Goal: Task Accomplishment & Management: Manage account settings

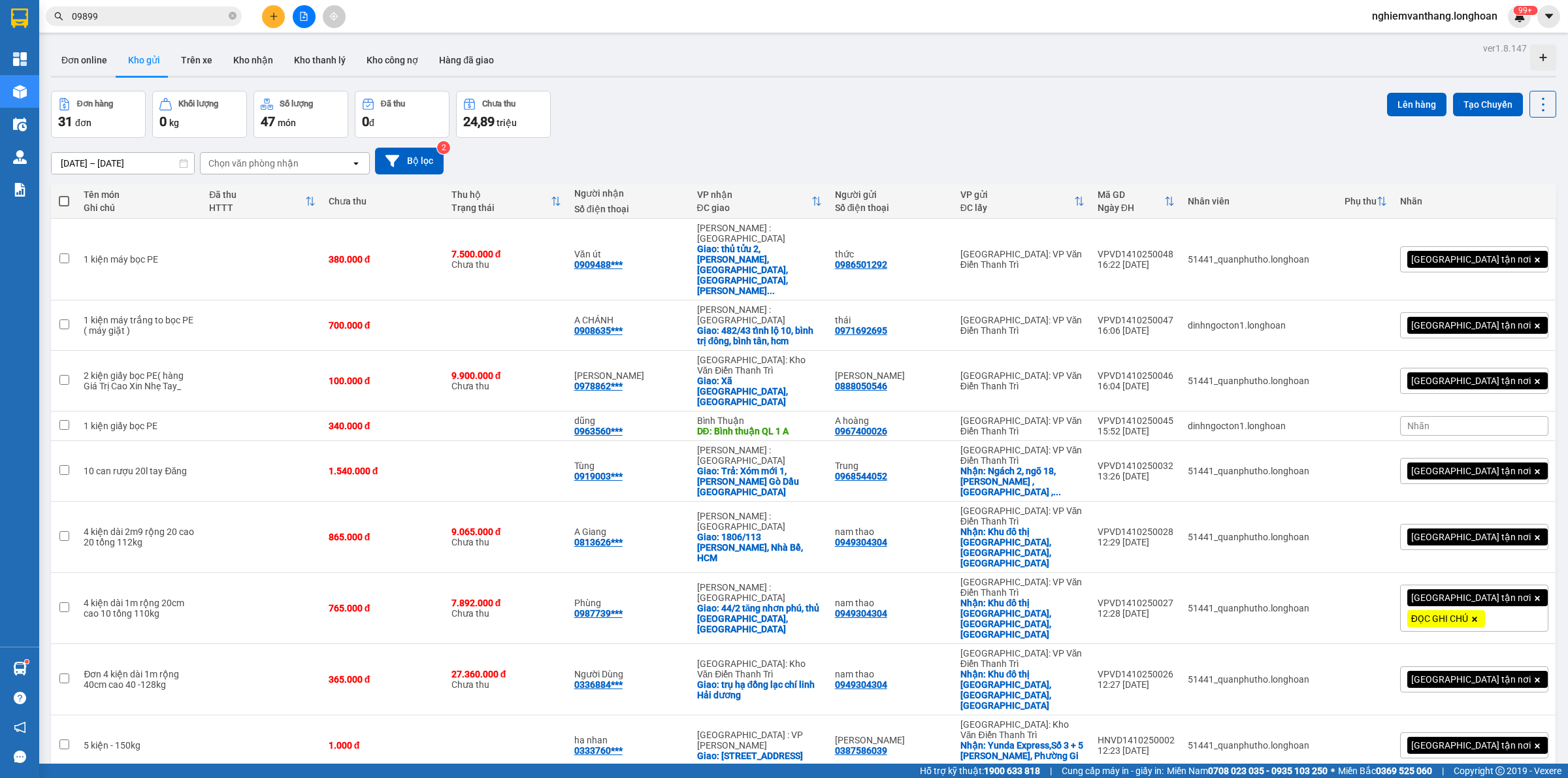
click at [1216, 125] on div "Đơn hàng 31 đơn Khối lượng 0 kg Số lượng 47 món Đã thu 0 đ Chưa thu 24,89 triệu…" at bounding box center [803, 114] width 1505 height 47
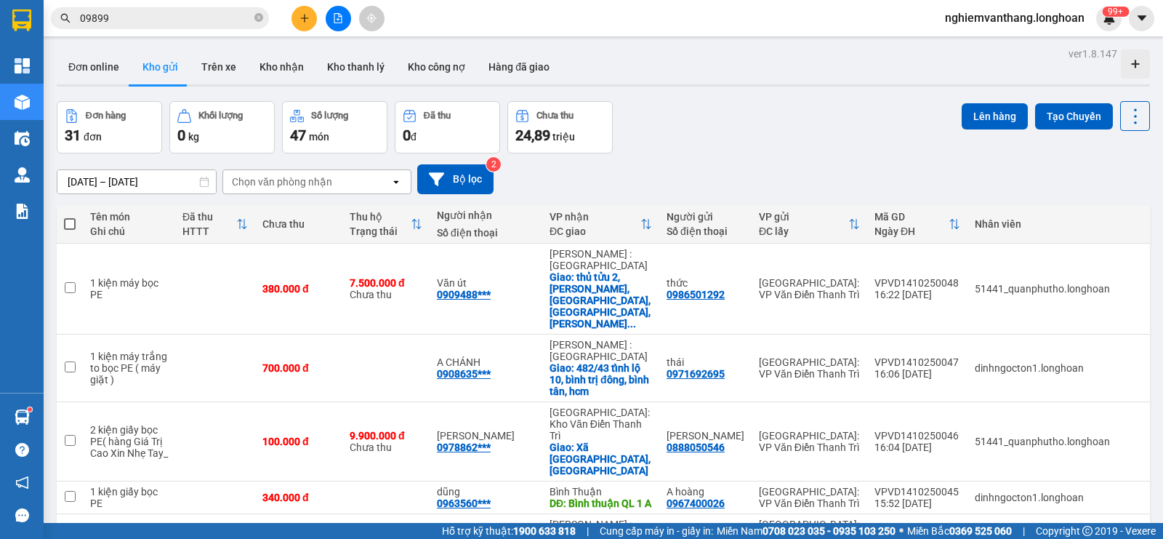
click at [667, 211] on div "Người gửi" at bounding box center [706, 217] width 78 height 12
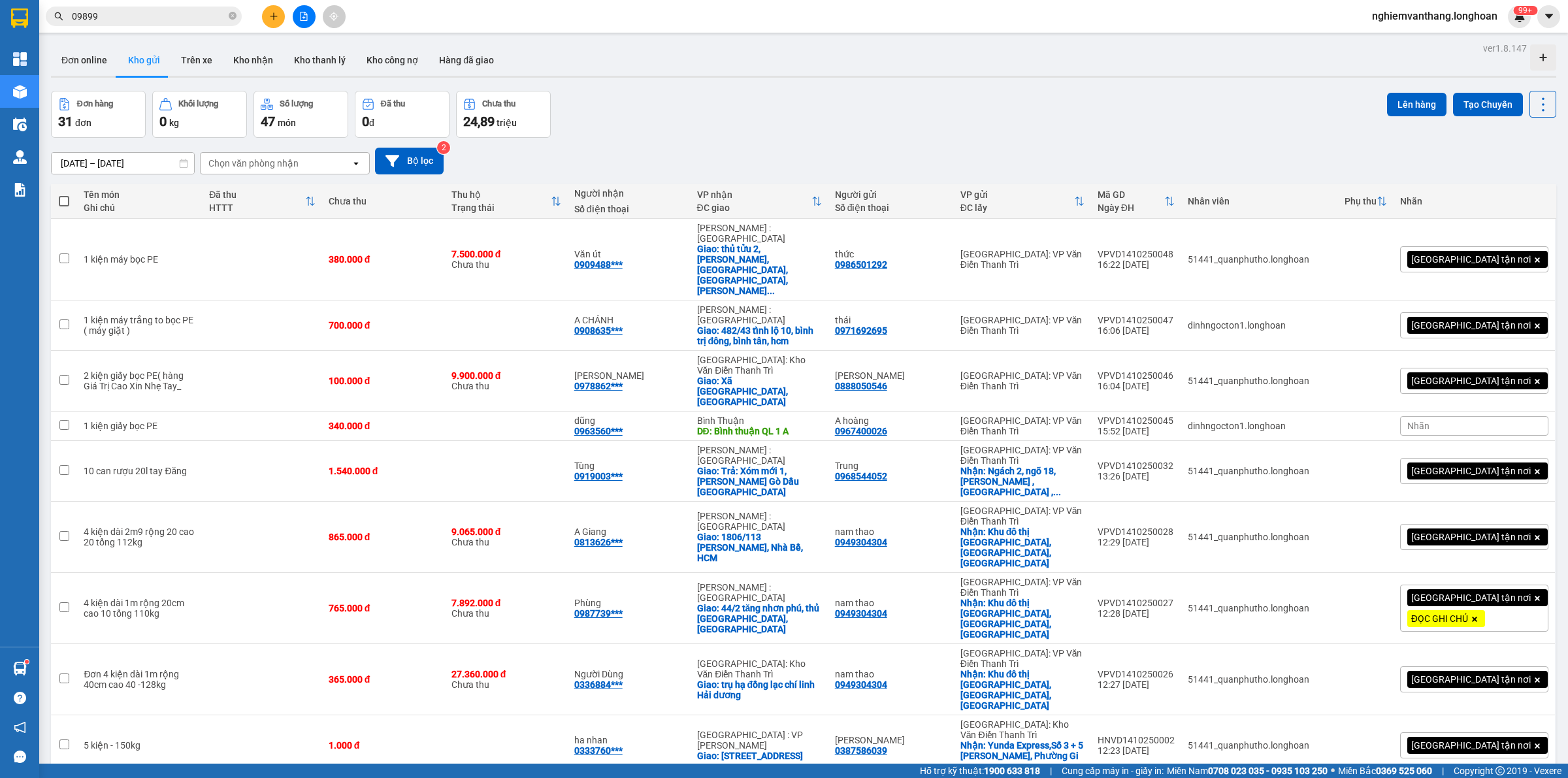
click at [309, 17] on button at bounding box center [304, 16] width 22 height 22
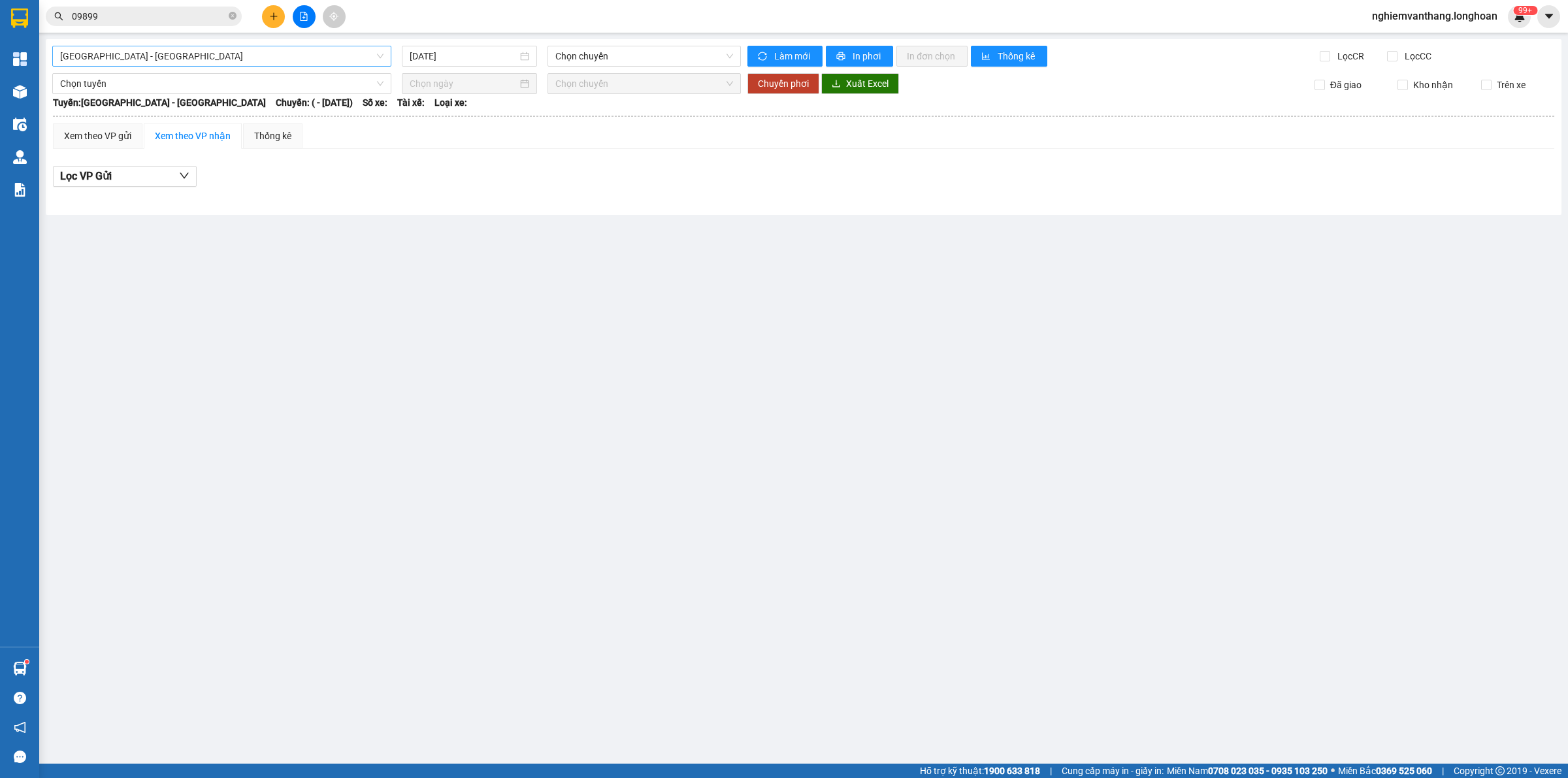
click at [241, 56] on span "[GEOGRAPHIC_DATA] - [GEOGRAPHIC_DATA]" at bounding box center [222, 57] width 323 height 20
click at [171, 57] on span "[GEOGRAPHIC_DATA] - [GEOGRAPHIC_DATA]" at bounding box center [222, 57] width 323 height 20
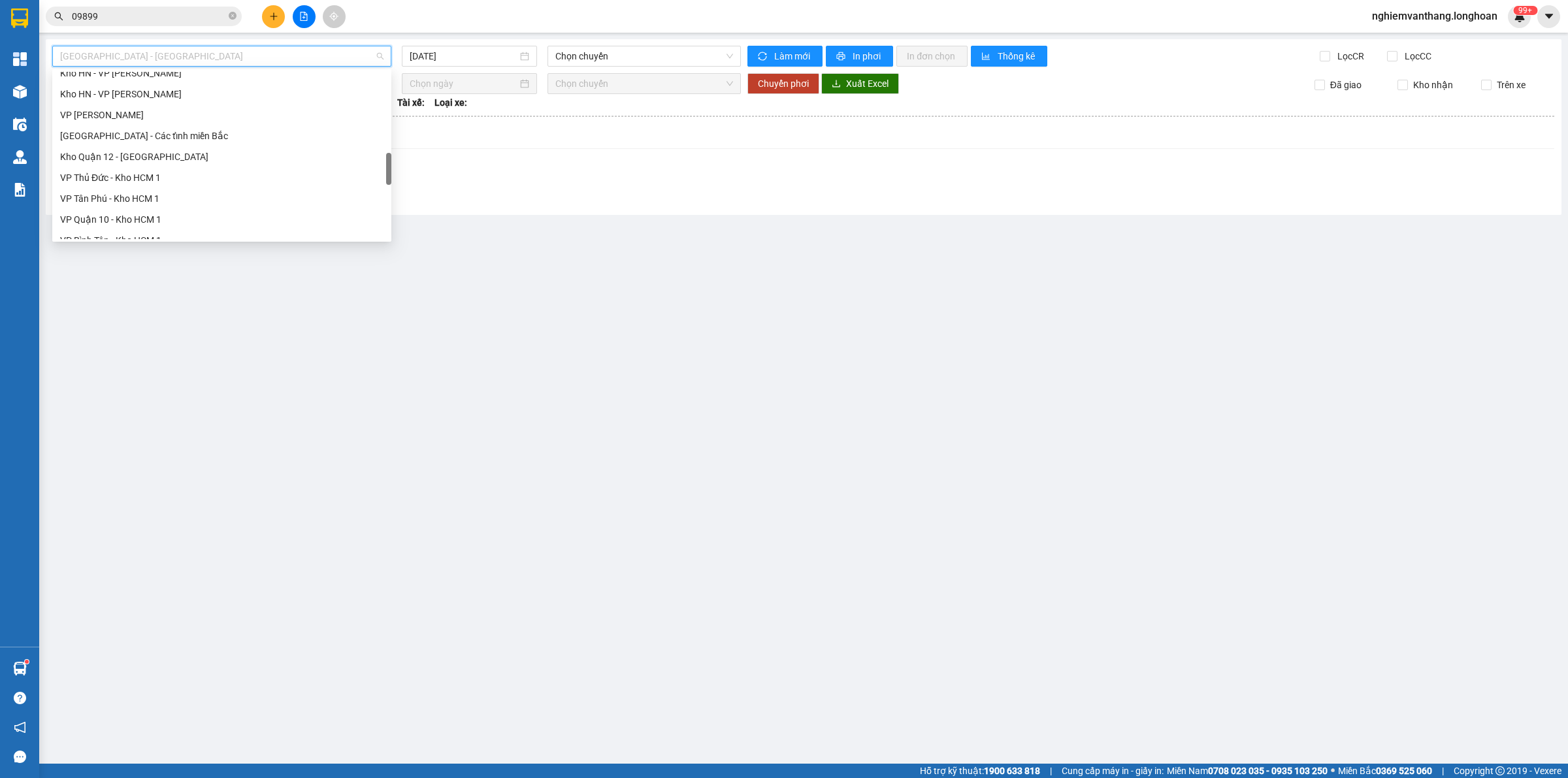
scroll to position [919, 0]
click at [164, 145] on div "Bắc [GEOGRAPHIC_DATA] QL1A" at bounding box center [222, 146] width 323 height 14
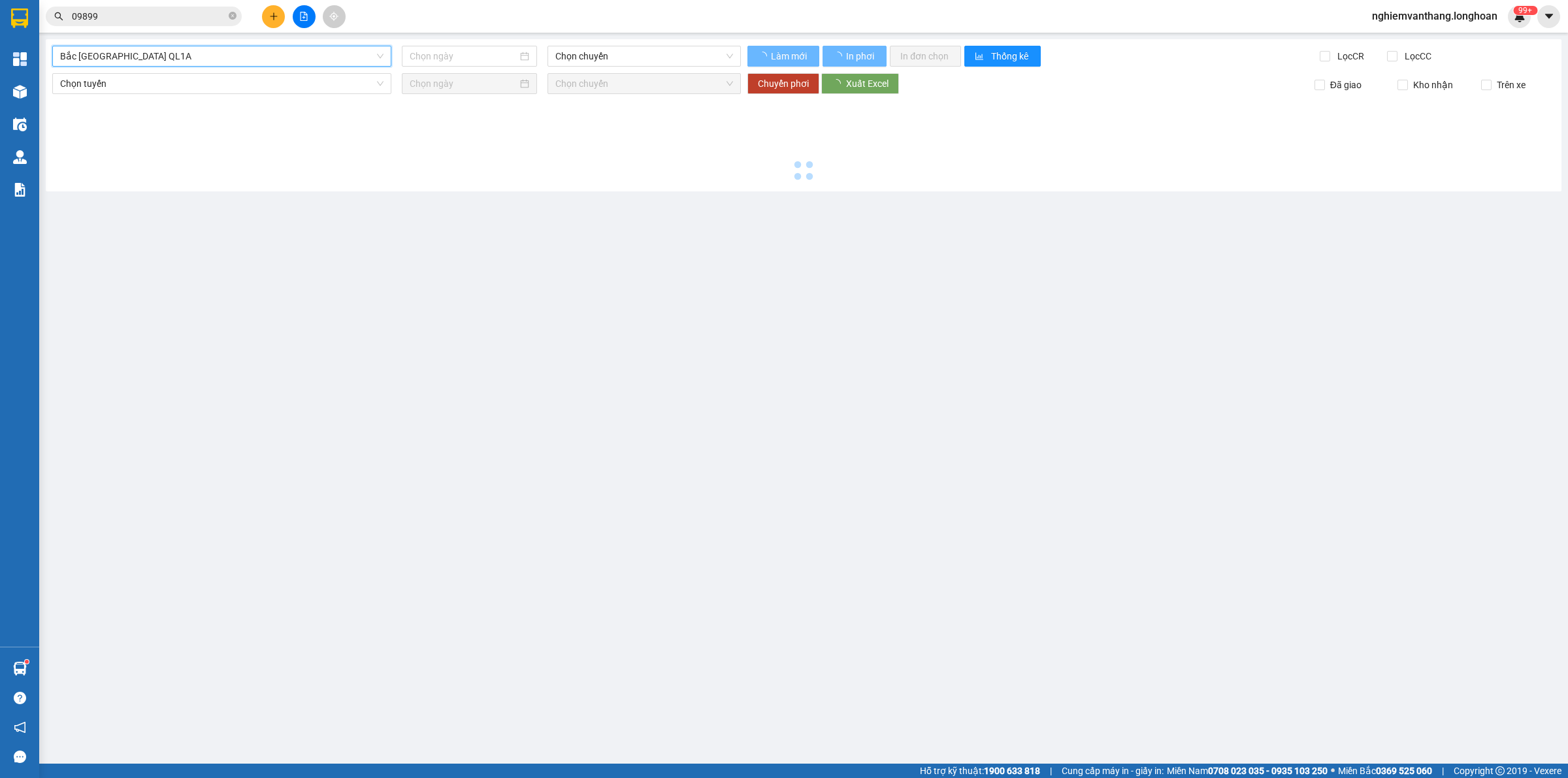
type input "[DATE]"
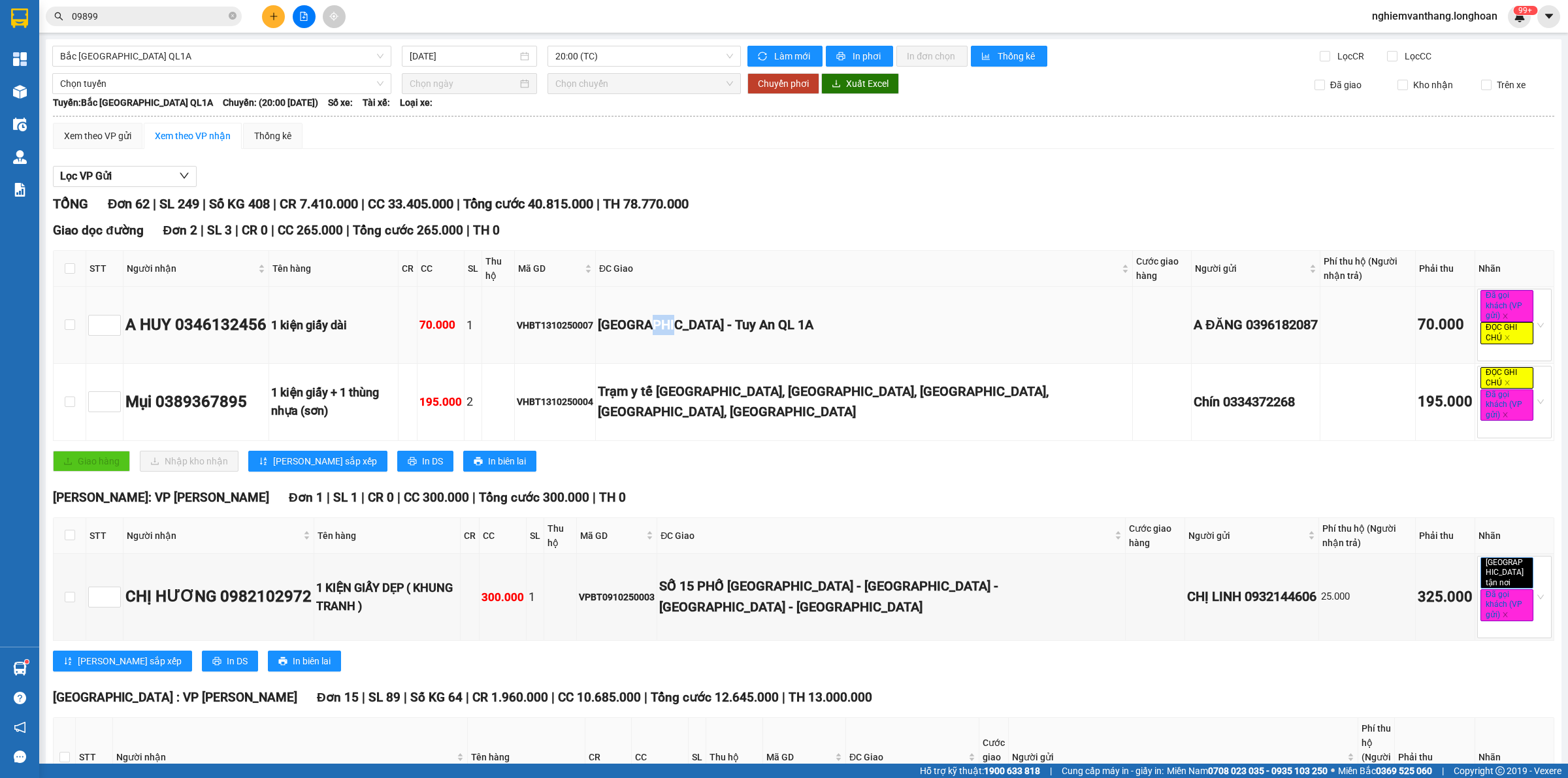
drag, startPoint x: 732, startPoint y: 314, endPoint x: 742, endPoint y: 315, distance: 10.0
click at [742, 315] on div "[GEOGRAPHIC_DATA] - Tuy An QL 1A" at bounding box center [864, 324] width 533 height 21
drag, startPoint x: 786, startPoint y: 312, endPoint x: 808, endPoint y: 314, distance: 22.1
click at [792, 314] on div "[GEOGRAPHIC_DATA] - Tuy An QL 1A" at bounding box center [864, 324] width 533 height 21
click at [807, 314] on div "[GEOGRAPHIC_DATA] - Tuy An QL 1A" at bounding box center [864, 324] width 533 height 21
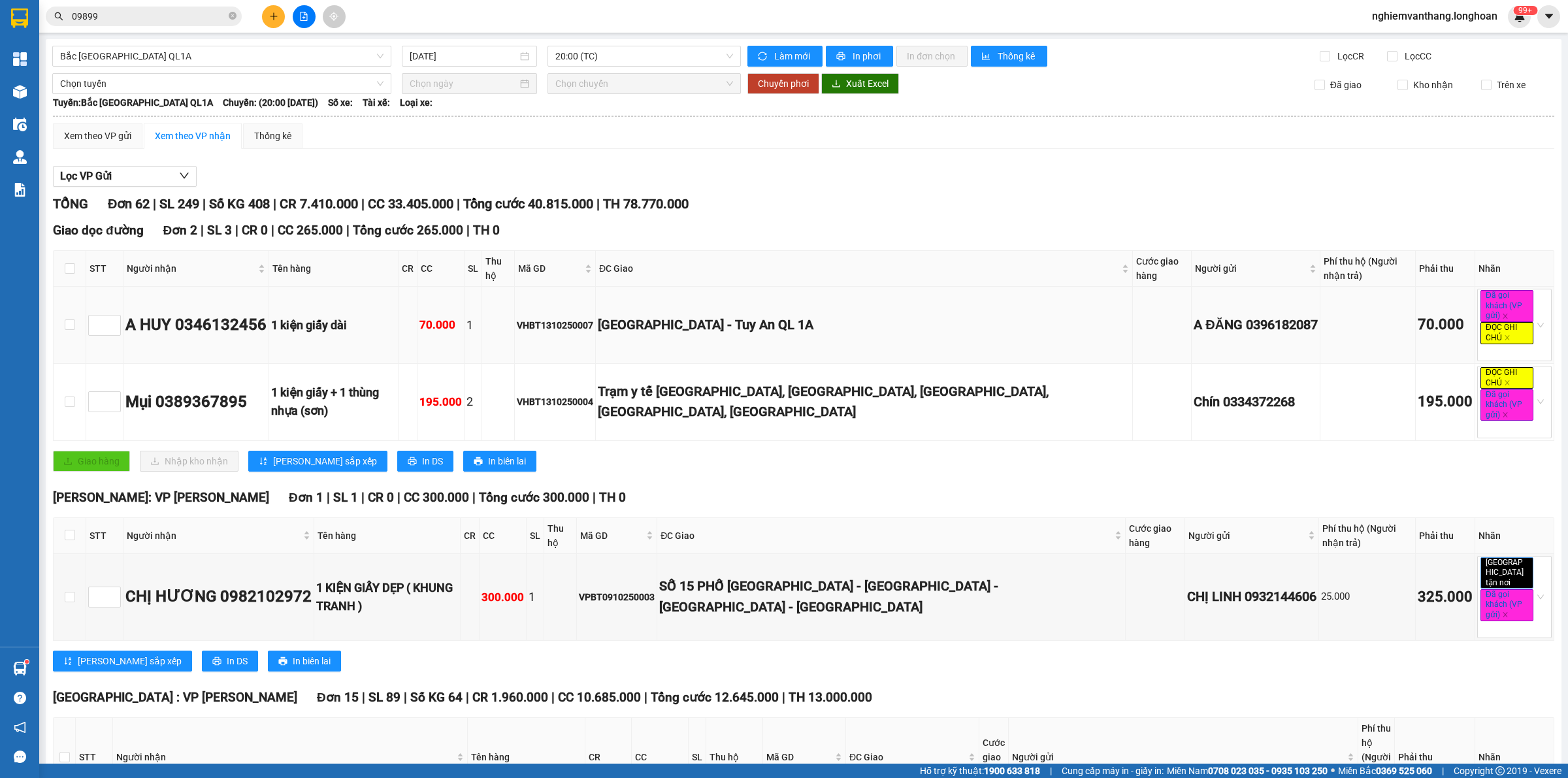
click at [848, 314] on div "[GEOGRAPHIC_DATA] - Tuy An QL 1A" at bounding box center [864, 324] width 533 height 21
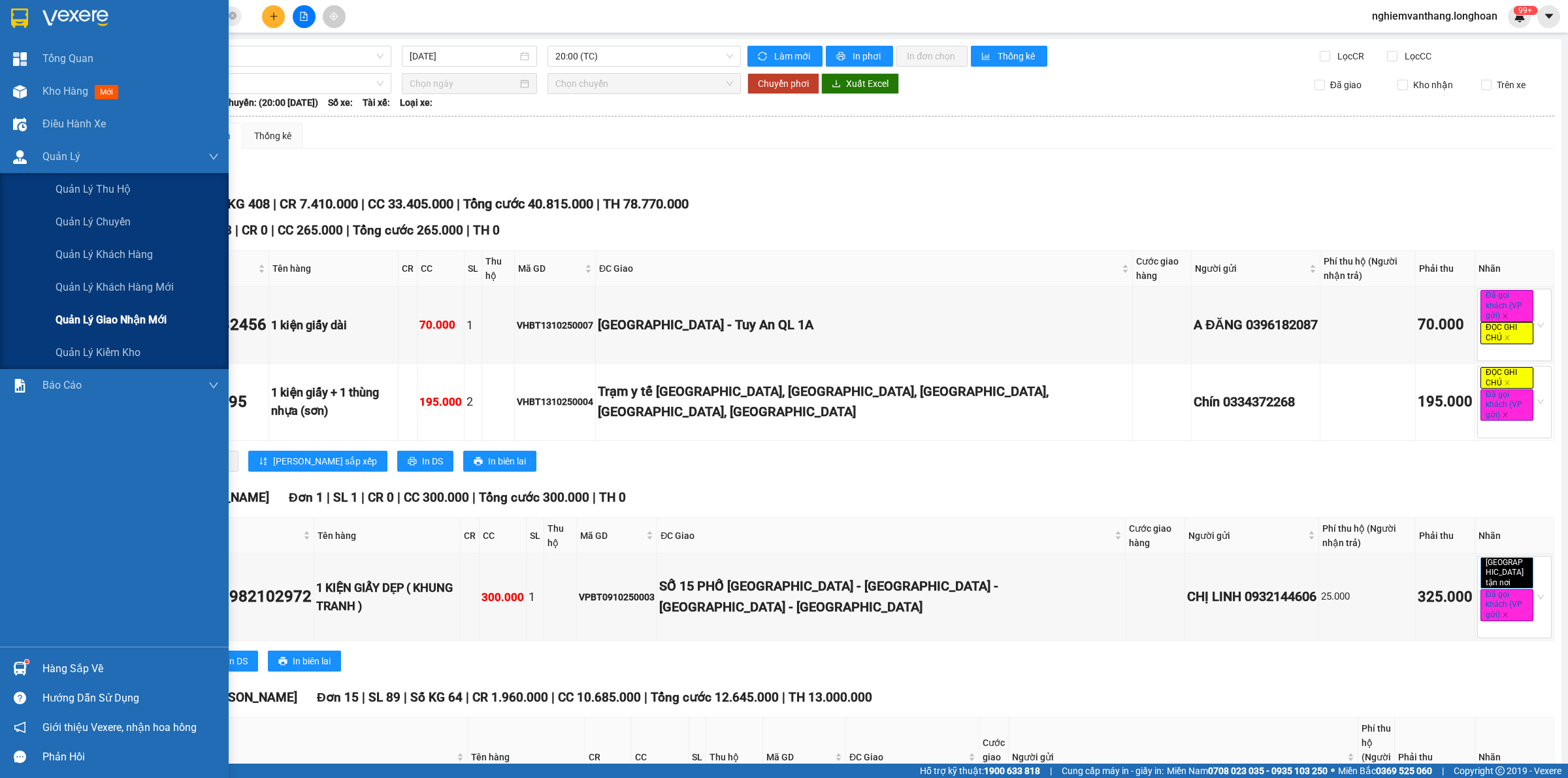
drag, startPoint x: 137, startPoint y: 332, endPoint x: 133, endPoint y: 318, distance: 14.6
click at [137, 331] on div "Quản lý giao nhận mới" at bounding box center [137, 320] width 164 height 32
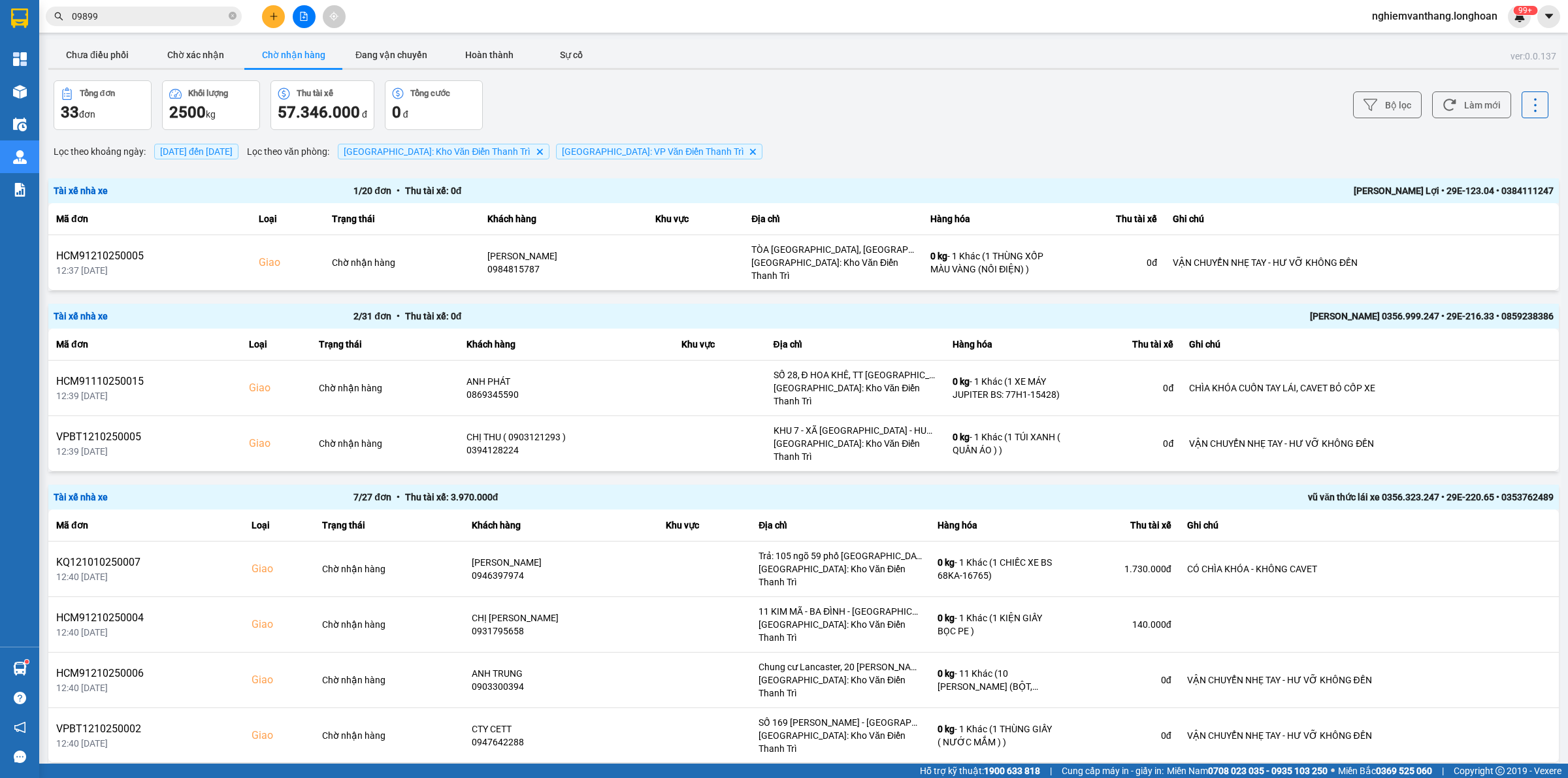
click at [297, 13] on button at bounding box center [304, 16] width 22 height 22
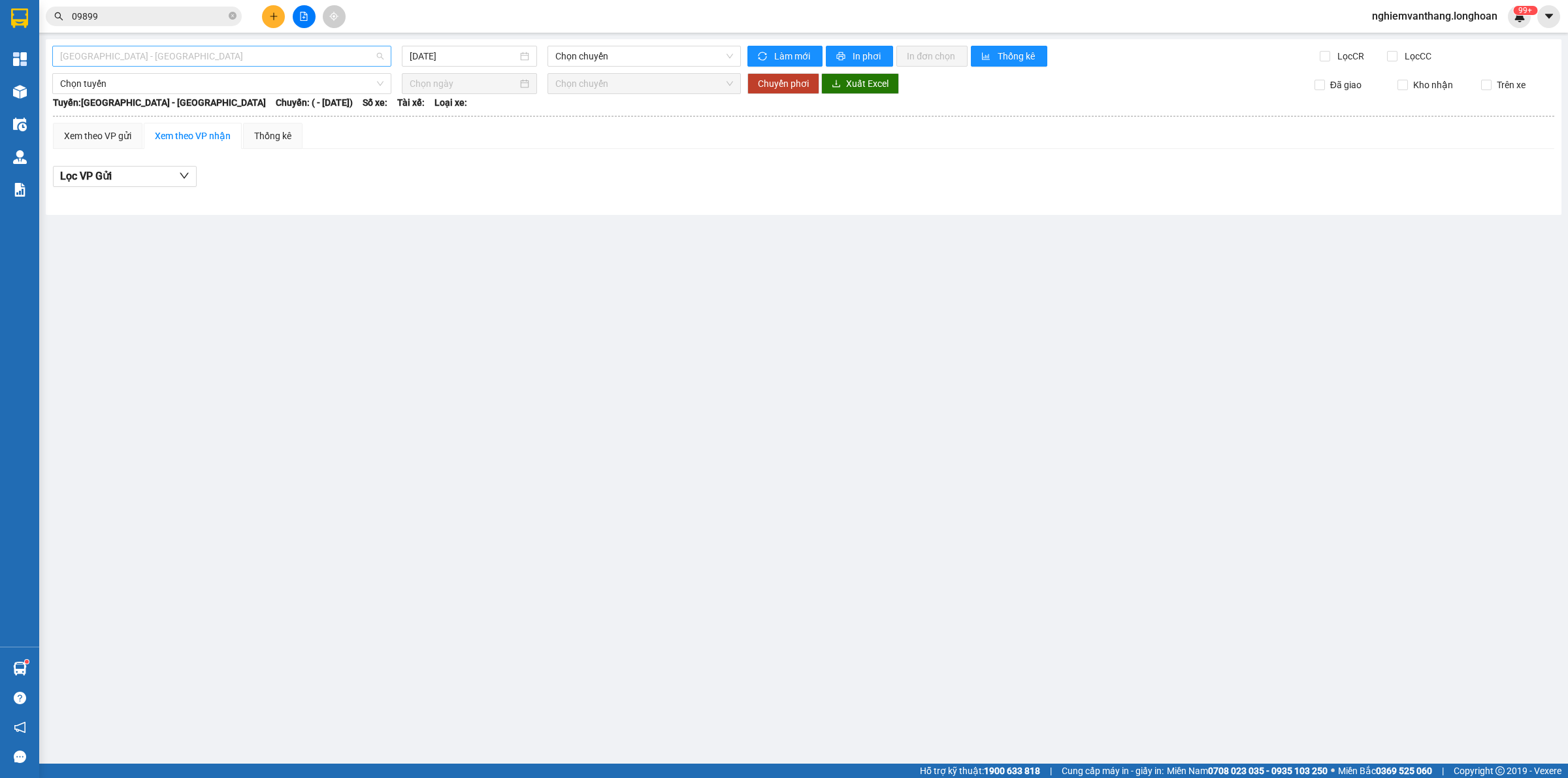
click at [186, 59] on span "[GEOGRAPHIC_DATA] - [GEOGRAPHIC_DATA]" at bounding box center [222, 57] width 323 height 20
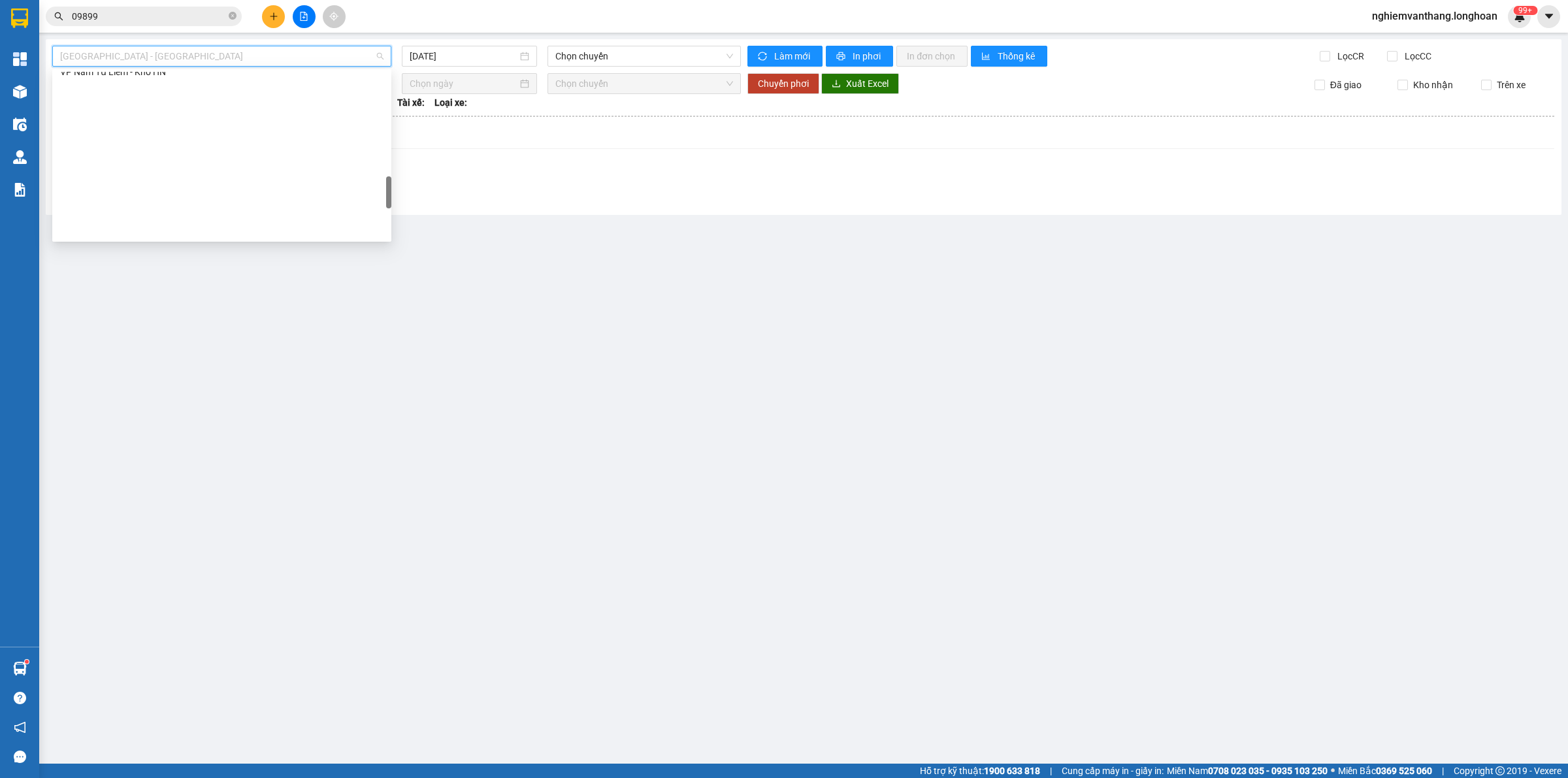
scroll to position [919, 0]
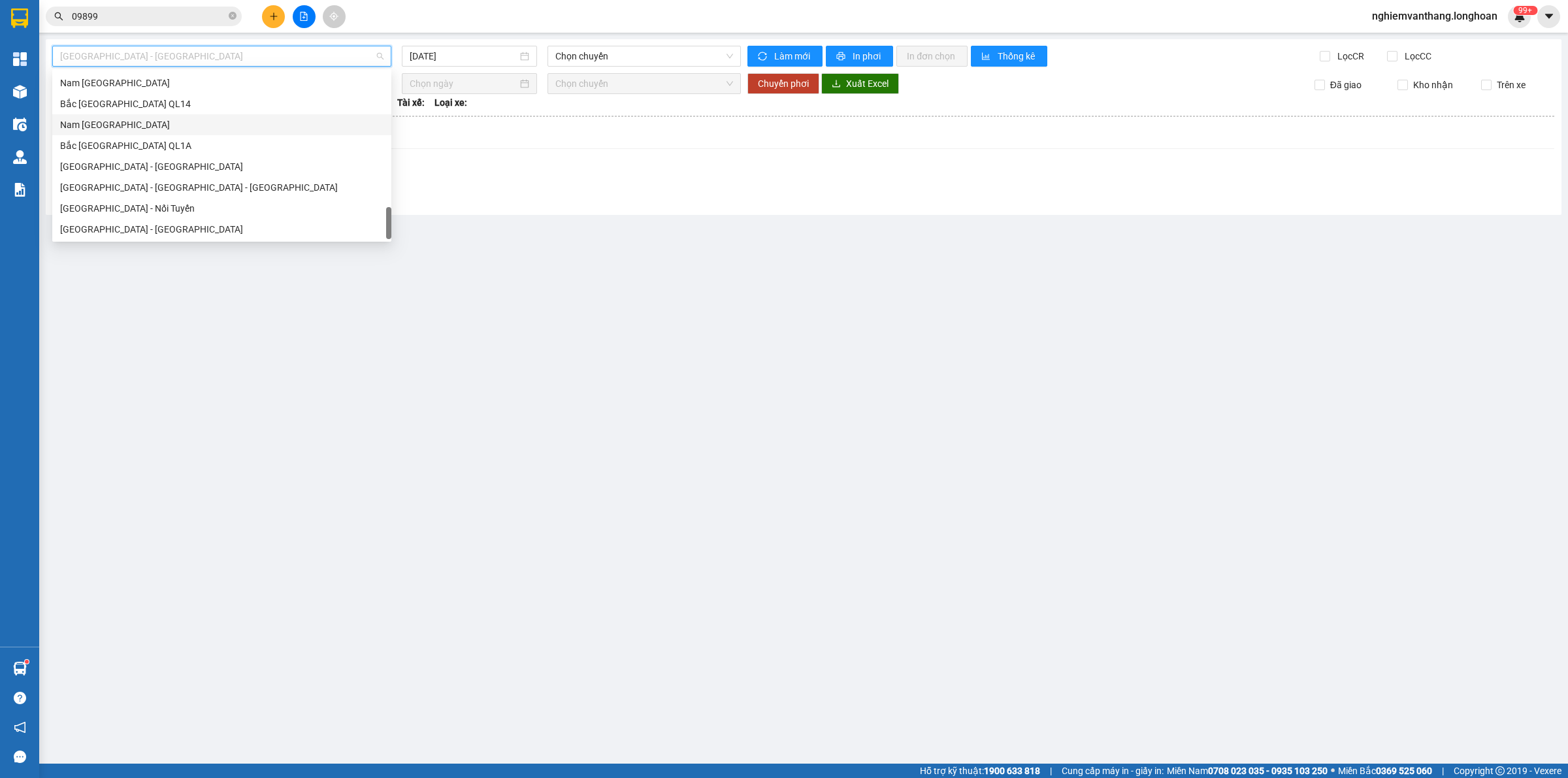
click at [173, 128] on div "Nam [GEOGRAPHIC_DATA]" at bounding box center [222, 125] width 323 height 14
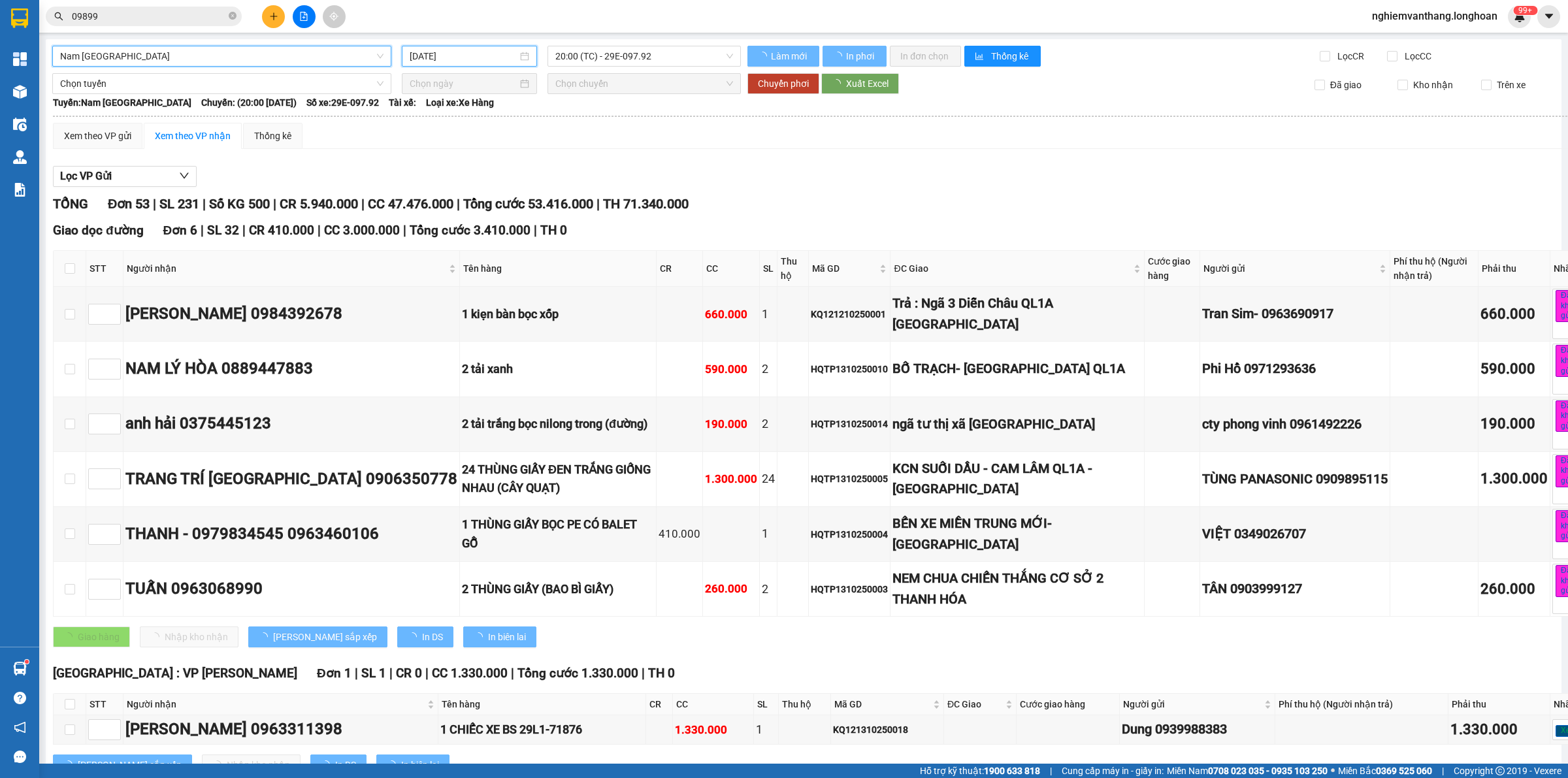
click at [482, 54] on input "[DATE]" at bounding box center [464, 57] width 108 height 14
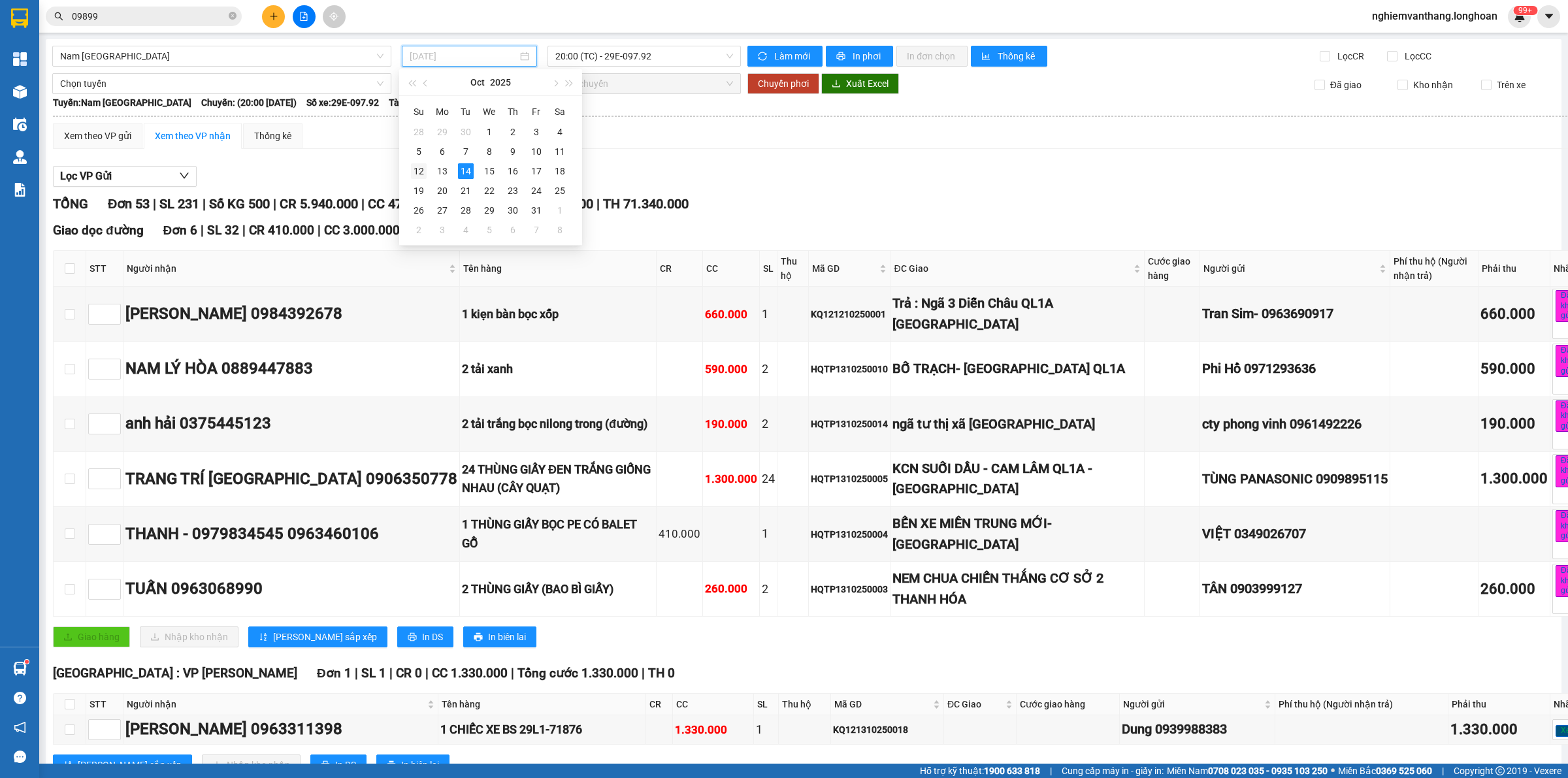
click at [411, 174] on div "12" at bounding box center [418, 171] width 15 height 15
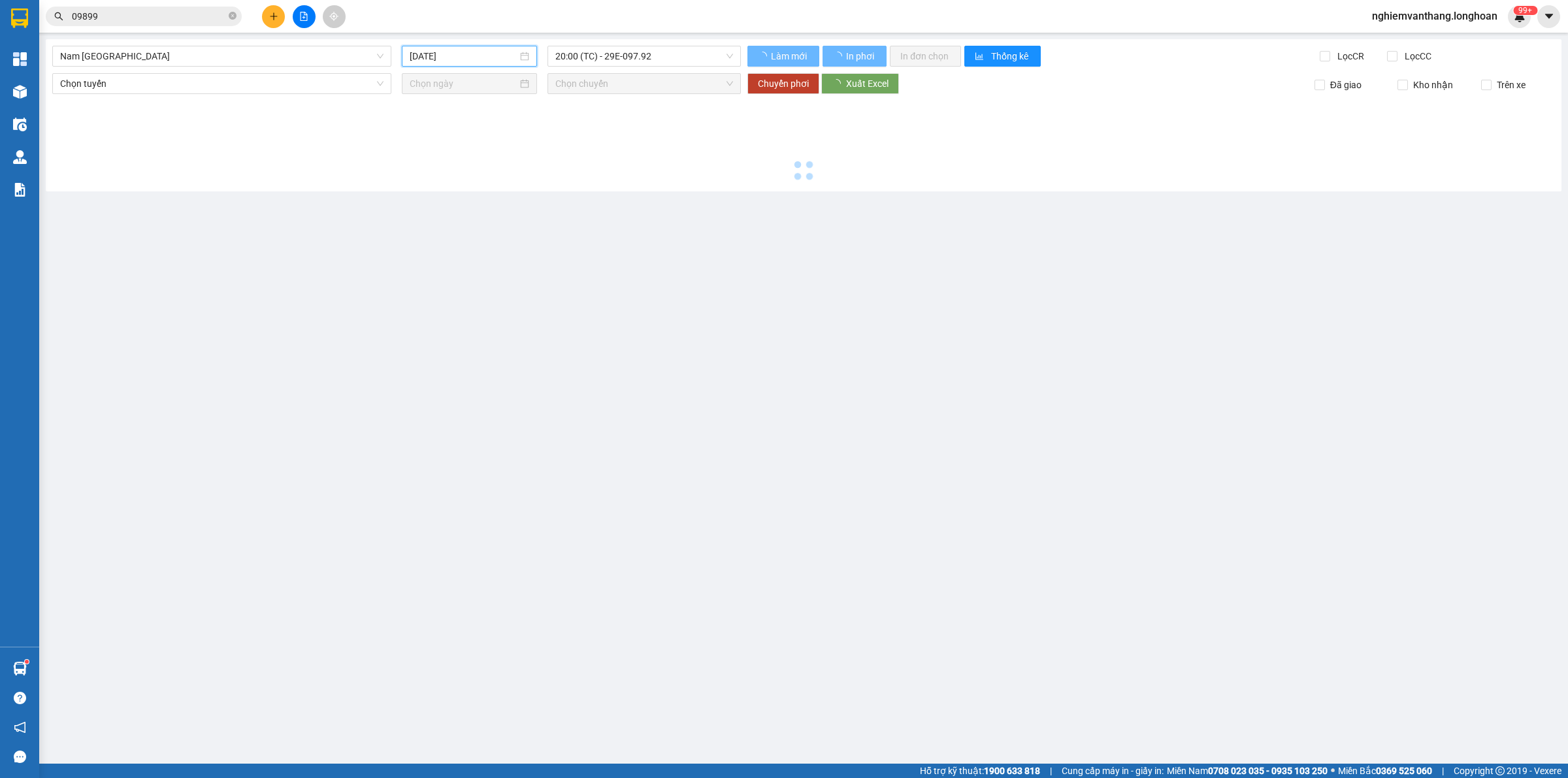
type input "[DATE]"
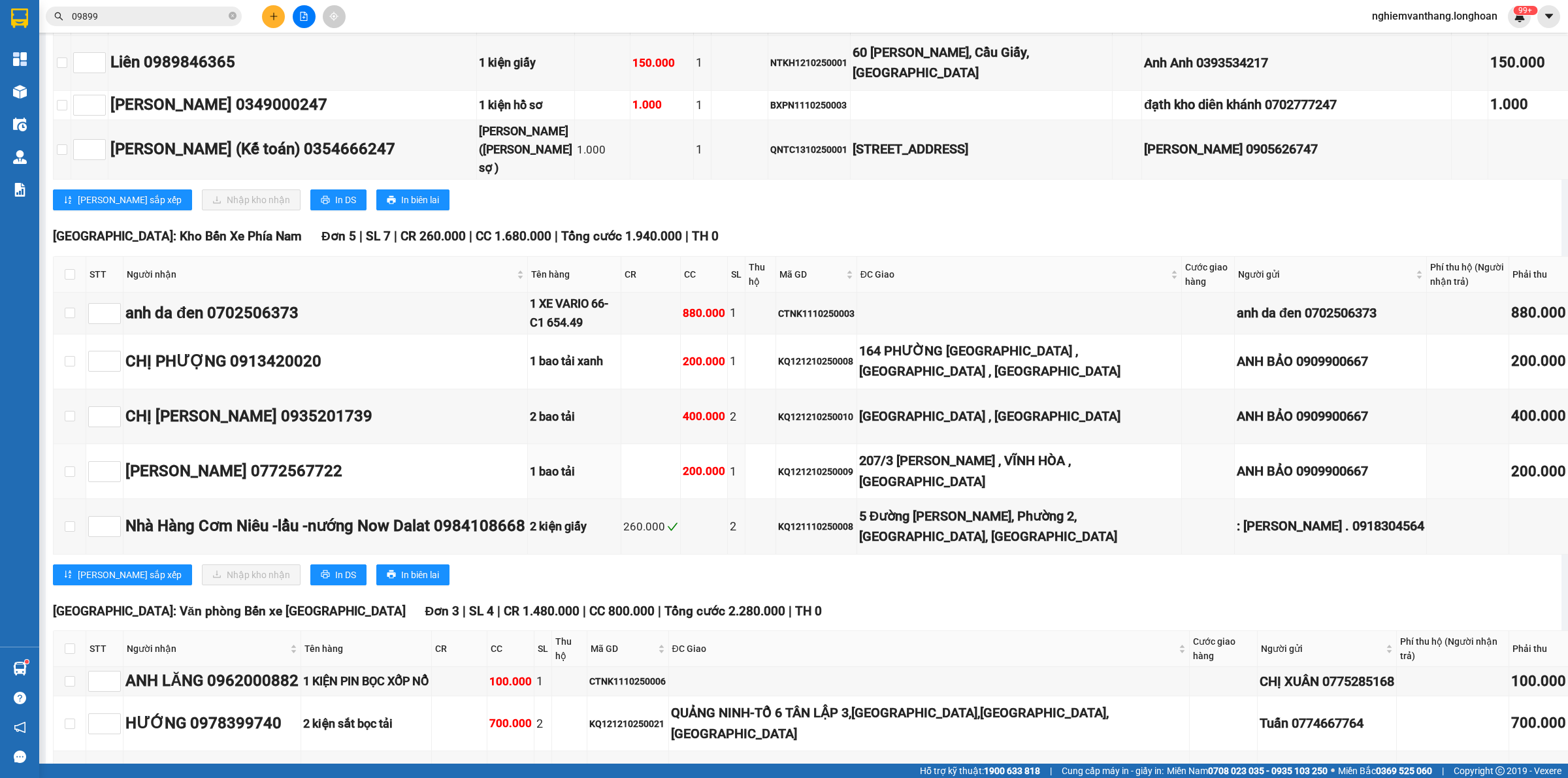
scroll to position [3593, 0]
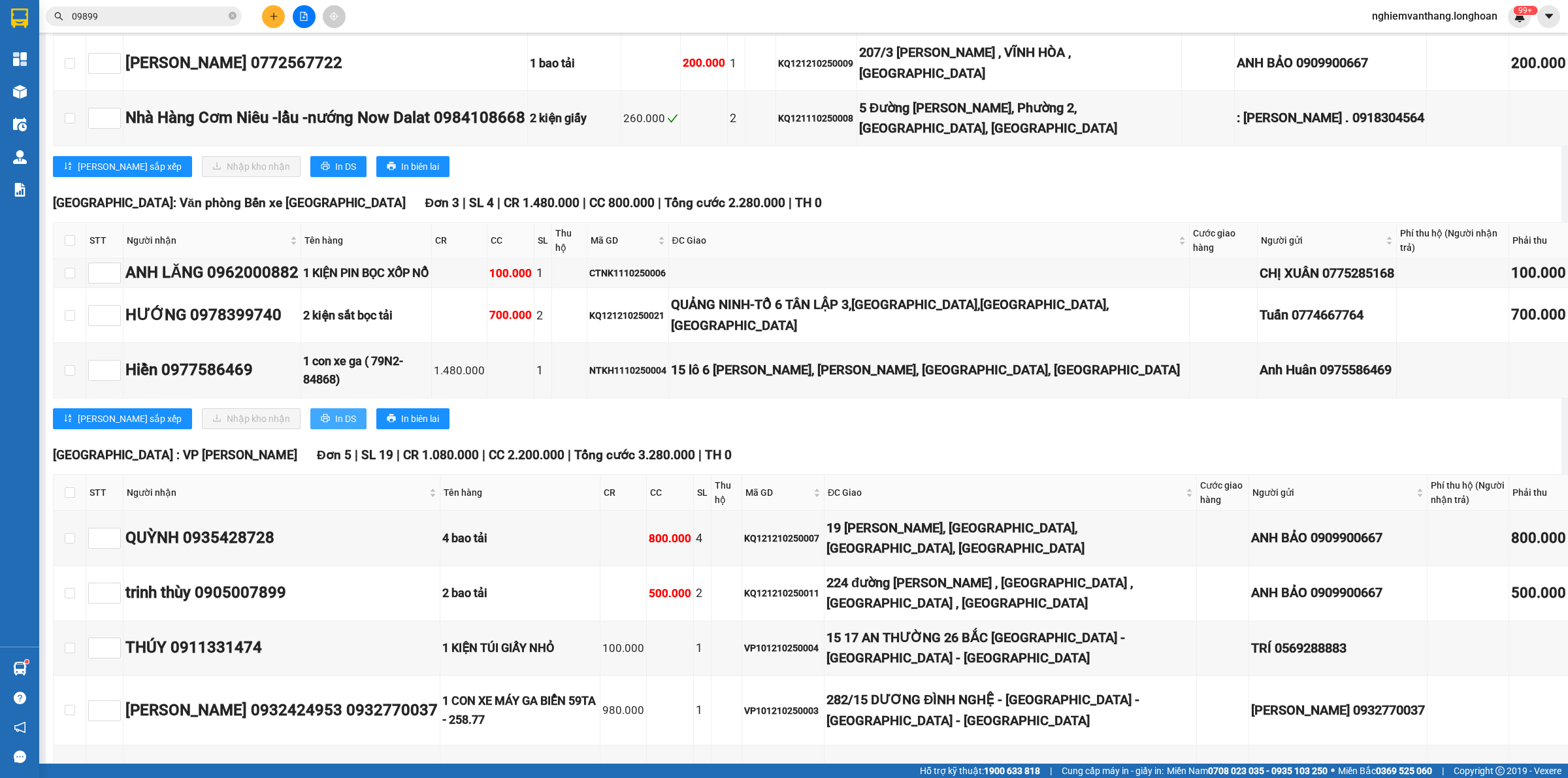
click at [335, 411] on span "In DS" at bounding box center [345, 419] width 21 height 14
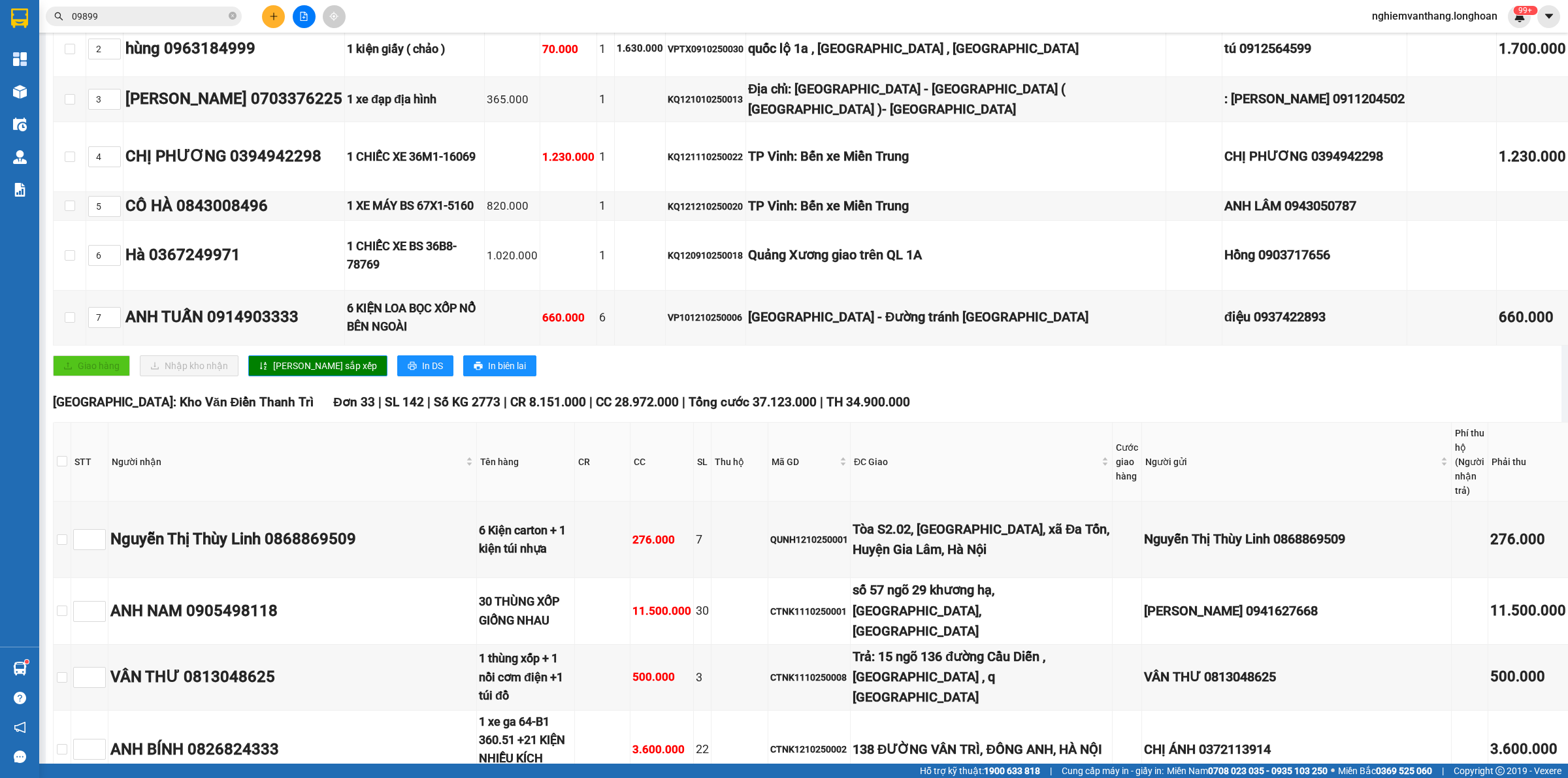
scroll to position [0, 0]
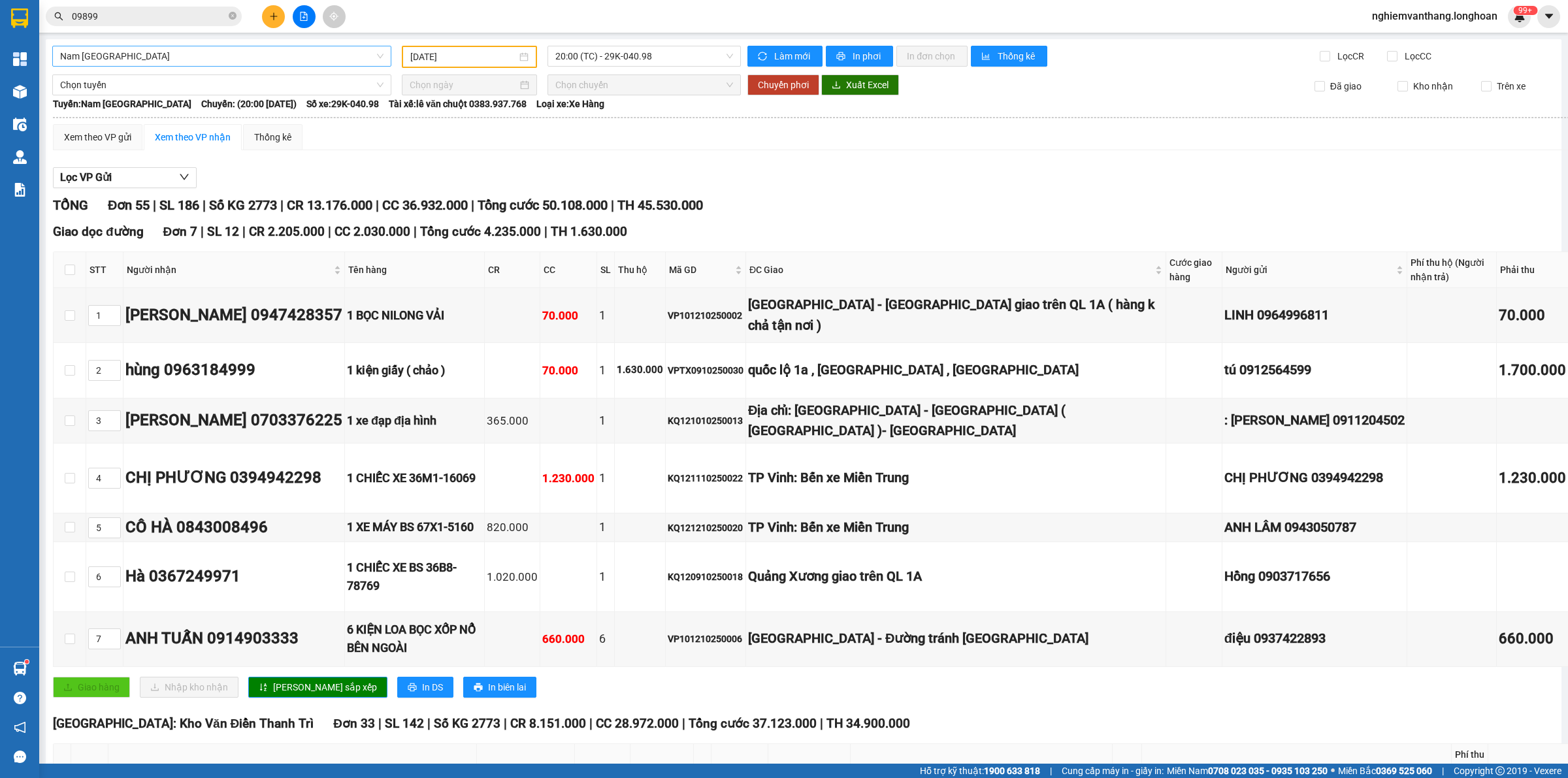
click at [186, 50] on span "Nam [GEOGRAPHIC_DATA]" at bounding box center [222, 57] width 323 height 20
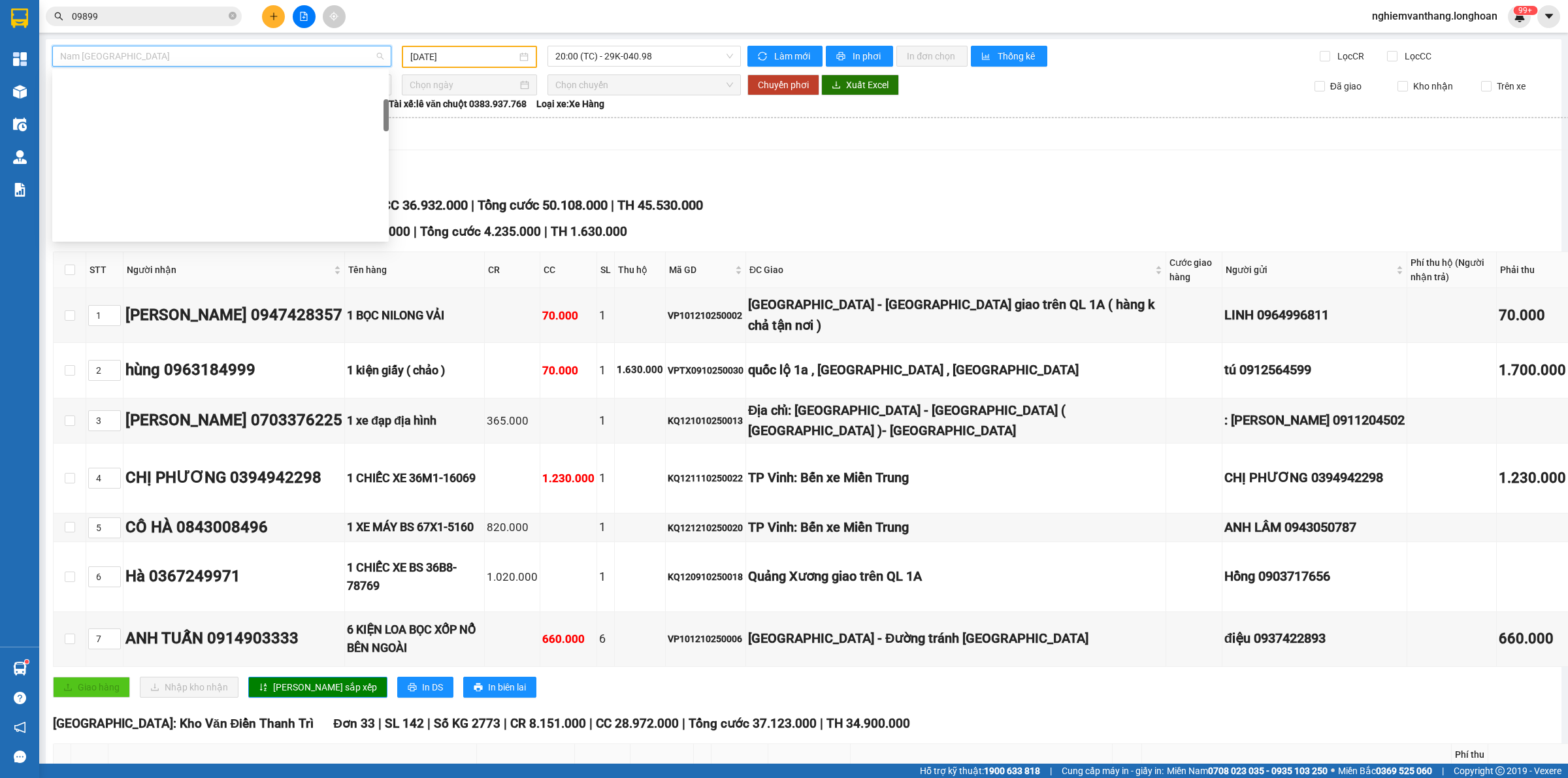
scroll to position [21, 0]
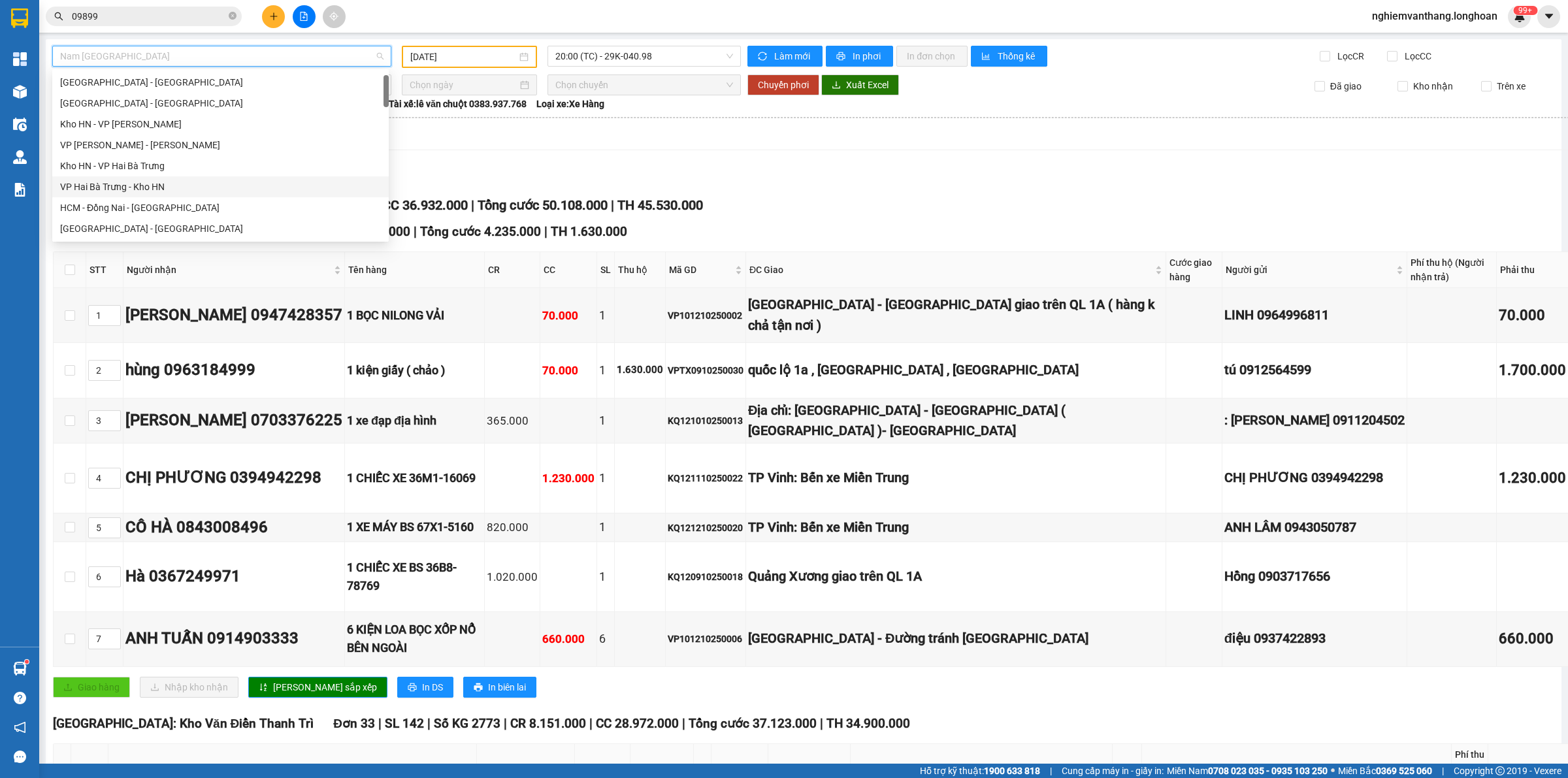
click at [136, 181] on div "VP Hai Bà Trưng - Kho HN" at bounding box center [220, 187] width 321 height 14
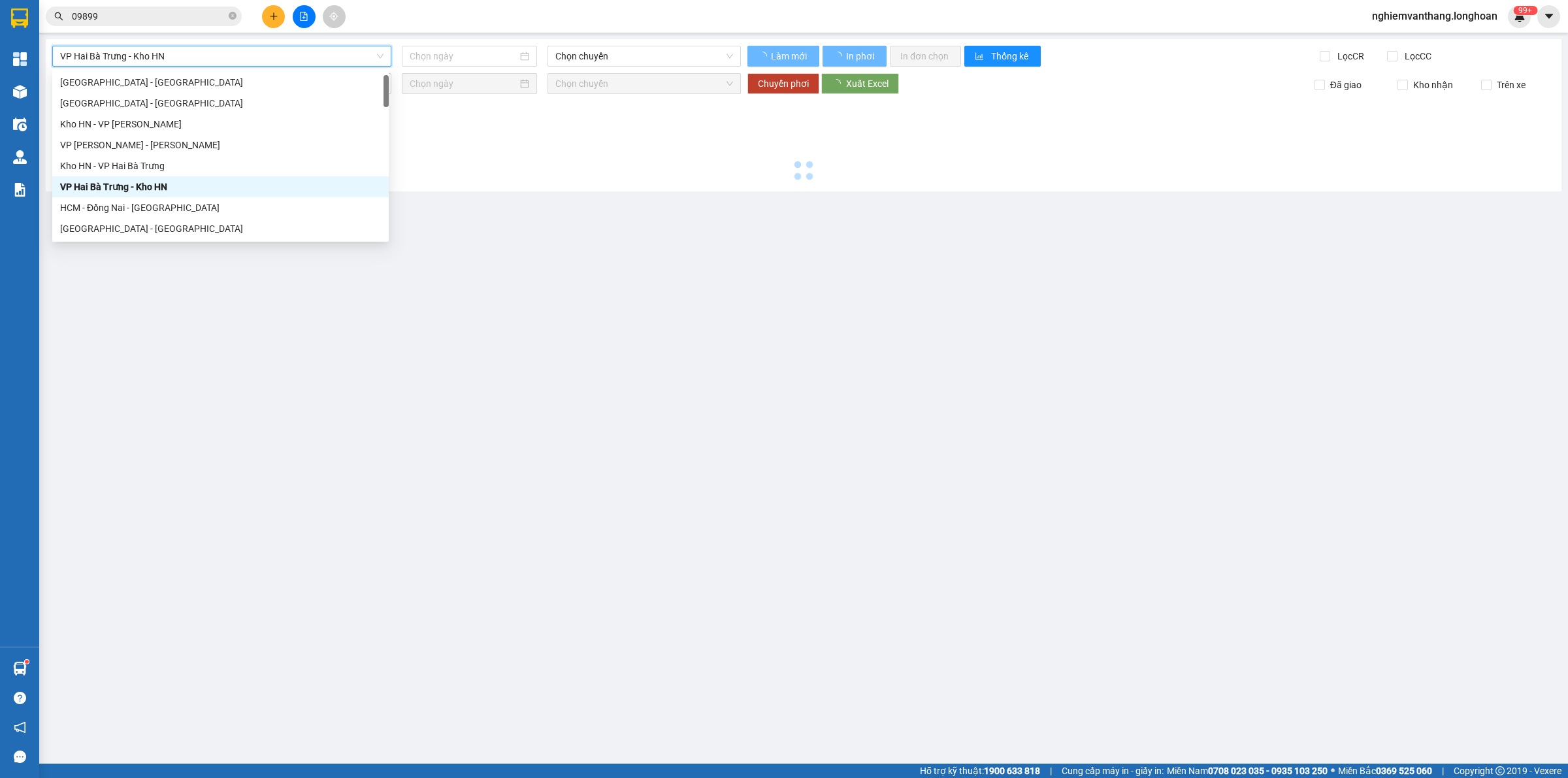
type input "[DATE]"
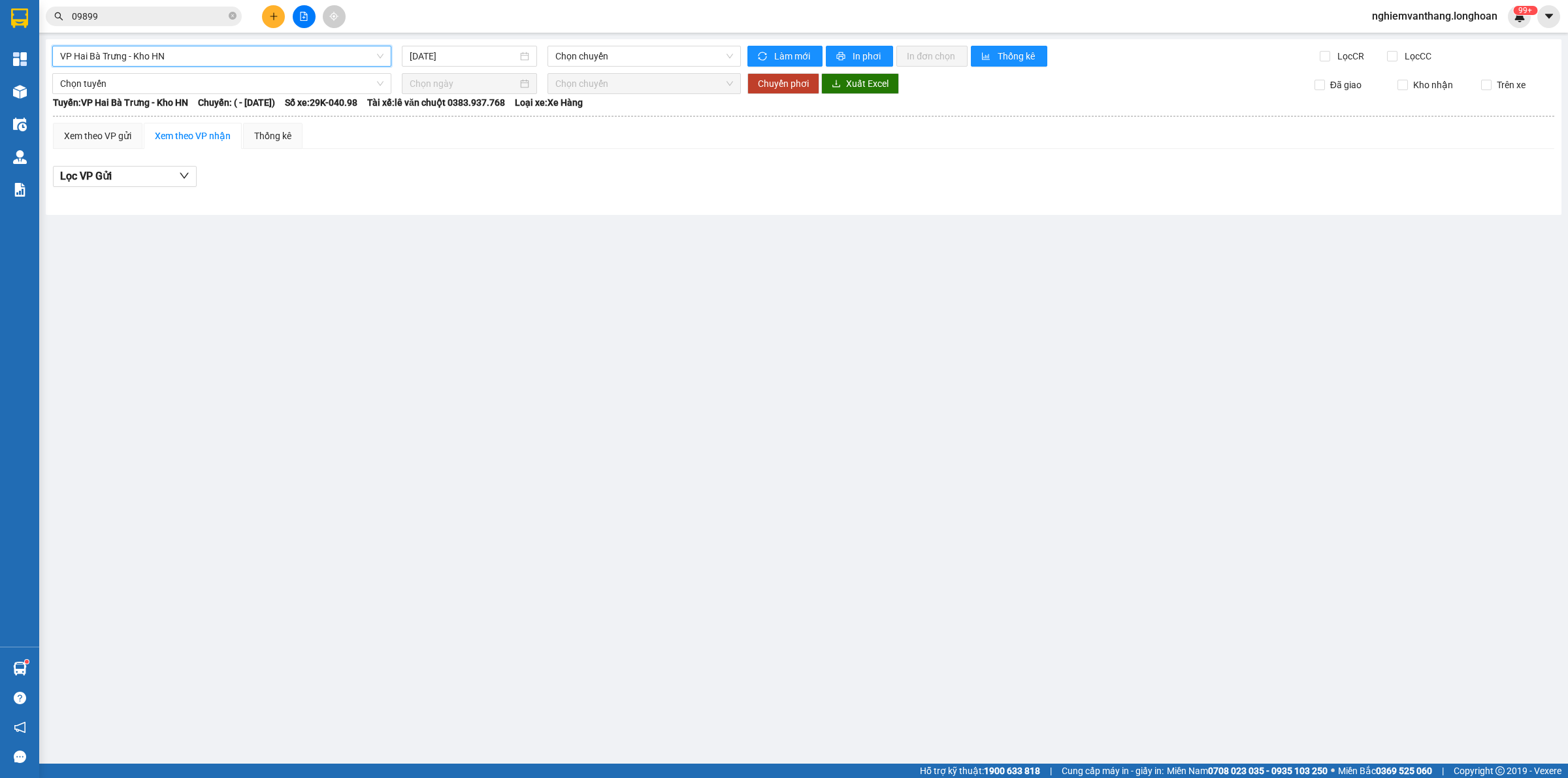
click at [177, 47] on span "VP Hai Bà Trưng - Kho HN" at bounding box center [222, 57] width 323 height 20
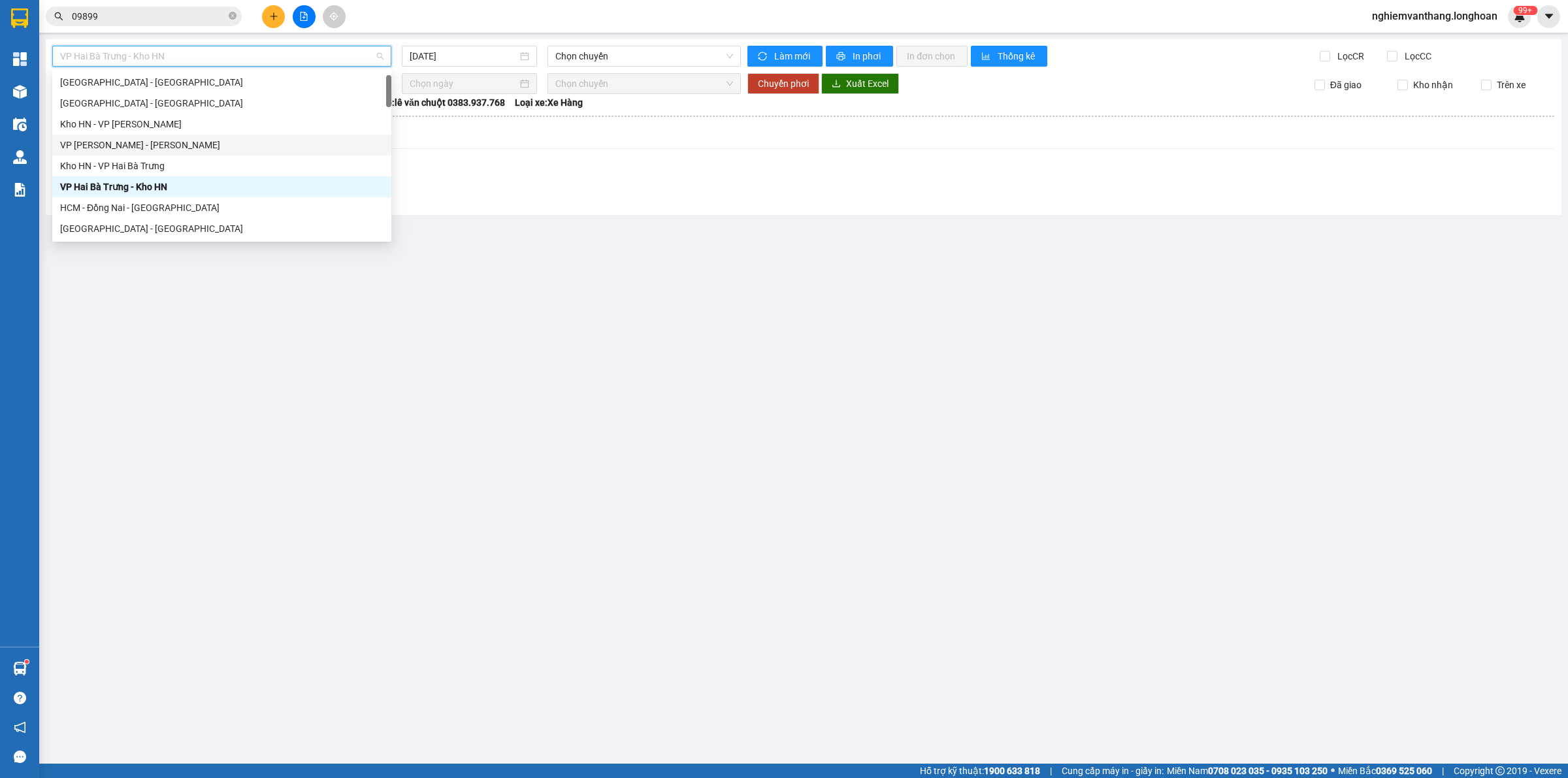
click at [142, 144] on div "VP [PERSON_NAME] - [PERSON_NAME]" at bounding box center [222, 145] width 323 height 14
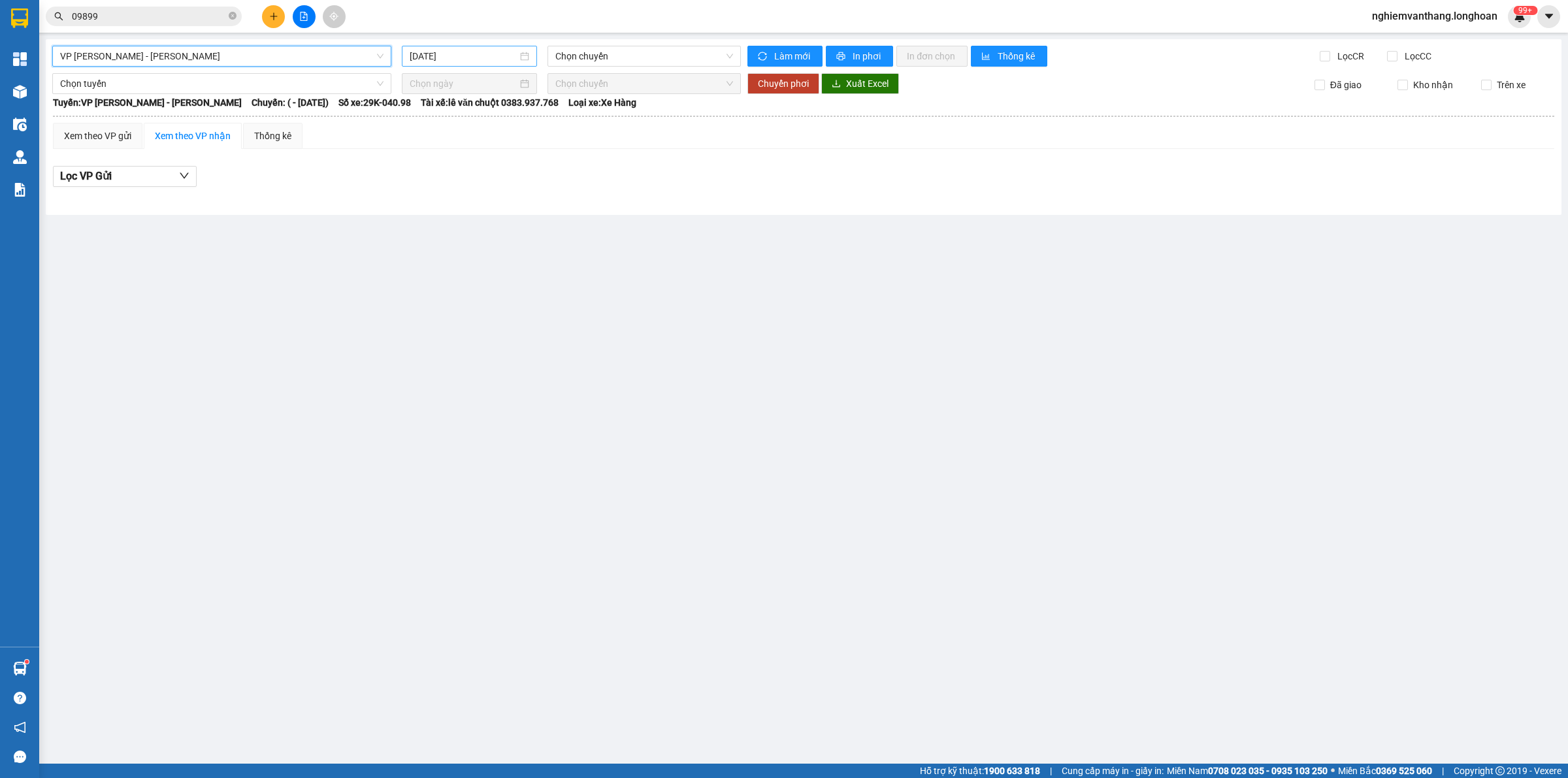
click at [481, 47] on div "[DATE]" at bounding box center [469, 56] width 136 height 21
type input "[DATE]"
click at [242, 63] on span "VP [PERSON_NAME] - [PERSON_NAME]" at bounding box center [222, 57] width 323 height 20
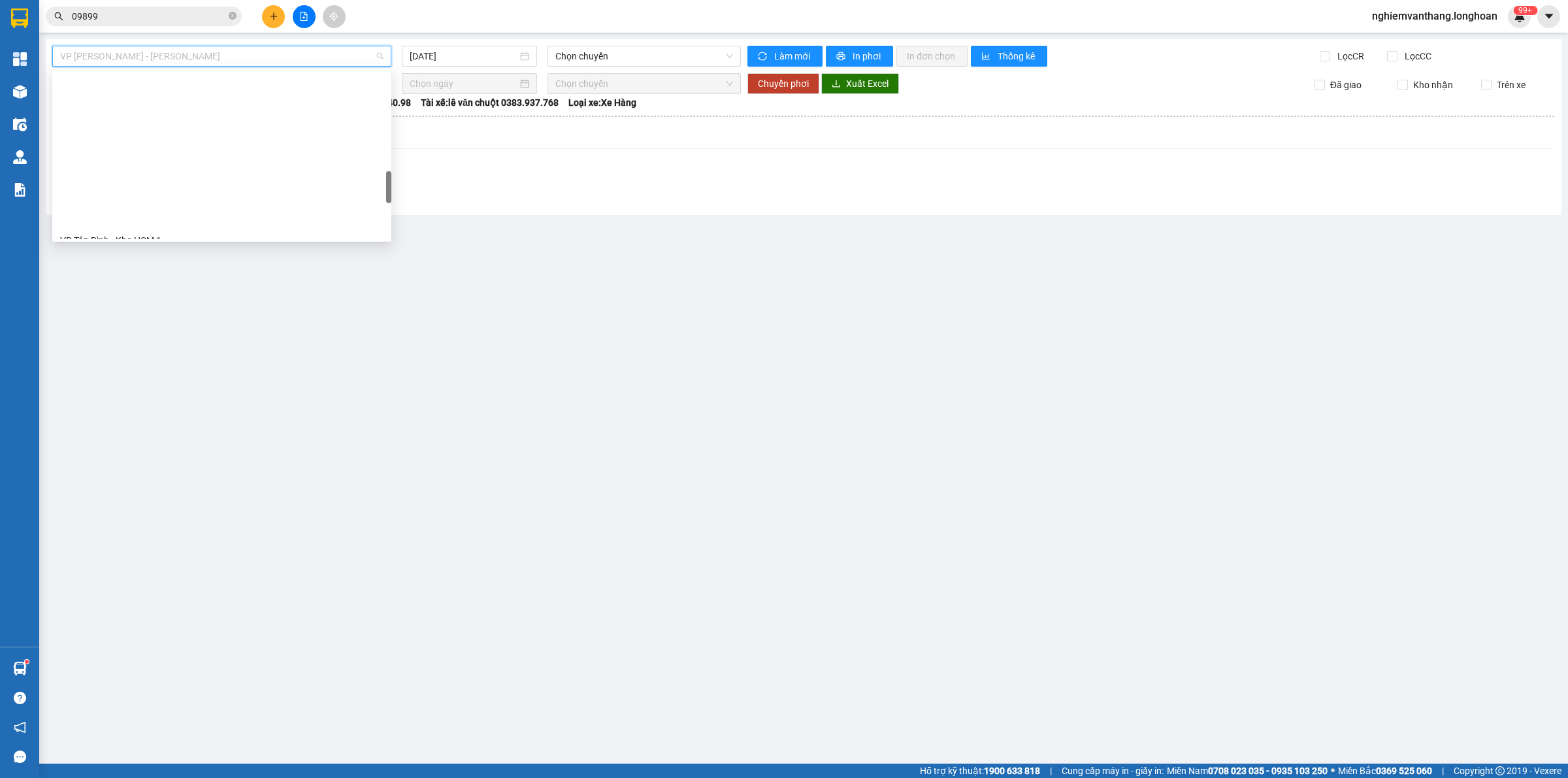
scroll to position [674, 0]
click at [124, 175] on div "VP Hà Đông - Kho HN" at bounding box center [222, 181] width 323 height 14
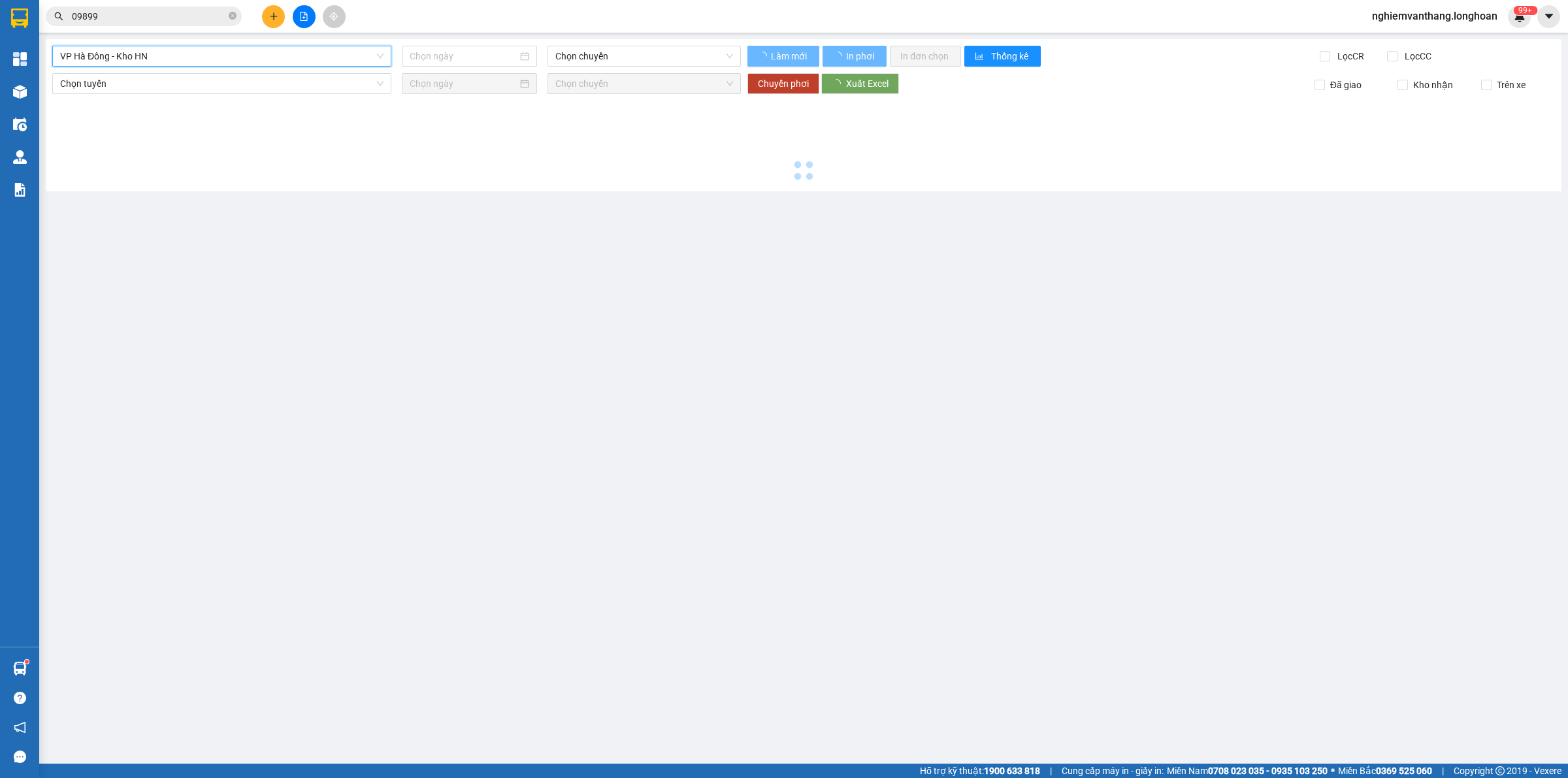
type input "[DATE]"
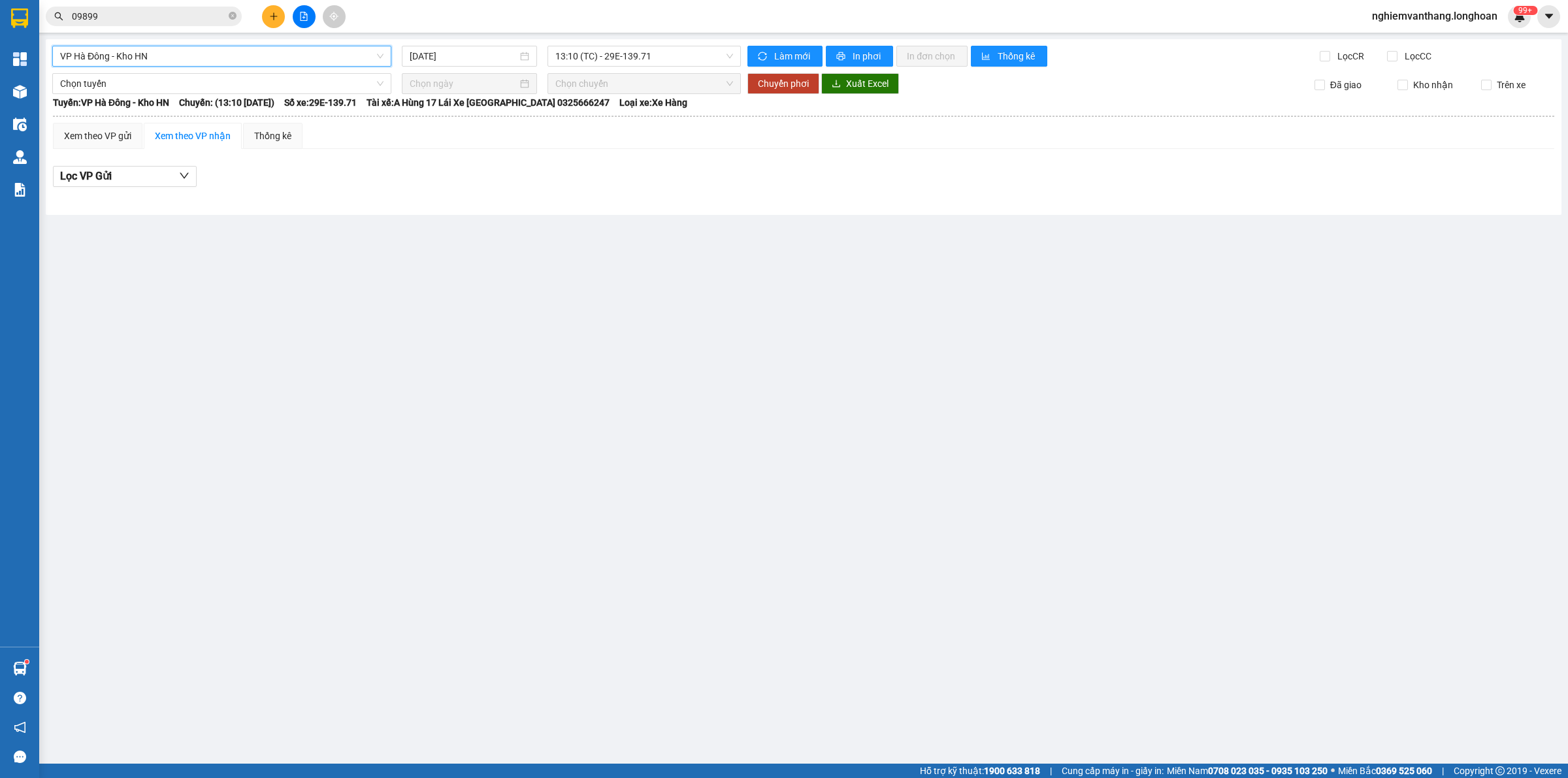
click at [184, 54] on span "VP Hà Đông - Kho HN" at bounding box center [222, 57] width 323 height 20
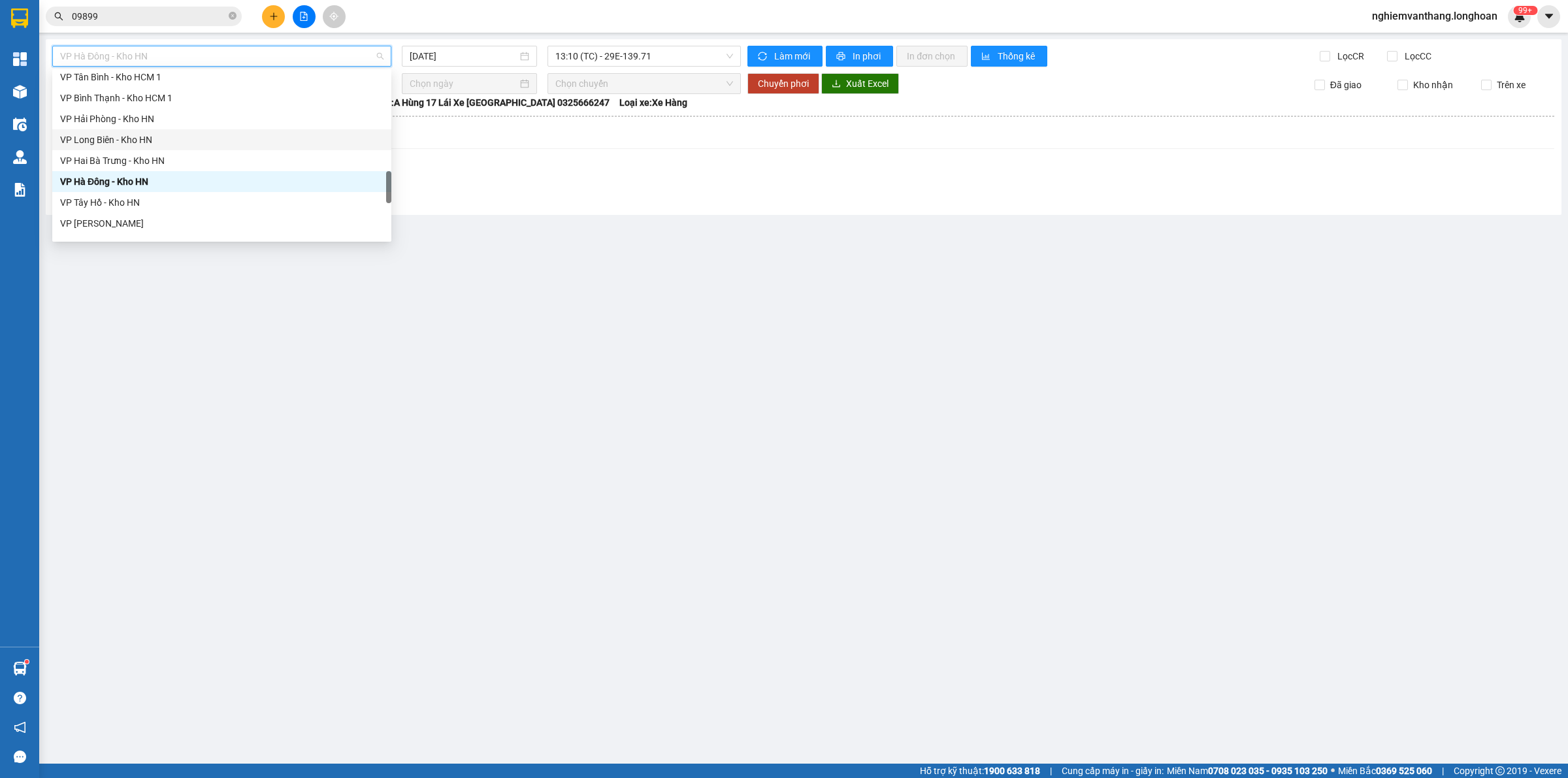
scroll to position [756, 0]
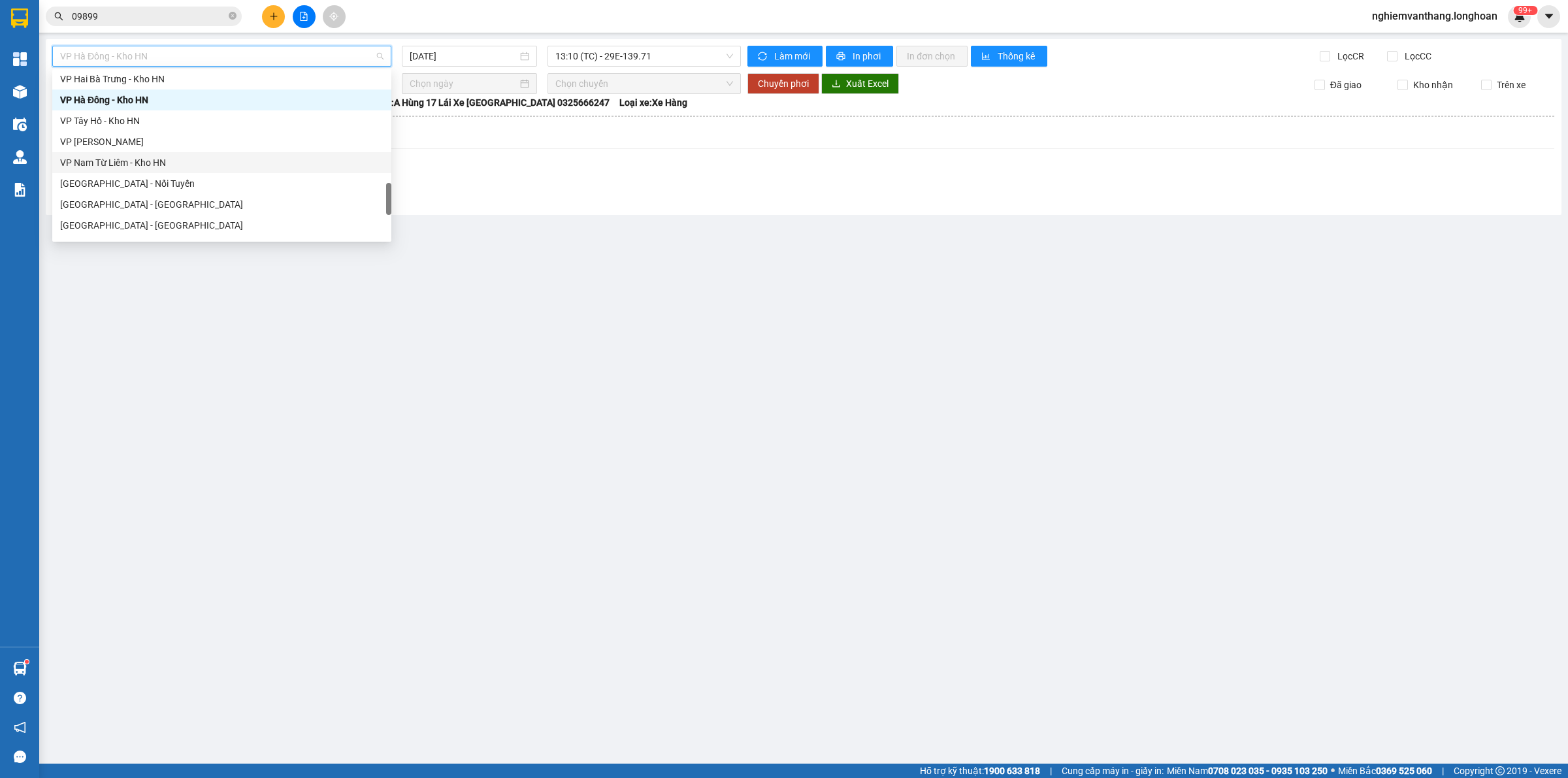
click at [145, 161] on div "VP Nam Từ Liêm - Kho HN" at bounding box center [222, 163] width 323 height 14
type input "[DATE]"
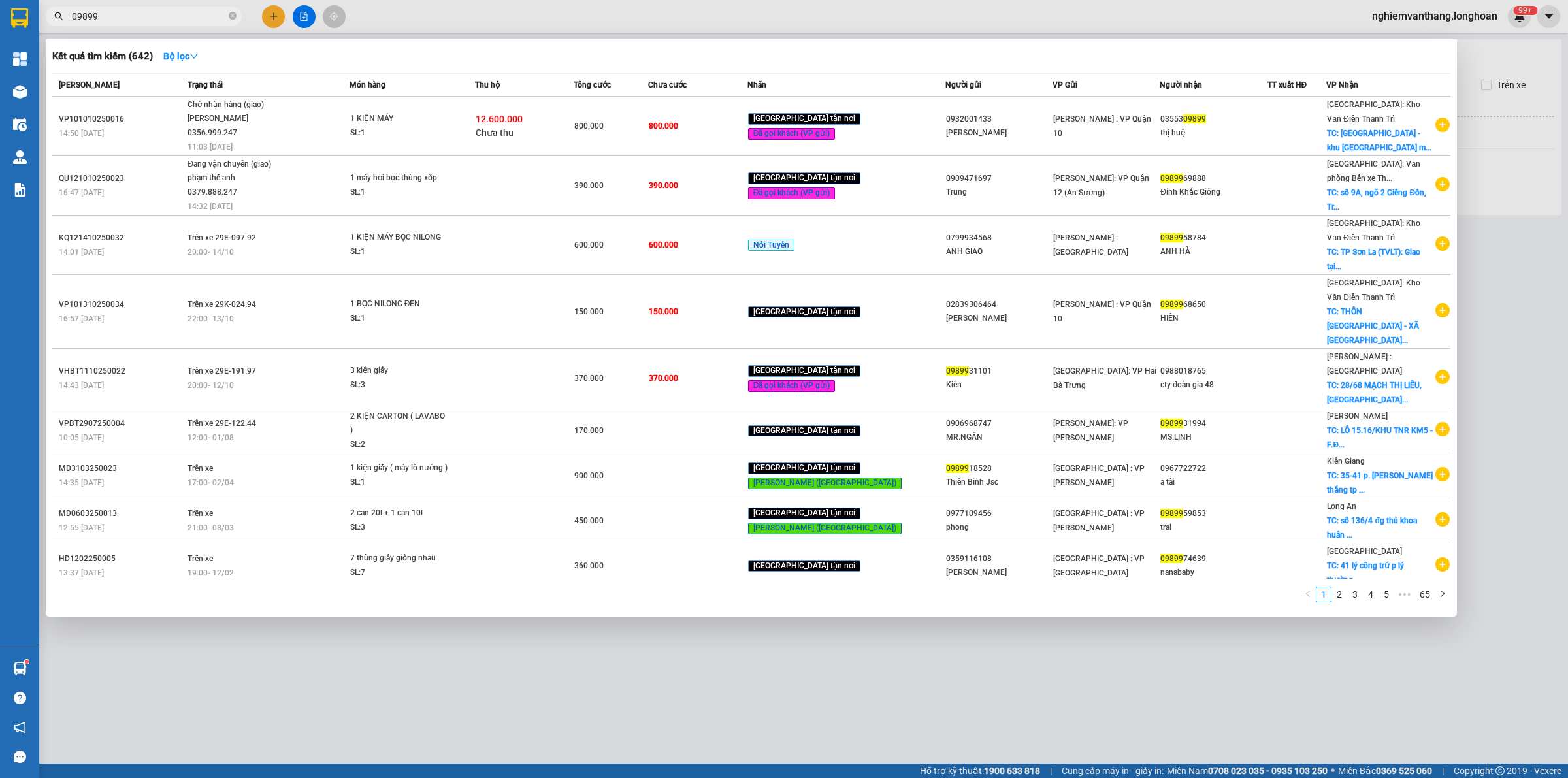
click at [116, 20] on input "09899" at bounding box center [149, 16] width 155 height 14
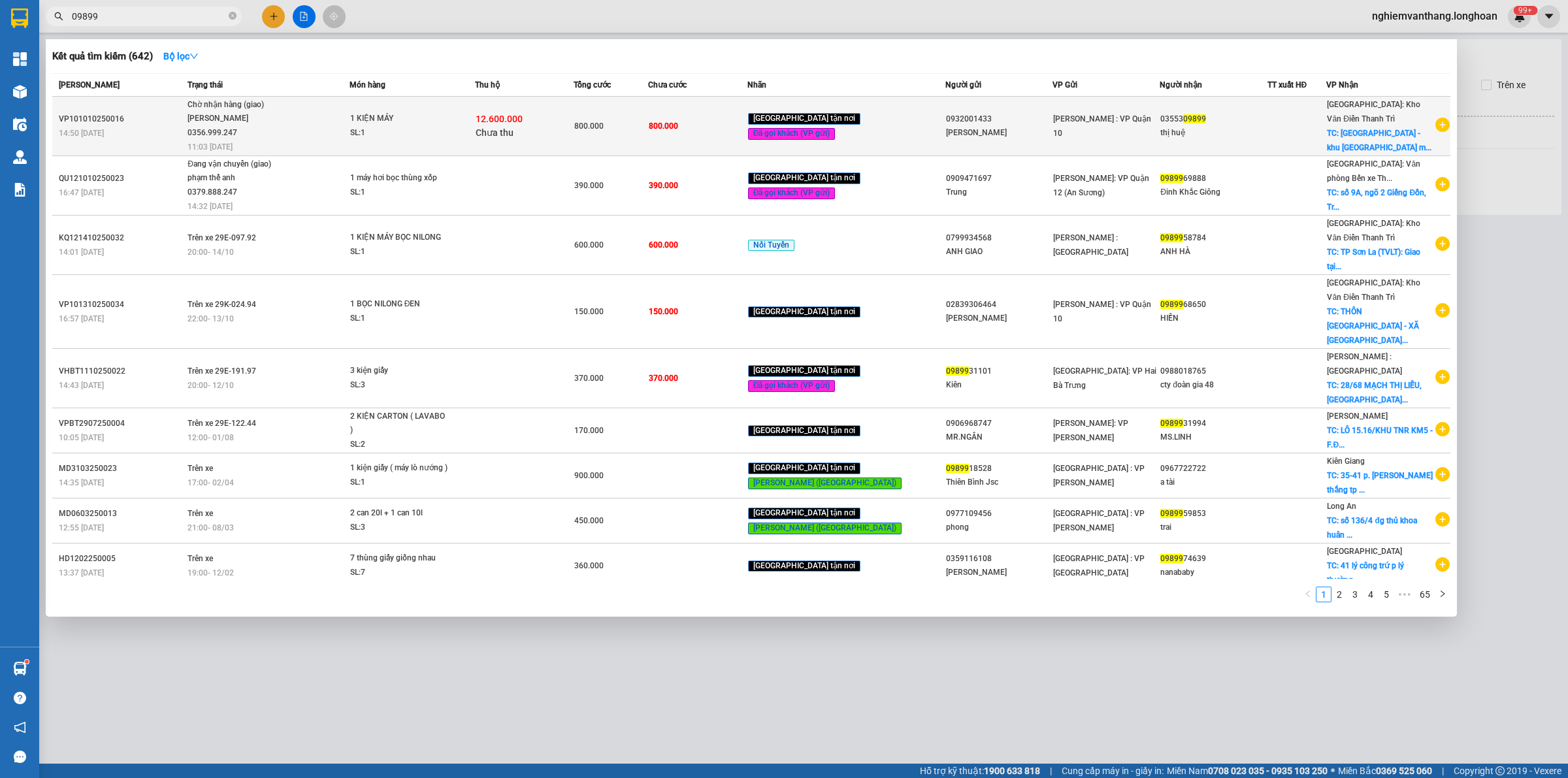
click at [300, 118] on span "Chờ nhận hàng (giao) [PERSON_NAME] 0356.999.247 11:03 [DATE]" at bounding box center [269, 125] width 162 height 54
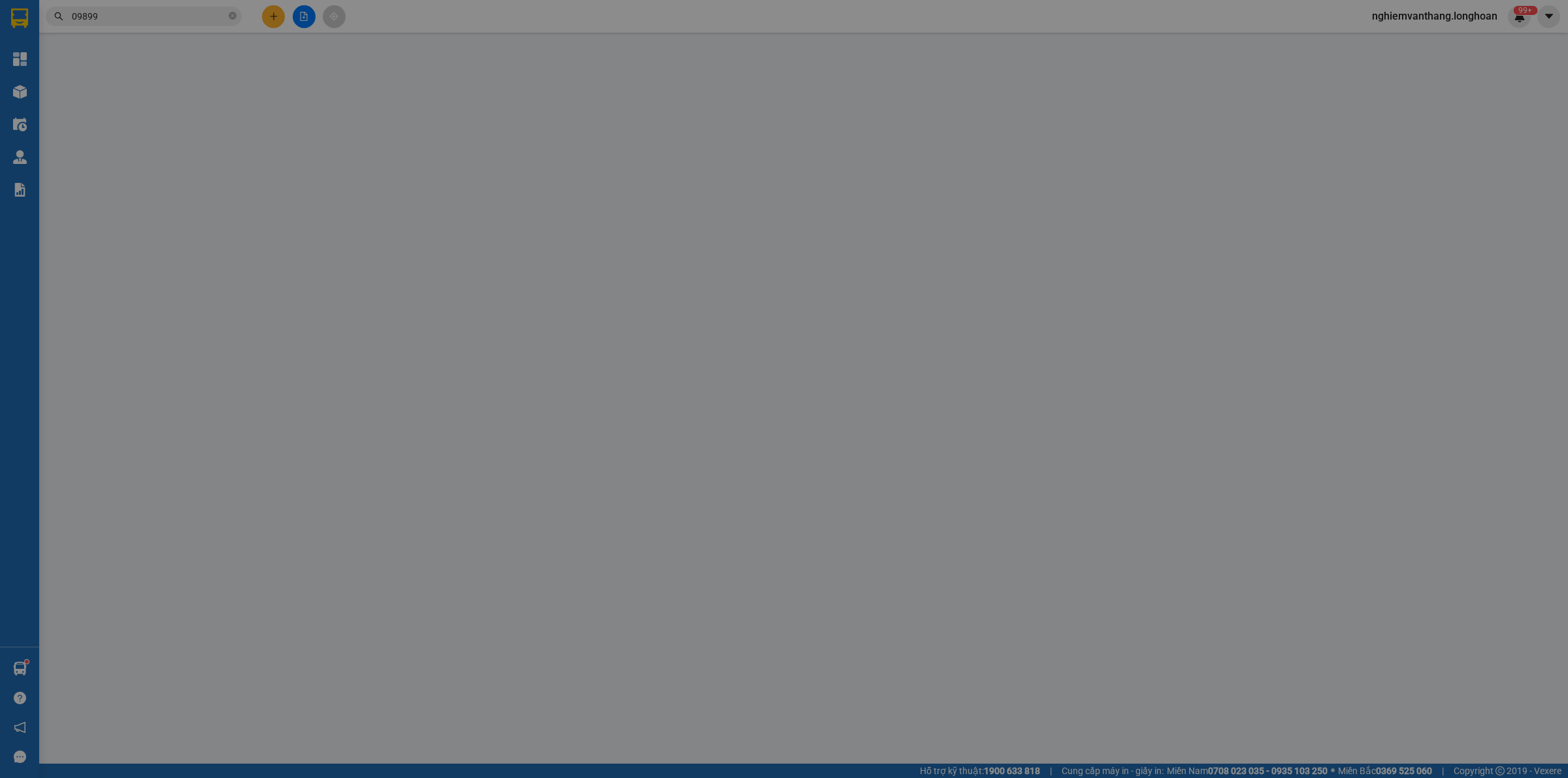
type input "0932001433"
type input "[PERSON_NAME]"
type input "0355309899"
type input "thị huệ"
checkbox input "true"
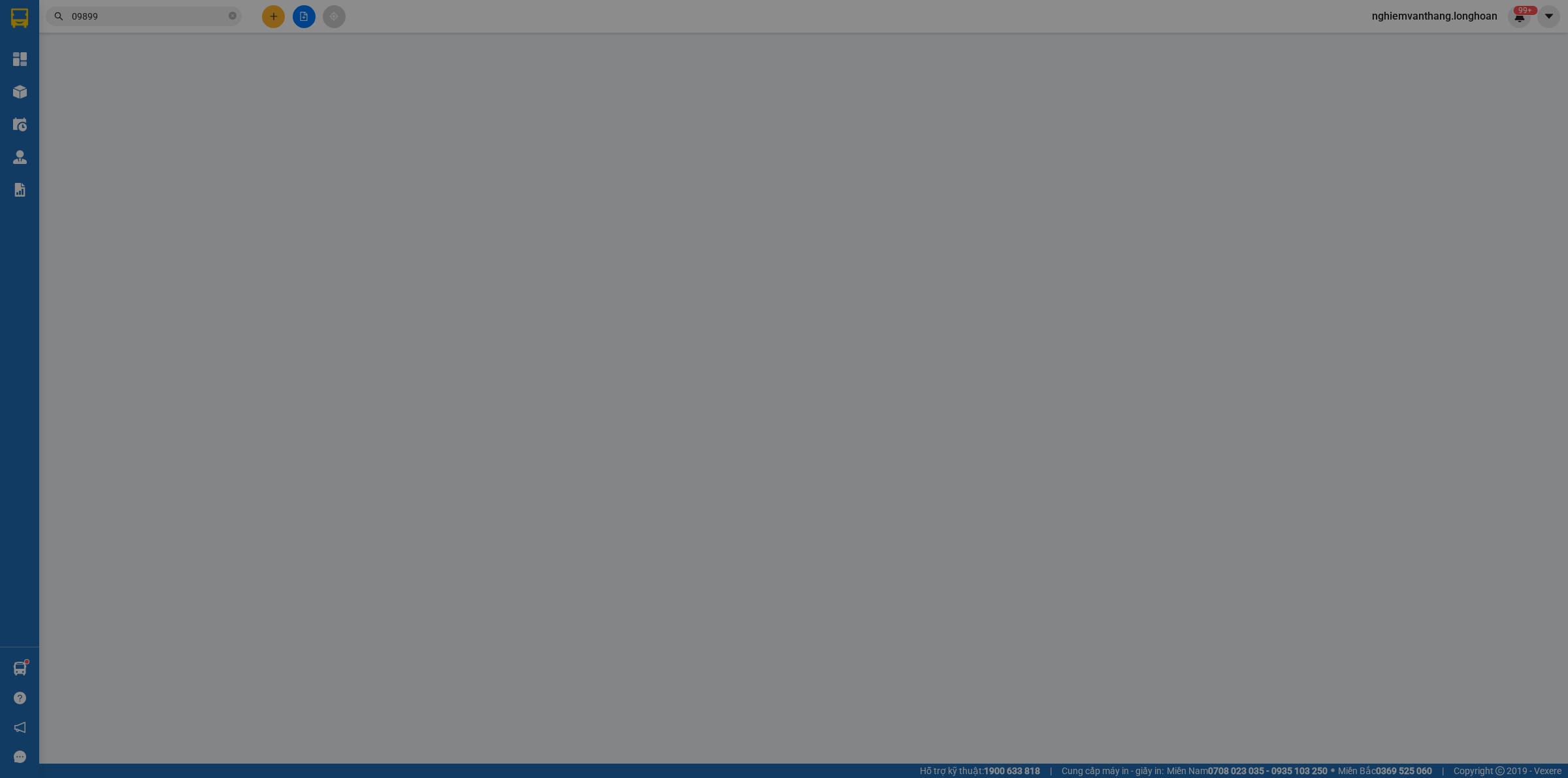
type input "[GEOGRAPHIC_DATA] - [GEOGRAPHIC_DATA] - huyện [GEOGRAPHIC_DATA] - [GEOGRAPHIC_D…"
type input "hàng k bao bể vỡ hư hỏng"
type input "800.000"
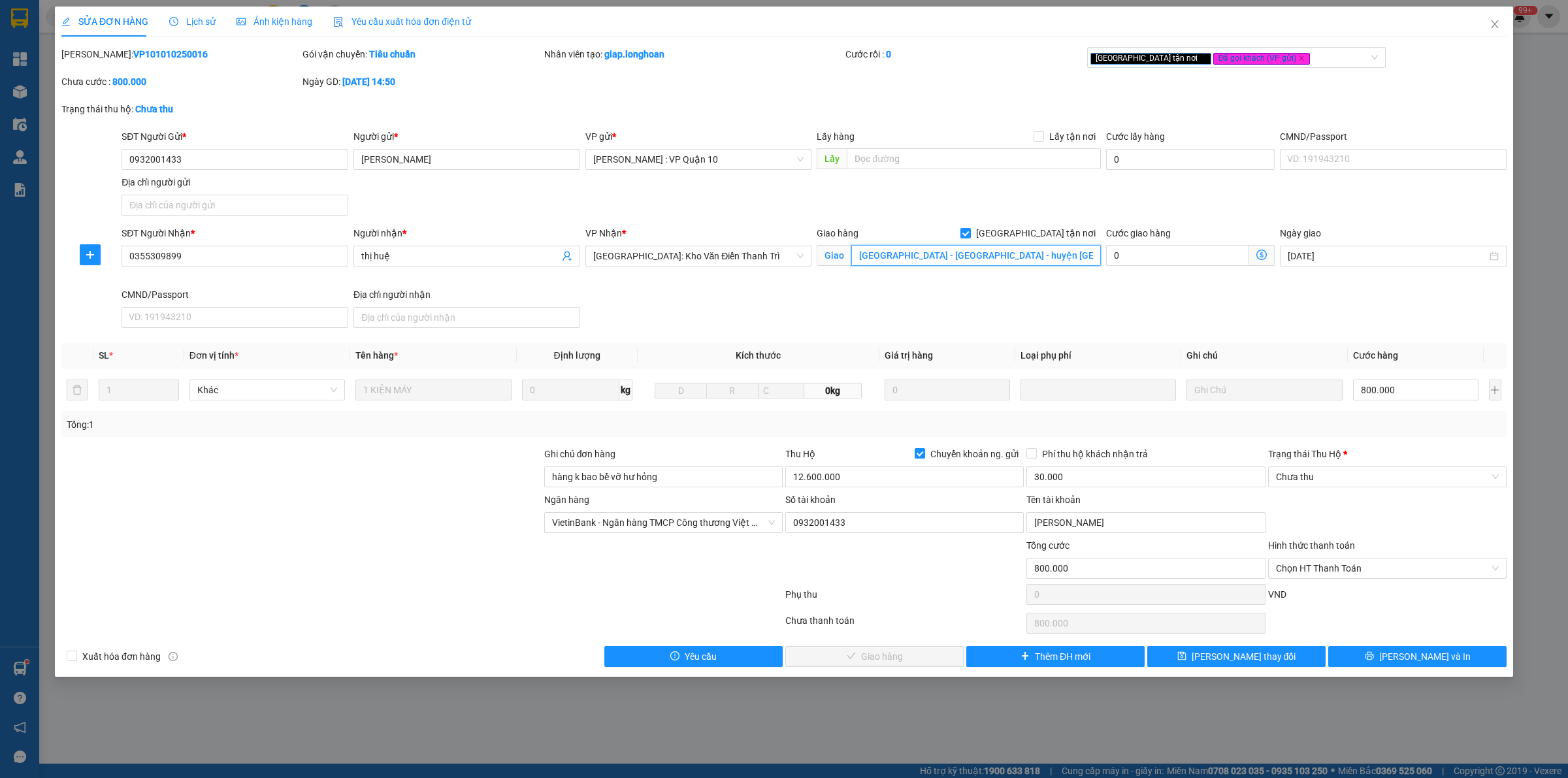
click at [952, 265] on input "[GEOGRAPHIC_DATA] - [GEOGRAPHIC_DATA] - huyện [GEOGRAPHIC_DATA] - [GEOGRAPHIC_D…" at bounding box center [976, 255] width 250 height 21
click at [1496, 27] on icon "close" at bounding box center [1495, 24] width 11 height 11
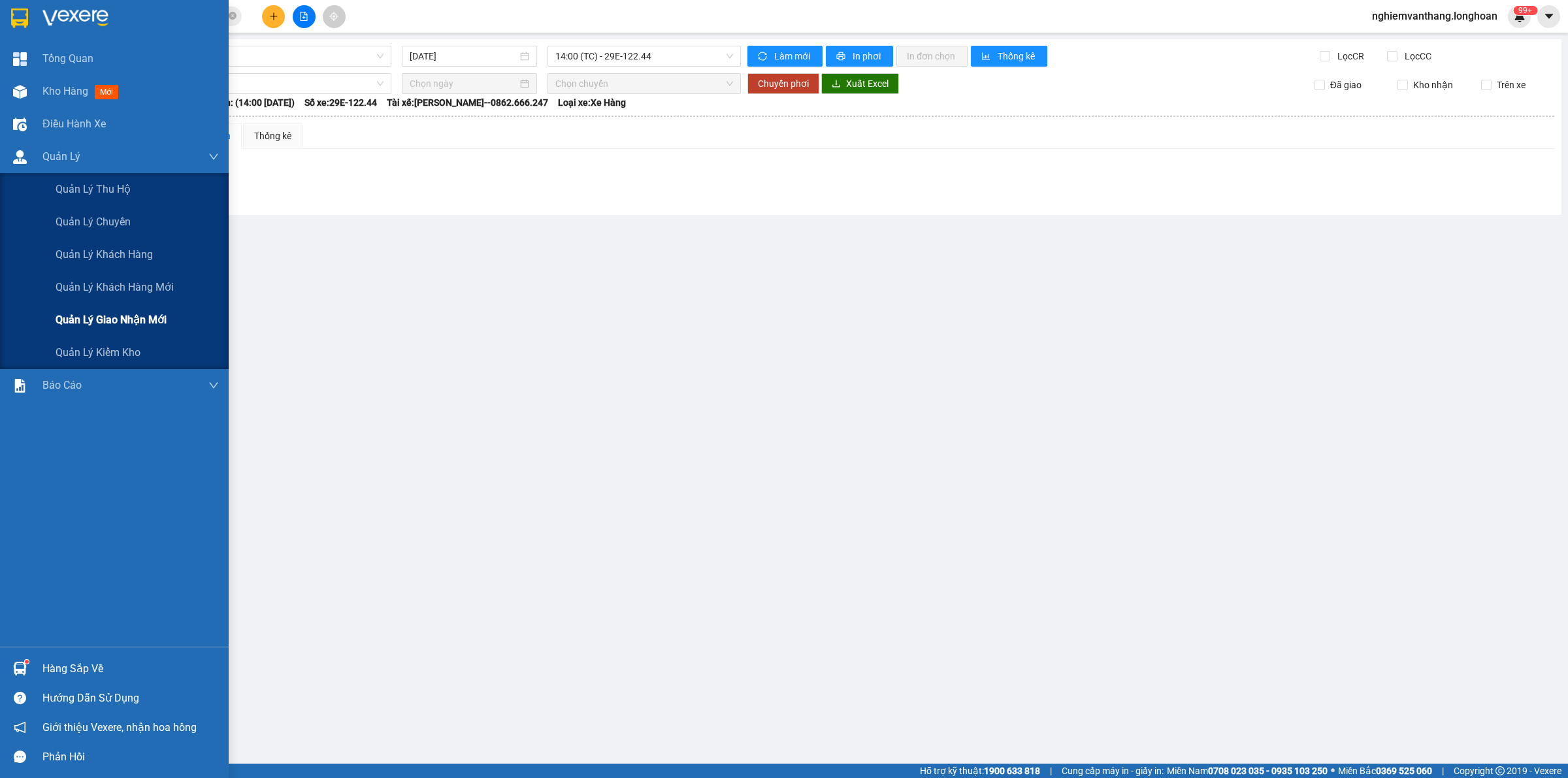
click at [89, 325] on span "Quản lý giao nhận mới" at bounding box center [111, 320] width 111 height 16
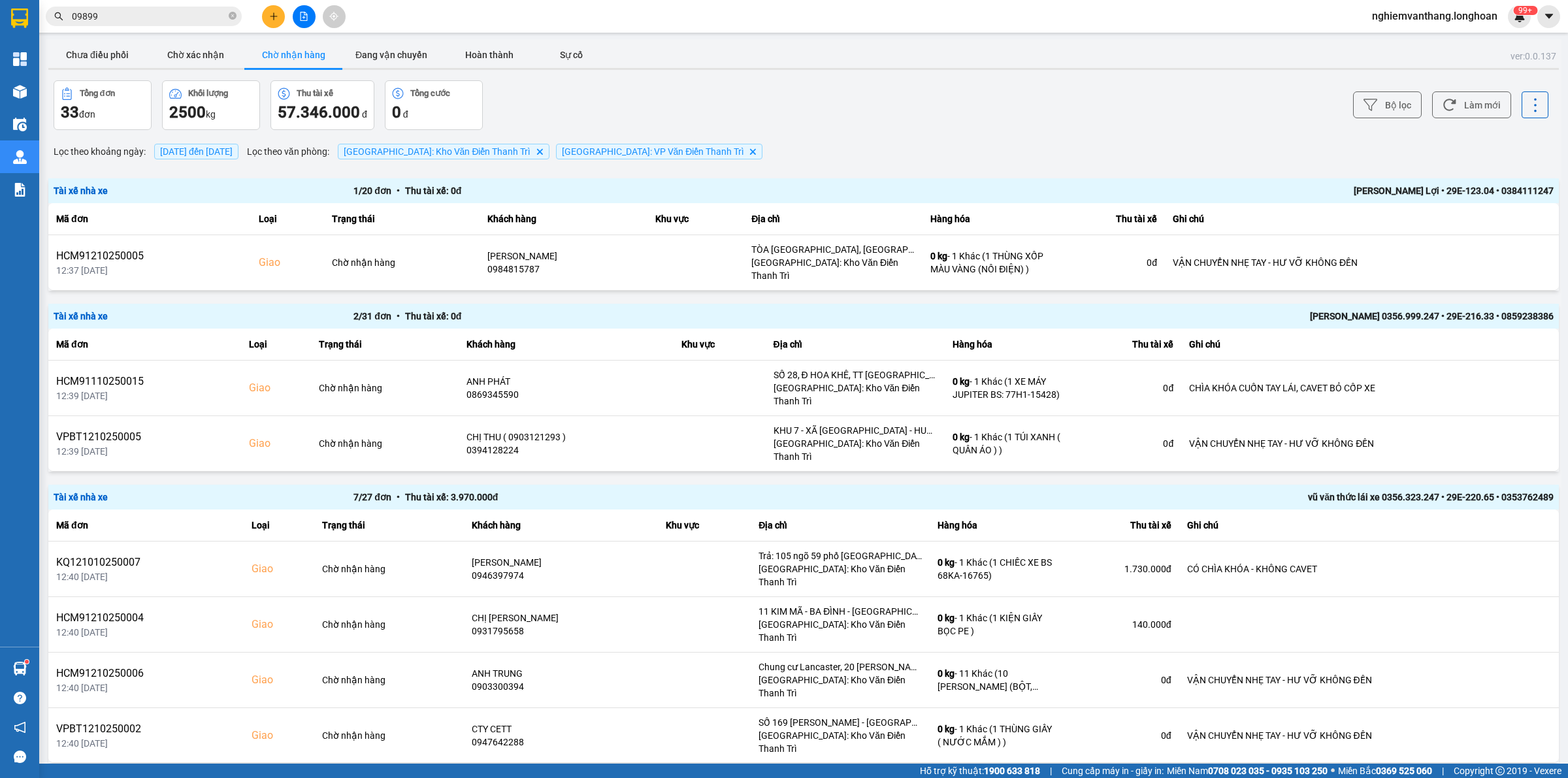
click at [305, 20] on icon "file-add" at bounding box center [304, 16] width 9 height 9
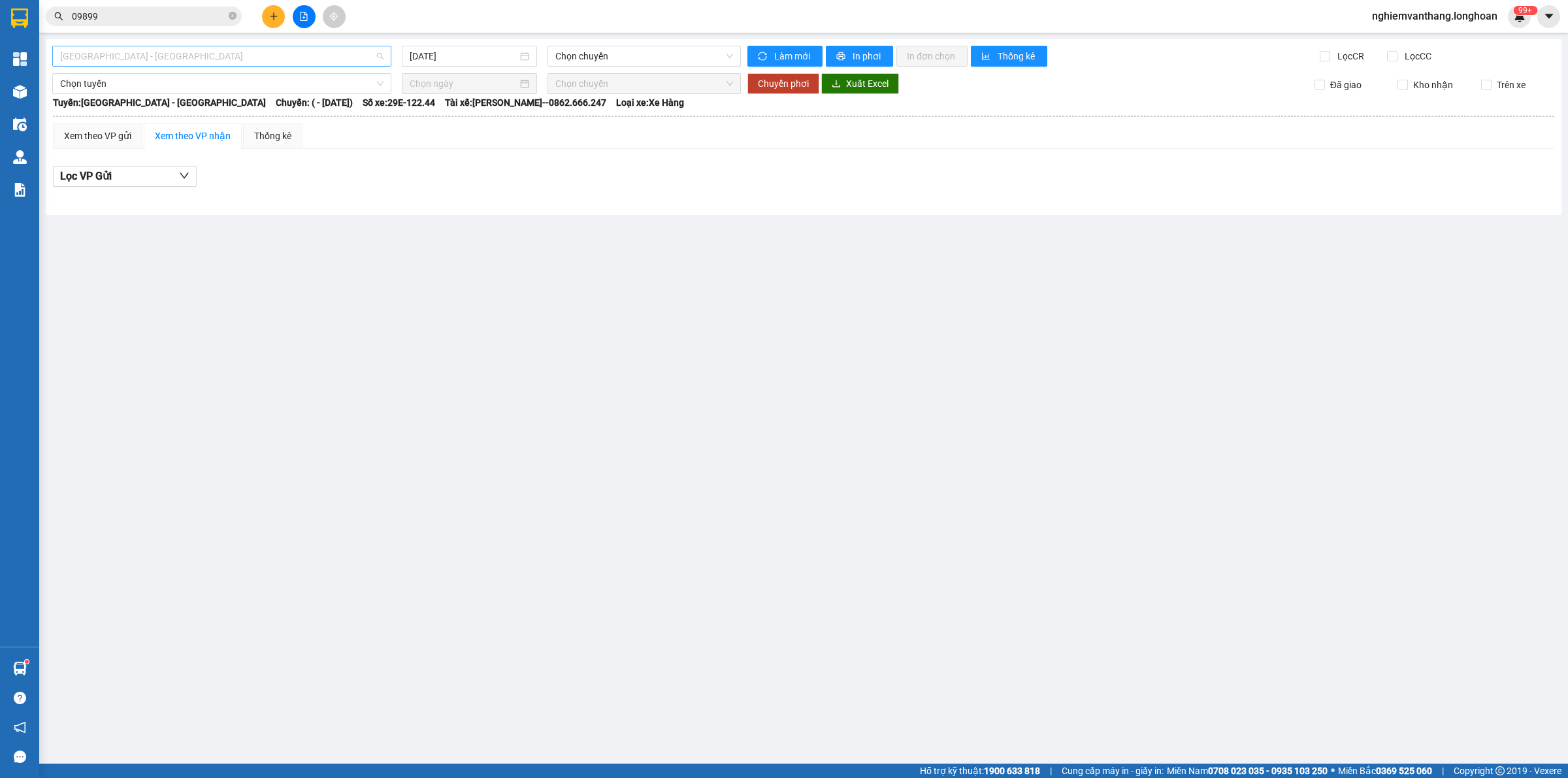
click at [147, 59] on span "[GEOGRAPHIC_DATA] - [GEOGRAPHIC_DATA]" at bounding box center [222, 57] width 323 height 20
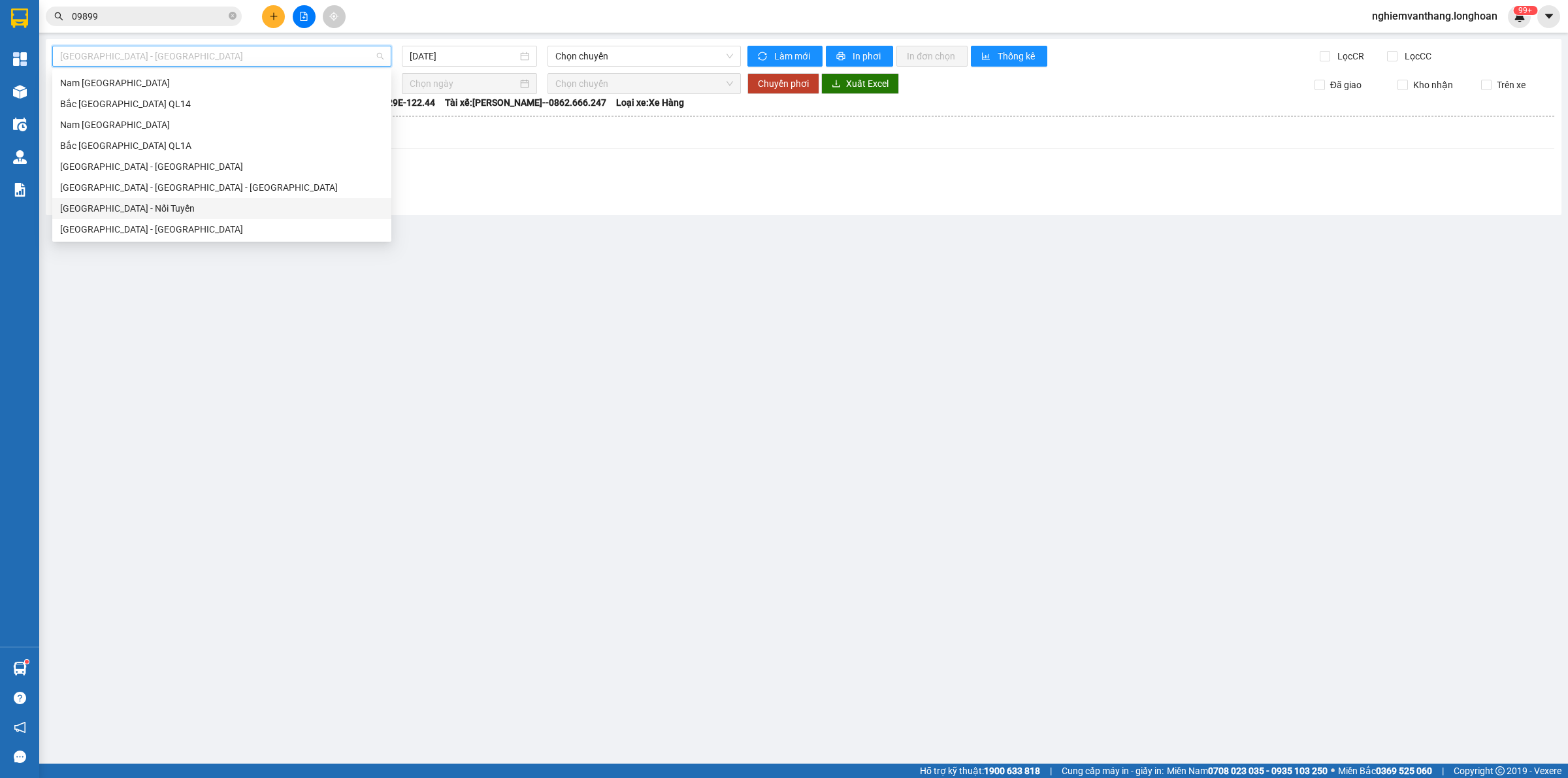
scroll to position [837, 0]
click at [155, 96] on div "[GEOGRAPHIC_DATA] - Nối Tuyến" at bounding box center [222, 102] width 323 height 14
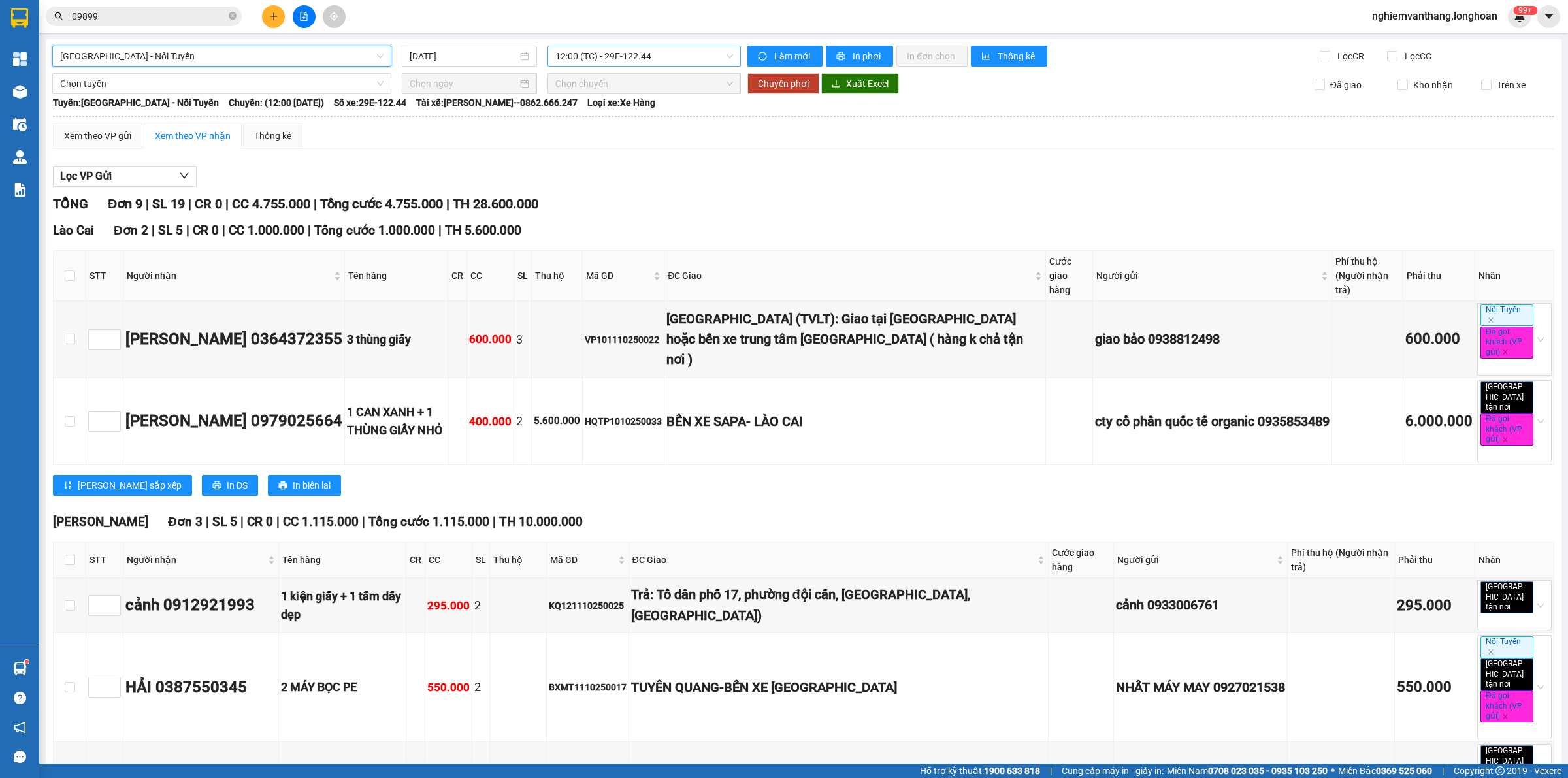
click at [653, 56] on span "12:00 (TC) - 29E-122.44" at bounding box center [644, 57] width 178 height 20
click at [467, 57] on input "[DATE]" at bounding box center [464, 57] width 108 height 14
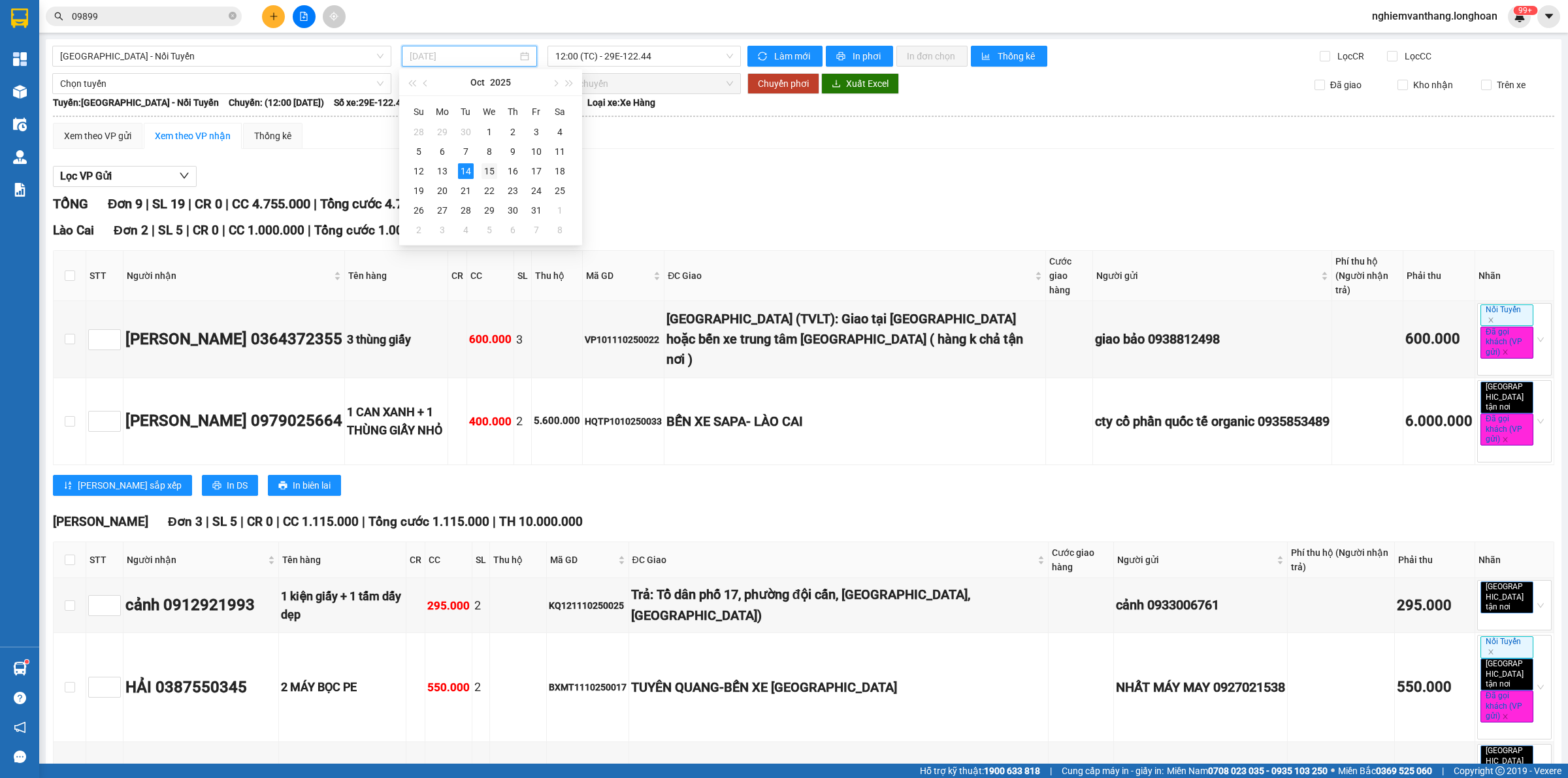
click at [485, 171] on div "15" at bounding box center [489, 171] width 15 height 15
type input "[DATE]"
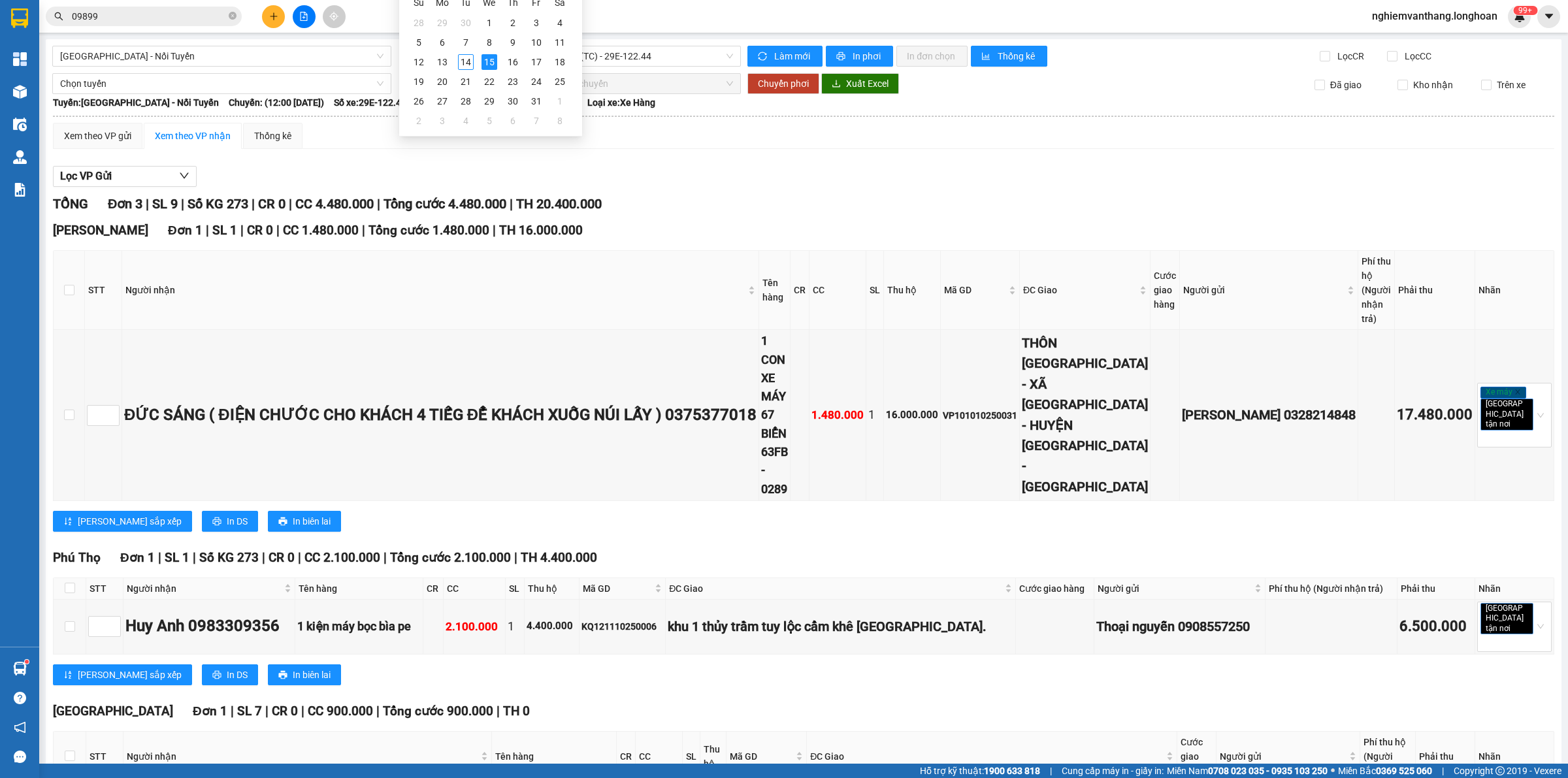
click at [136, 10] on input "09899" at bounding box center [149, 16] width 155 height 14
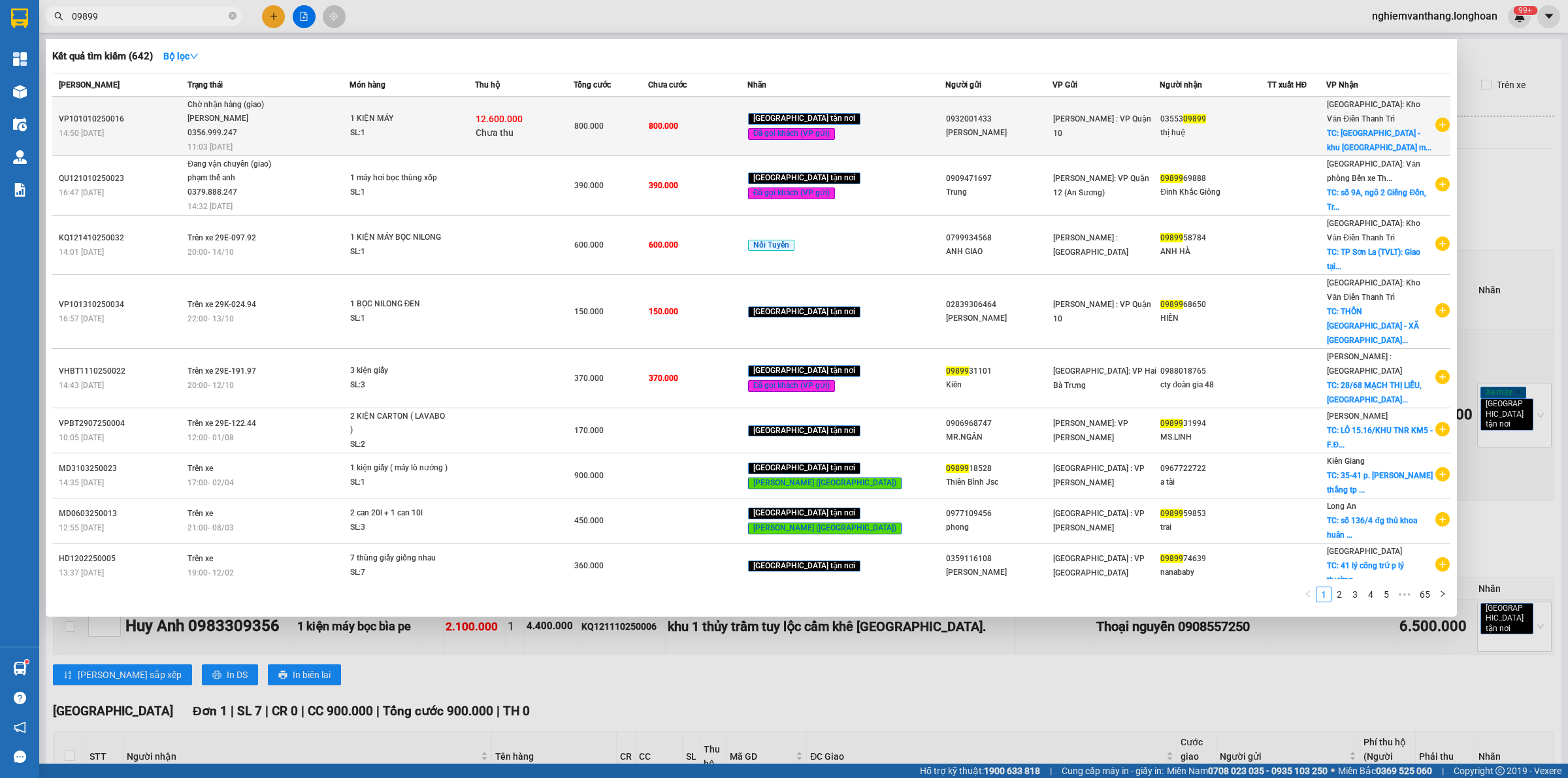
click at [312, 128] on span "Chờ nhận hàng (giao) [PERSON_NAME] 0356.999.247 11:03 [DATE]" at bounding box center [269, 125] width 162 height 54
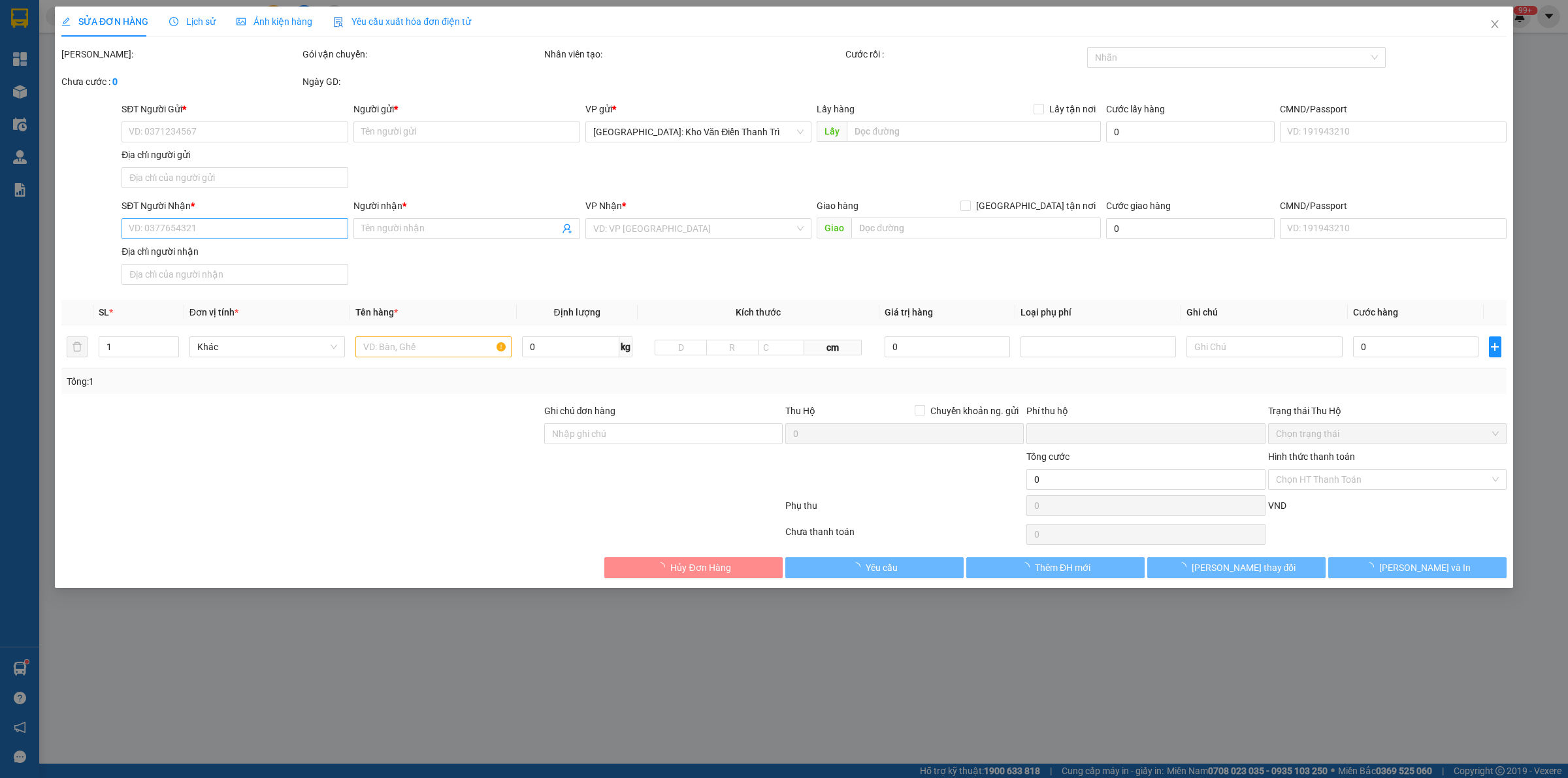
type input "0932001433"
type input "[PERSON_NAME]"
type input "0355309899"
type input "thị huệ"
checkbox input "true"
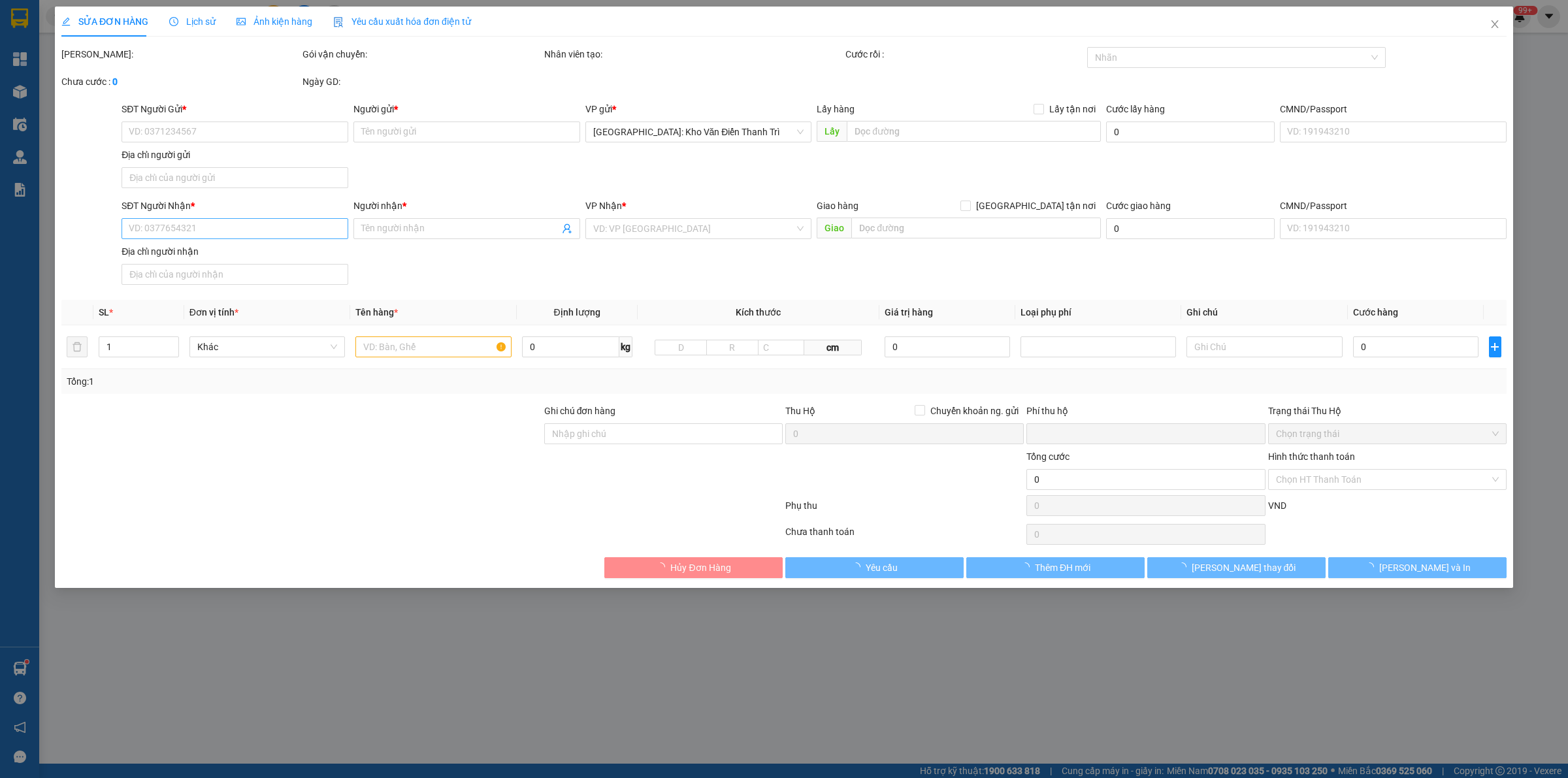
type input "[GEOGRAPHIC_DATA] - [GEOGRAPHIC_DATA] - huyện [GEOGRAPHIC_DATA] - [GEOGRAPHIC_D…"
type input "hàng k bao bể vỡ hư hỏng"
type input "800.000"
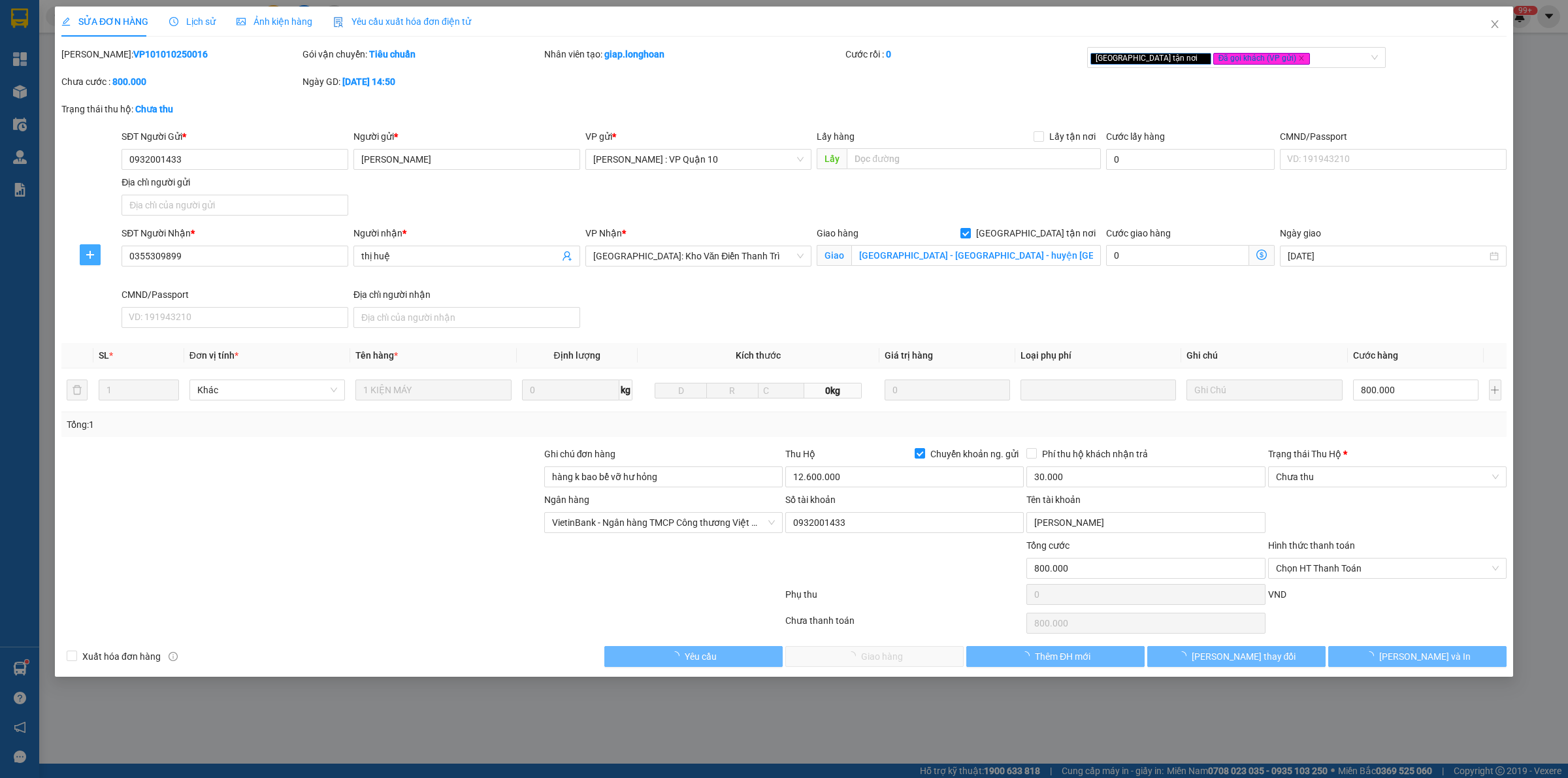
click at [95, 257] on span "plus" at bounding box center [90, 255] width 20 height 11
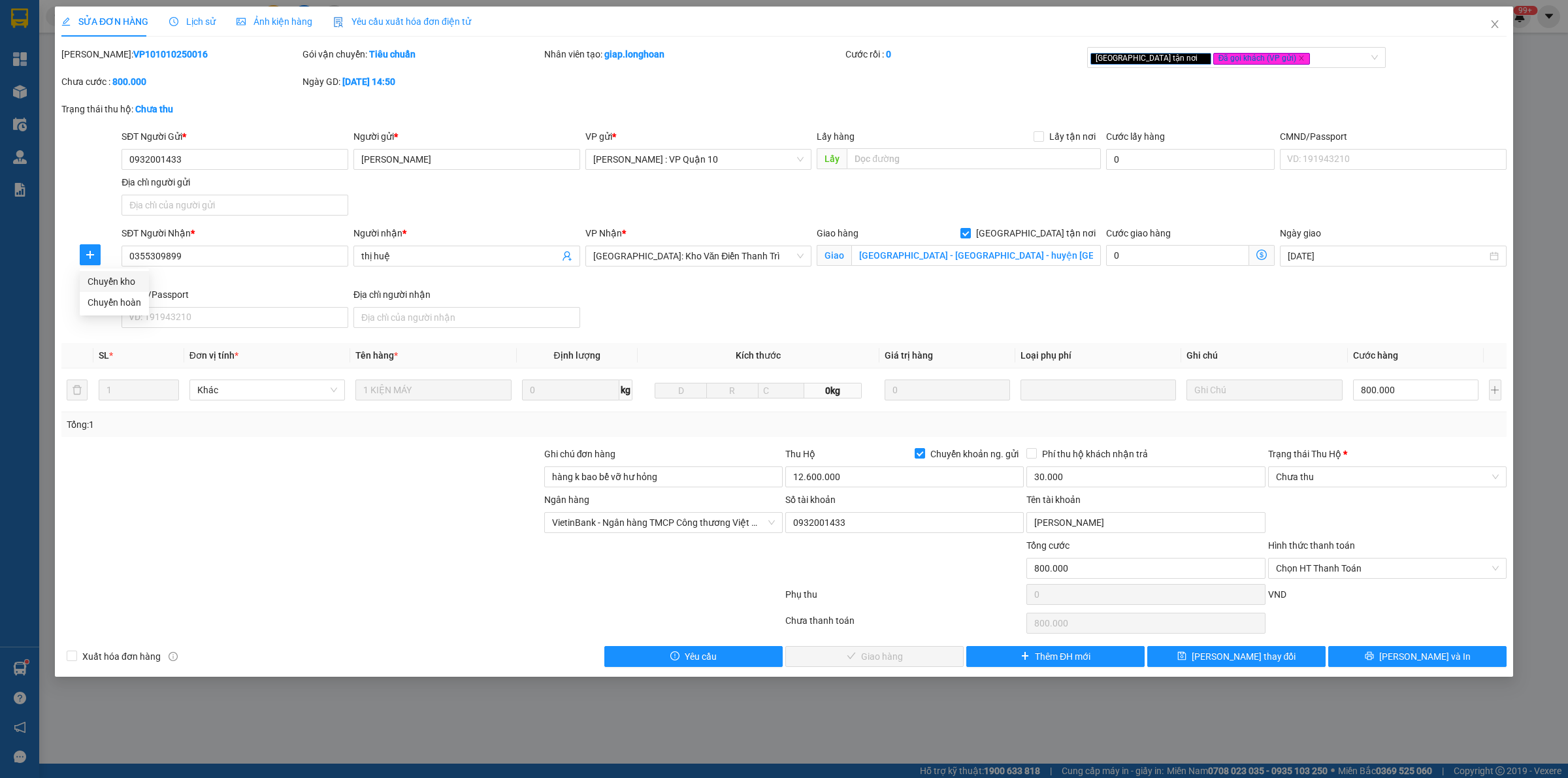
drag, startPoint x: 116, startPoint y: 286, endPoint x: 133, endPoint y: 279, distance: 18.4
click at [116, 286] on span "Chuyển kho" at bounding box center [114, 281] width 54 height 14
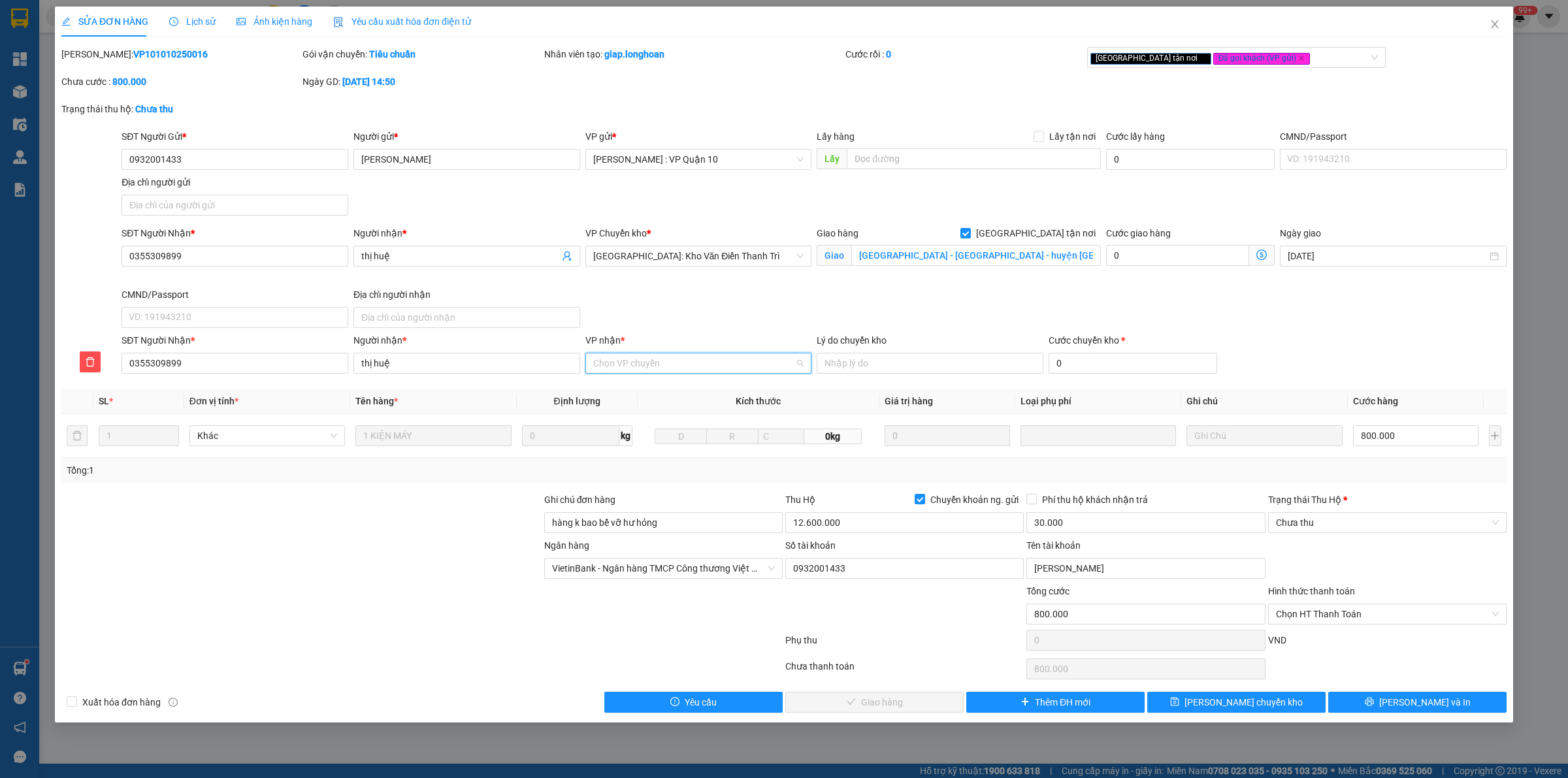
click at [700, 358] on input "VP nhận *" at bounding box center [694, 363] width 202 height 20
type input "[GEOGRAPHIC_DATA]"
drag, startPoint x: 631, startPoint y: 392, endPoint x: 649, endPoint y: 386, distance: 19.0
click at [633, 392] on div "Phú Thọ" at bounding box center [698, 391] width 211 height 14
click at [1245, 710] on span "[PERSON_NAME] chuyển kho" at bounding box center [1244, 703] width 119 height 14
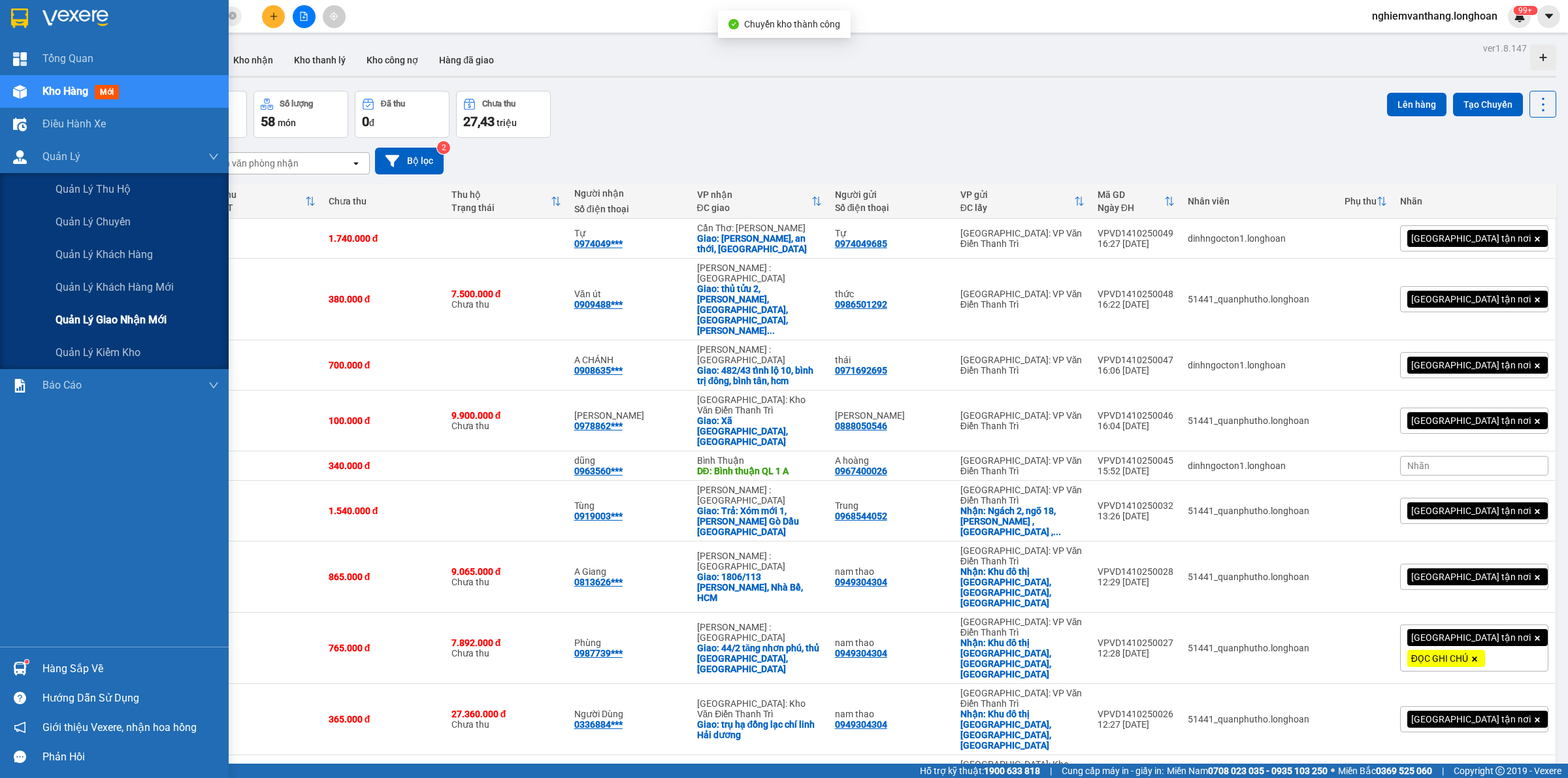
click at [109, 314] on span "Quản lý giao nhận mới" at bounding box center [111, 320] width 111 height 16
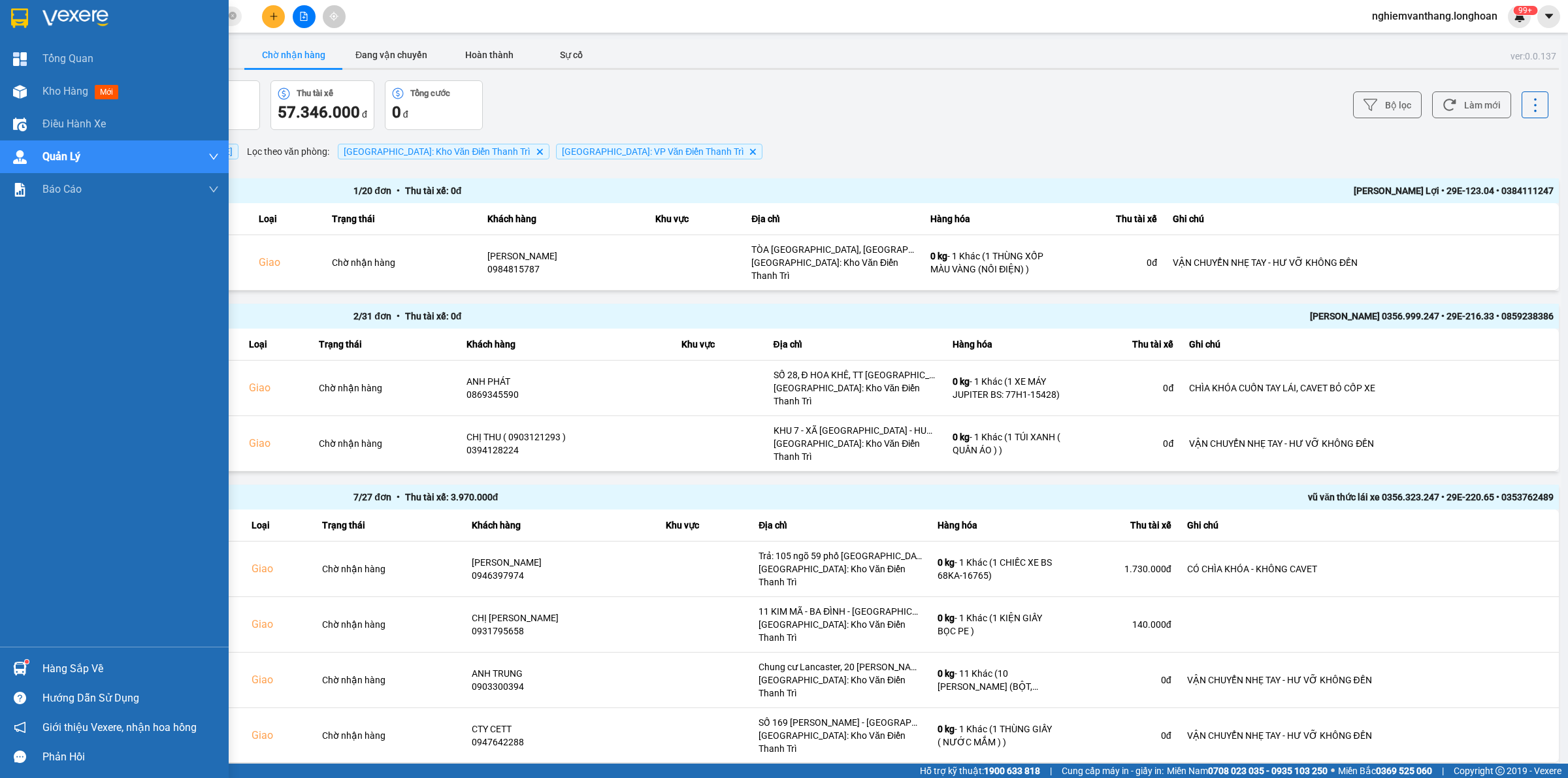
click at [20, 14] on img at bounding box center [19, 18] width 17 height 20
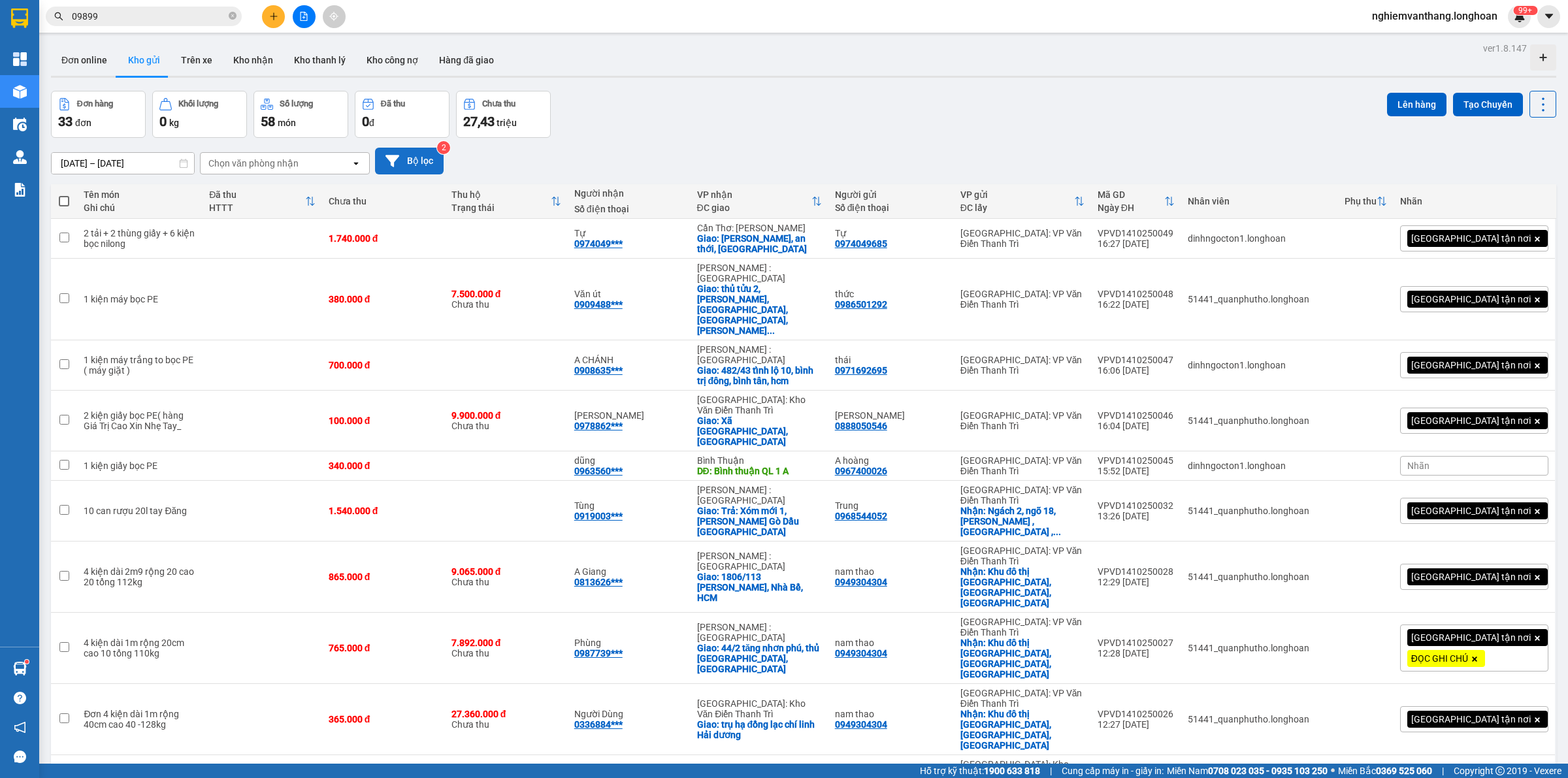
click at [406, 148] on button "Bộ lọc" at bounding box center [409, 161] width 68 height 27
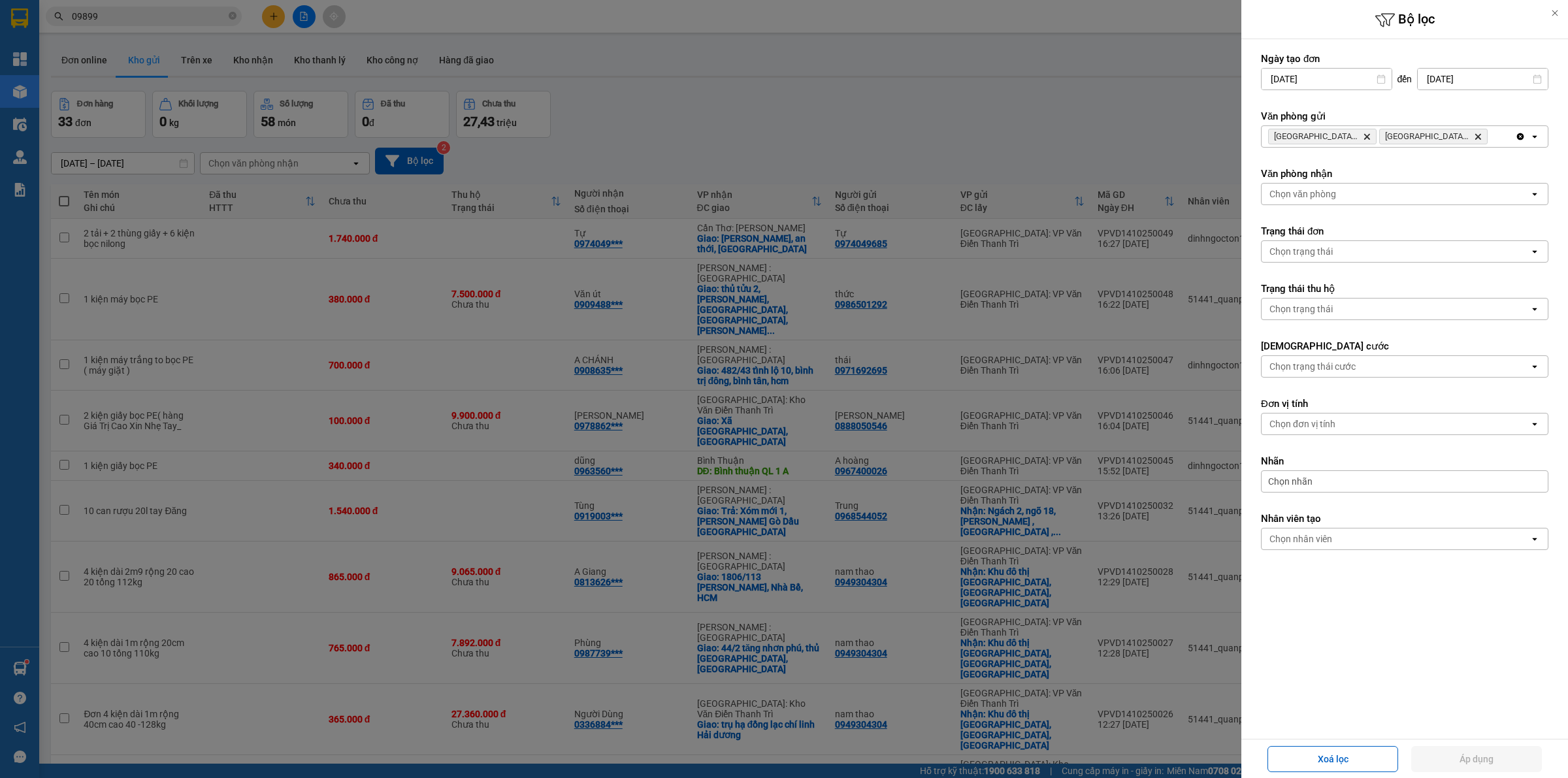
click at [1481, 139] on icon "Hà Nội: VP Văn Điển Thanh Trì, close by backspace" at bounding box center [1478, 137] width 6 height 6
click at [1450, 753] on button "Áp dụng" at bounding box center [1476, 758] width 130 height 26
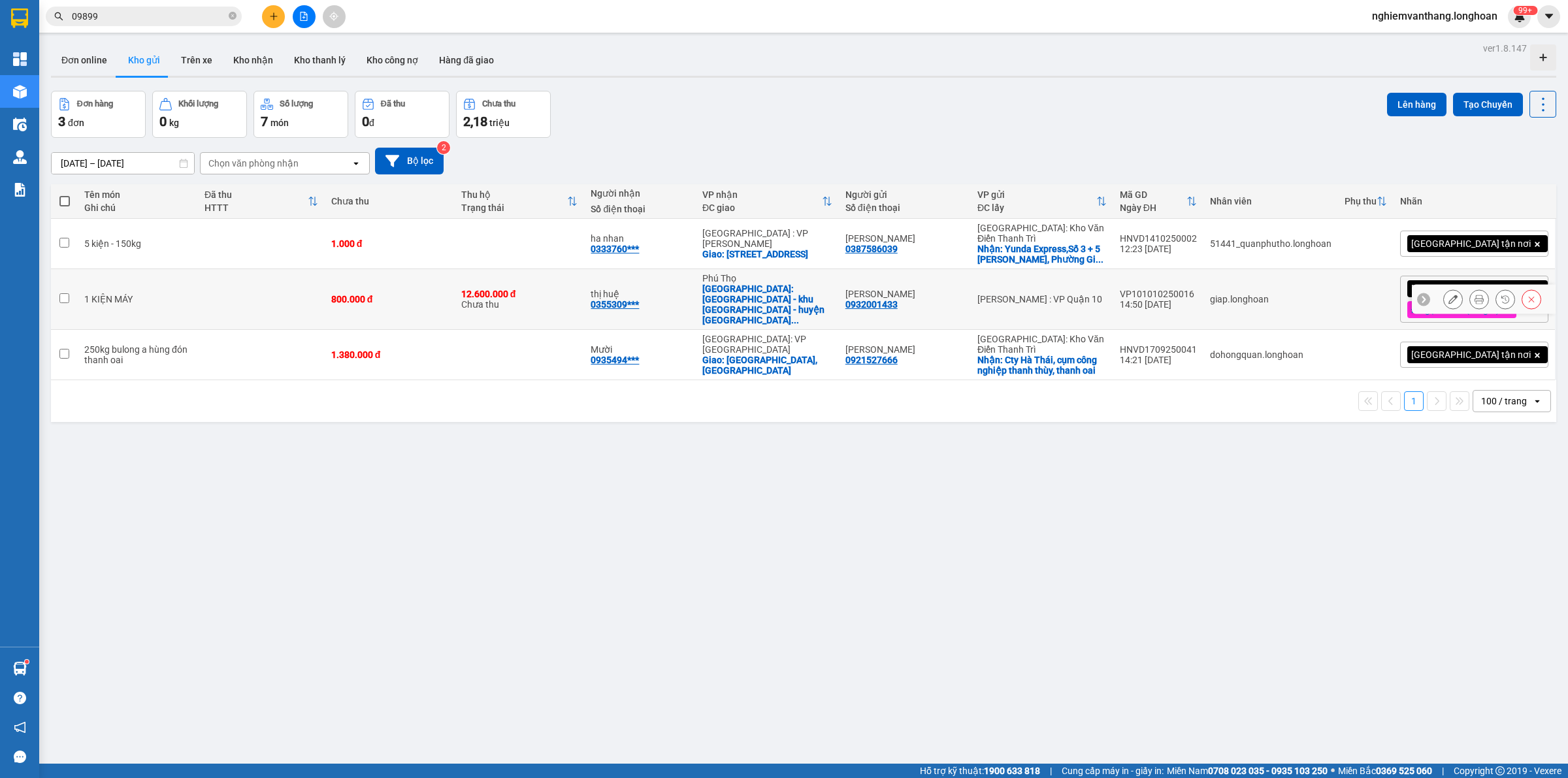
click at [433, 288] on td "800.000 đ" at bounding box center [389, 300] width 130 height 61
checkbox input "true"
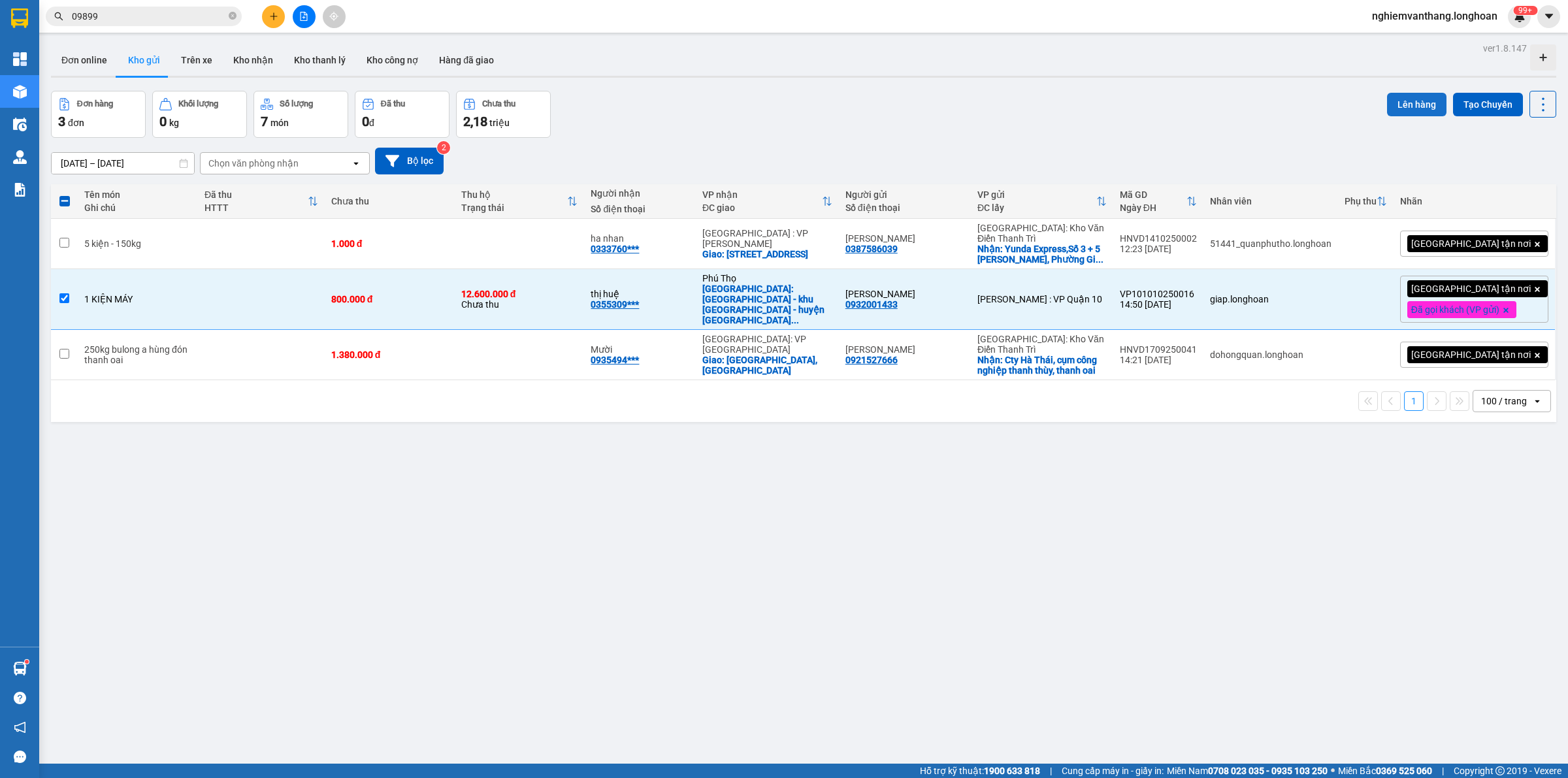
click at [1402, 93] on button "Lên hàng" at bounding box center [1417, 104] width 59 height 23
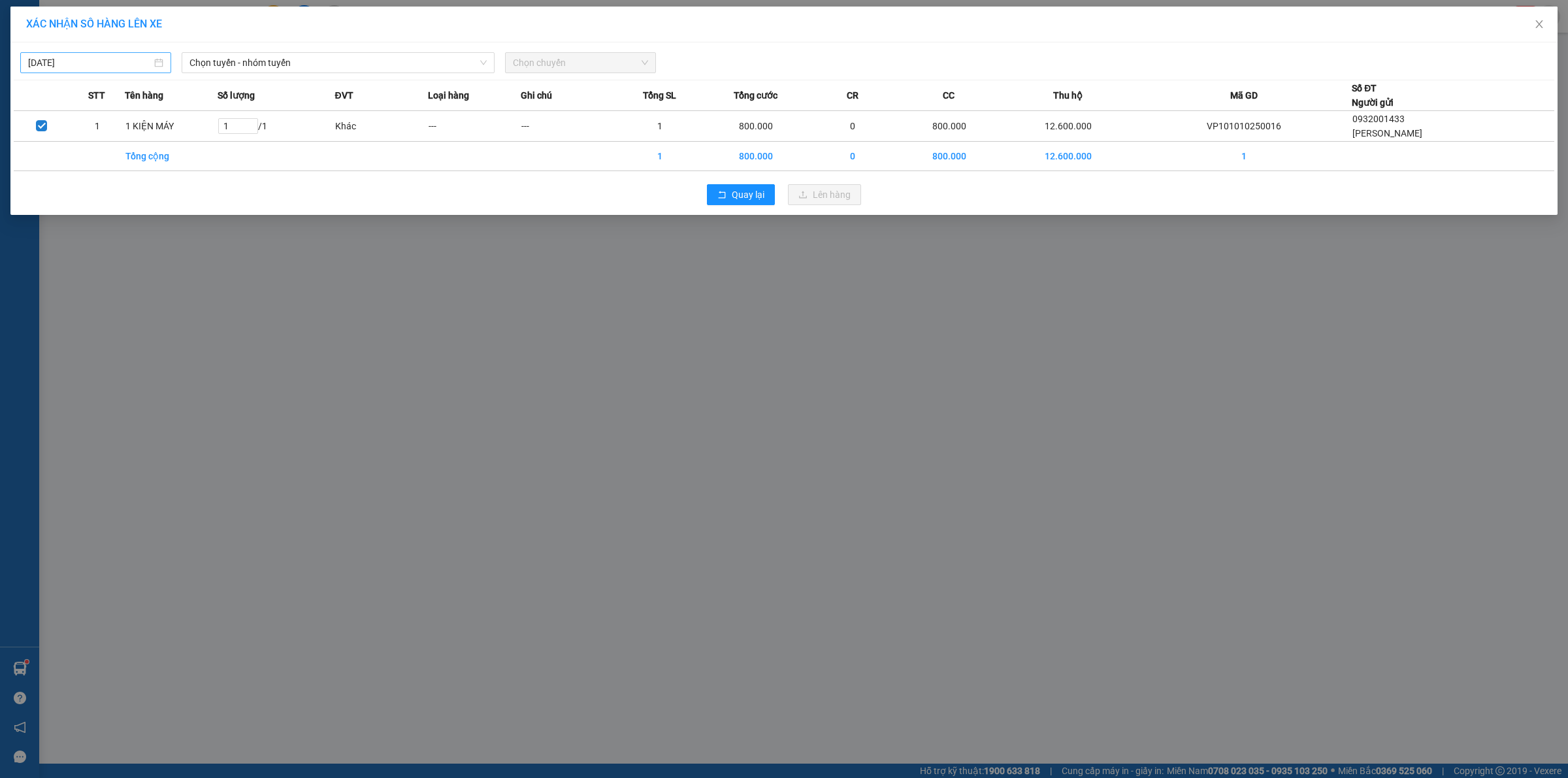
click at [129, 61] on body "Kết quả tìm kiếm ( 642 ) Bộ lọc Mã ĐH Trạng thái Món hàng Thu hộ Tổng cước Chưa…" at bounding box center [784, 389] width 1568 height 778
click at [110, 181] on div "15" at bounding box center [110, 178] width 15 height 15
type input "[DATE]"
click at [279, 42] on div "[DATE] Chọn tuyến - nhóm tuyến Chọn chuyến STT Tên hàng Số lượng ĐVT Loại hàng …" at bounding box center [784, 128] width 1547 height 172
click at [270, 58] on span "Chọn tuyến - nhóm tuyến" at bounding box center [338, 63] width 297 height 20
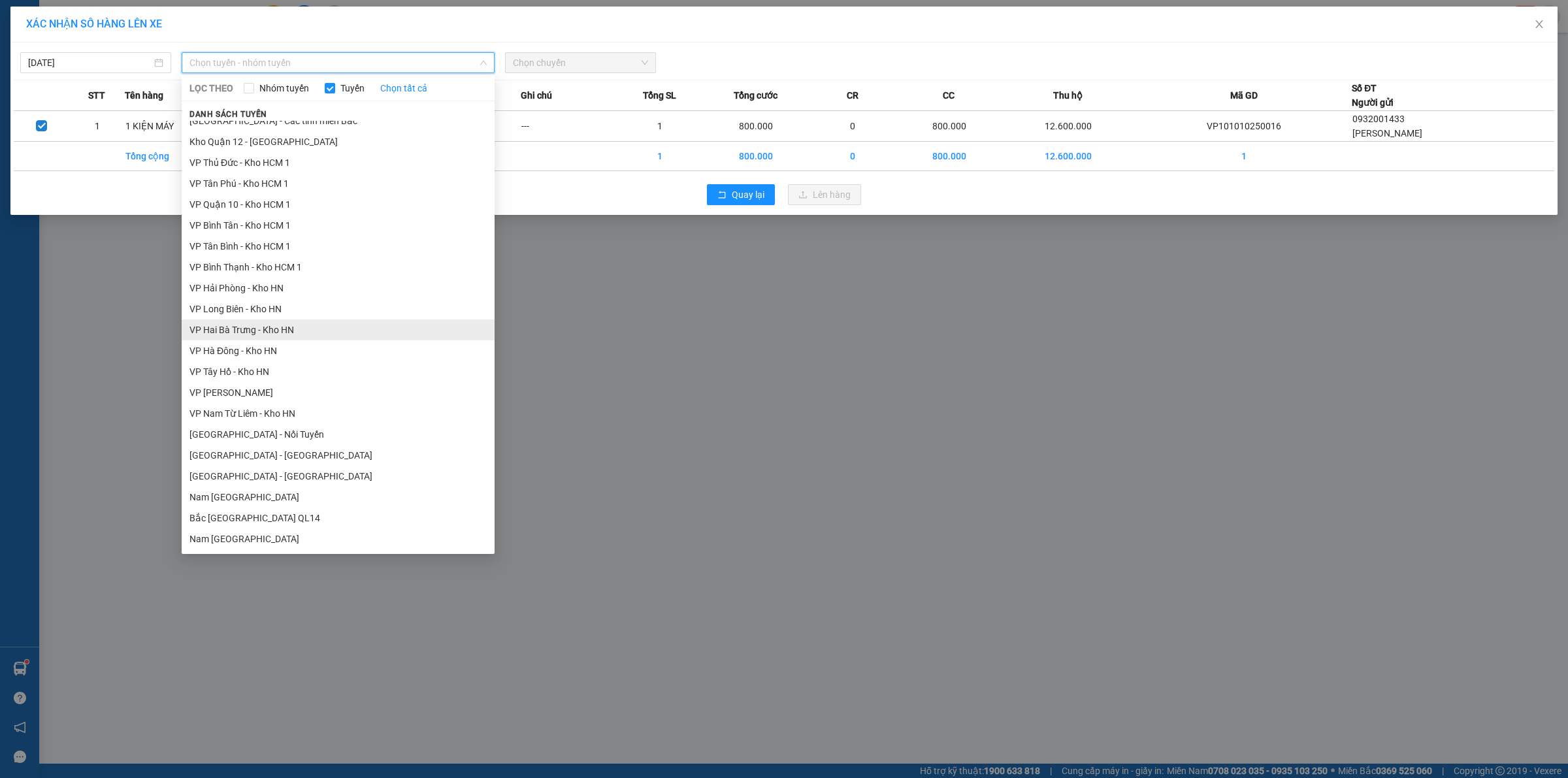
scroll to position [638, 0]
click at [274, 324] on li "[GEOGRAPHIC_DATA] - Nối Tuyến" at bounding box center [338, 330] width 313 height 21
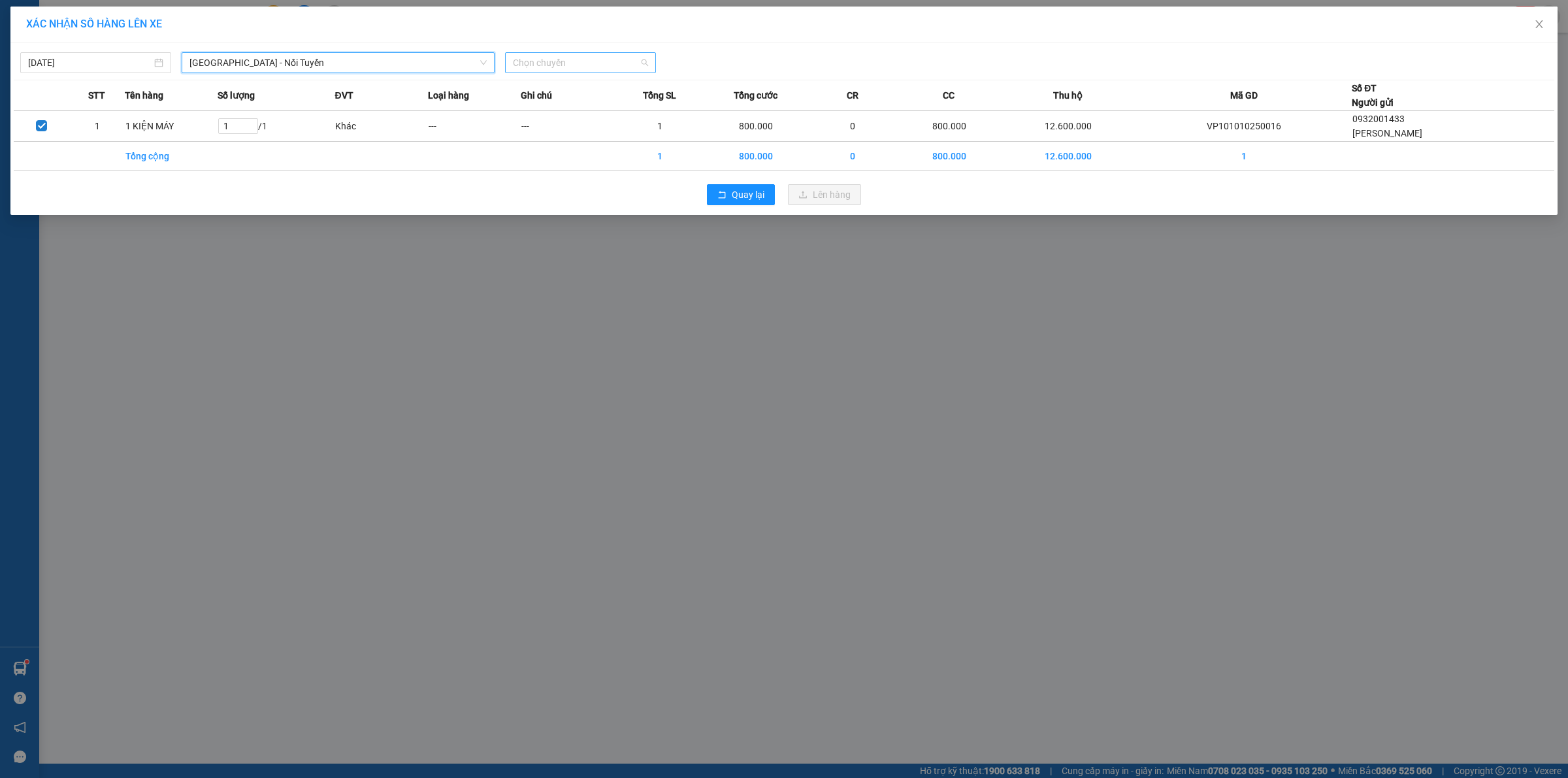
click at [570, 63] on span "Chọn chuyến" at bounding box center [580, 63] width 136 height 20
click at [559, 114] on div "12:00 (TC) - 29E-122.44" at bounding box center [563, 110] width 102 height 14
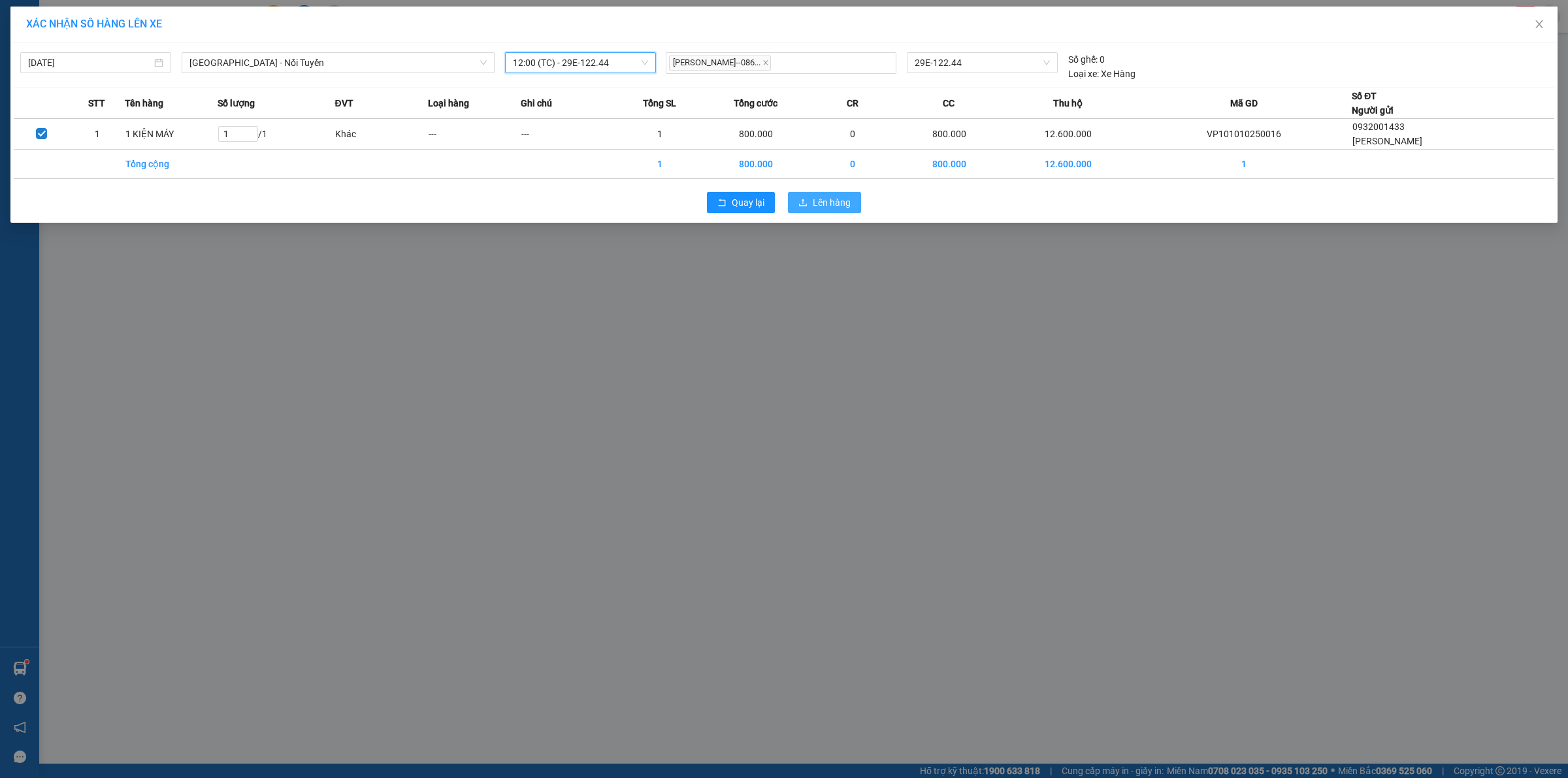
click at [843, 210] on button "Lên hàng" at bounding box center [824, 202] width 73 height 21
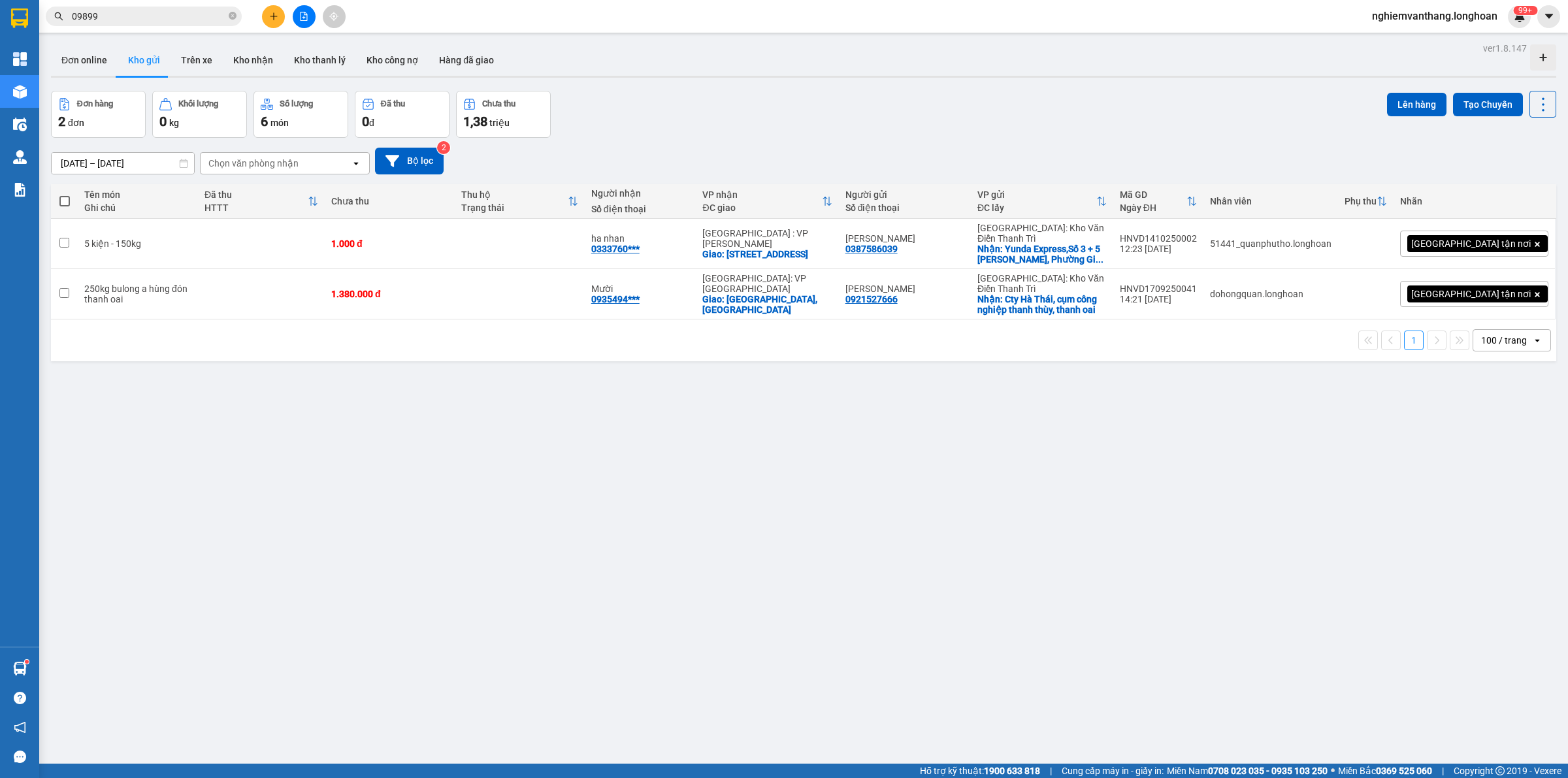
click at [306, 6] on button at bounding box center [304, 16] width 22 height 22
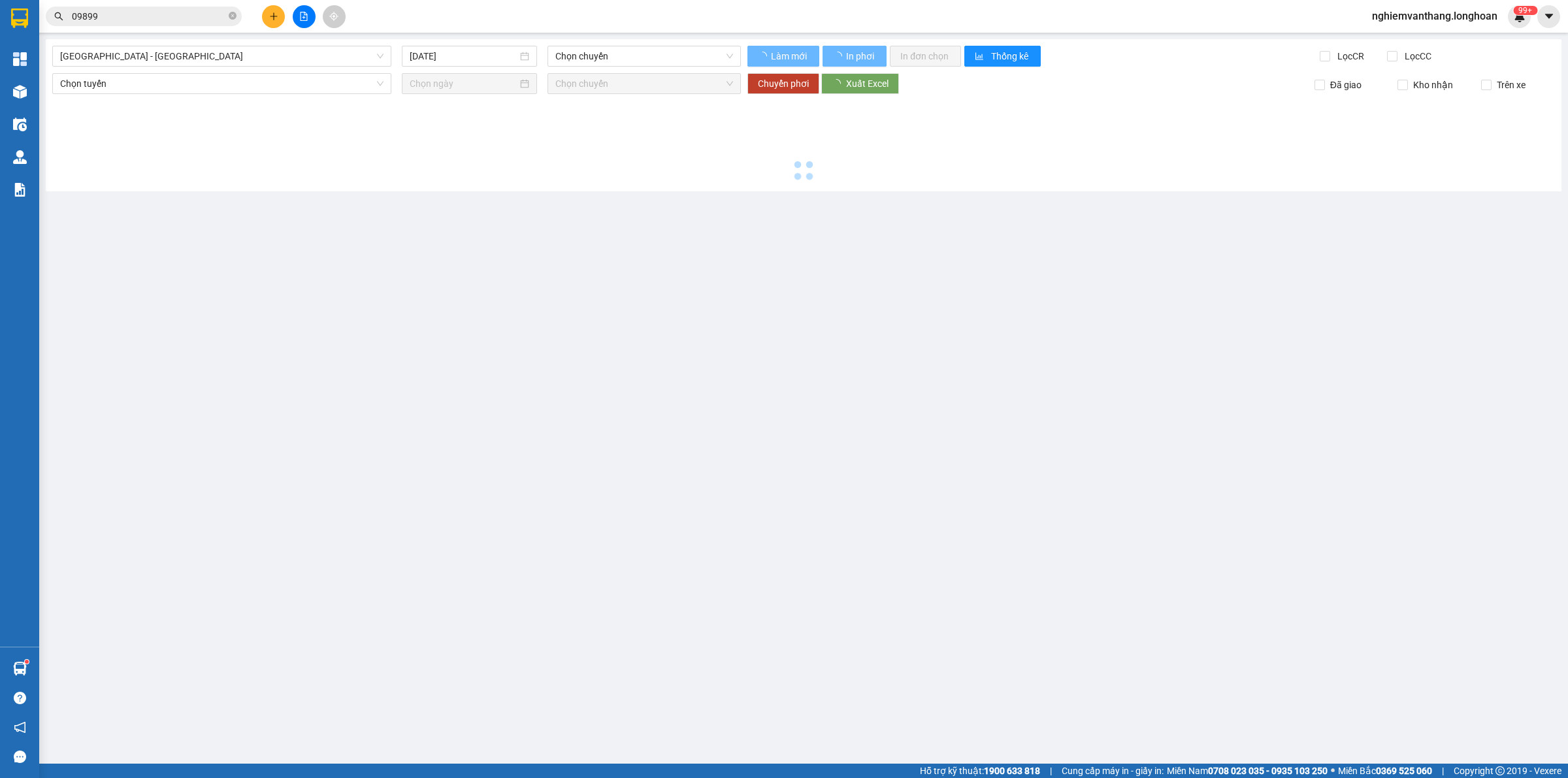
type input "[DATE]"
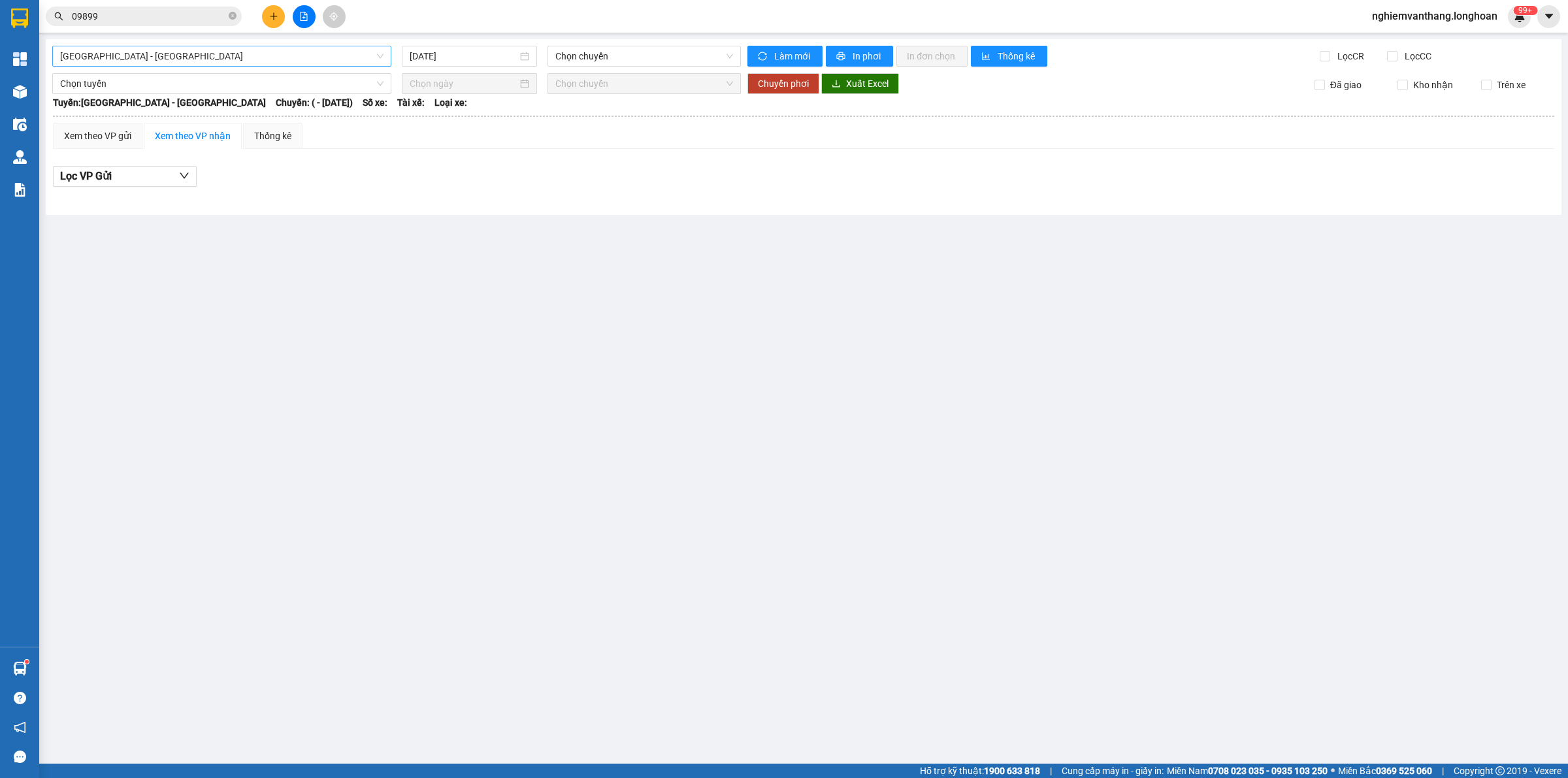
click at [164, 50] on span "[GEOGRAPHIC_DATA] - [GEOGRAPHIC_DATA]" at bounding box center [222, 57] width 323 height 20
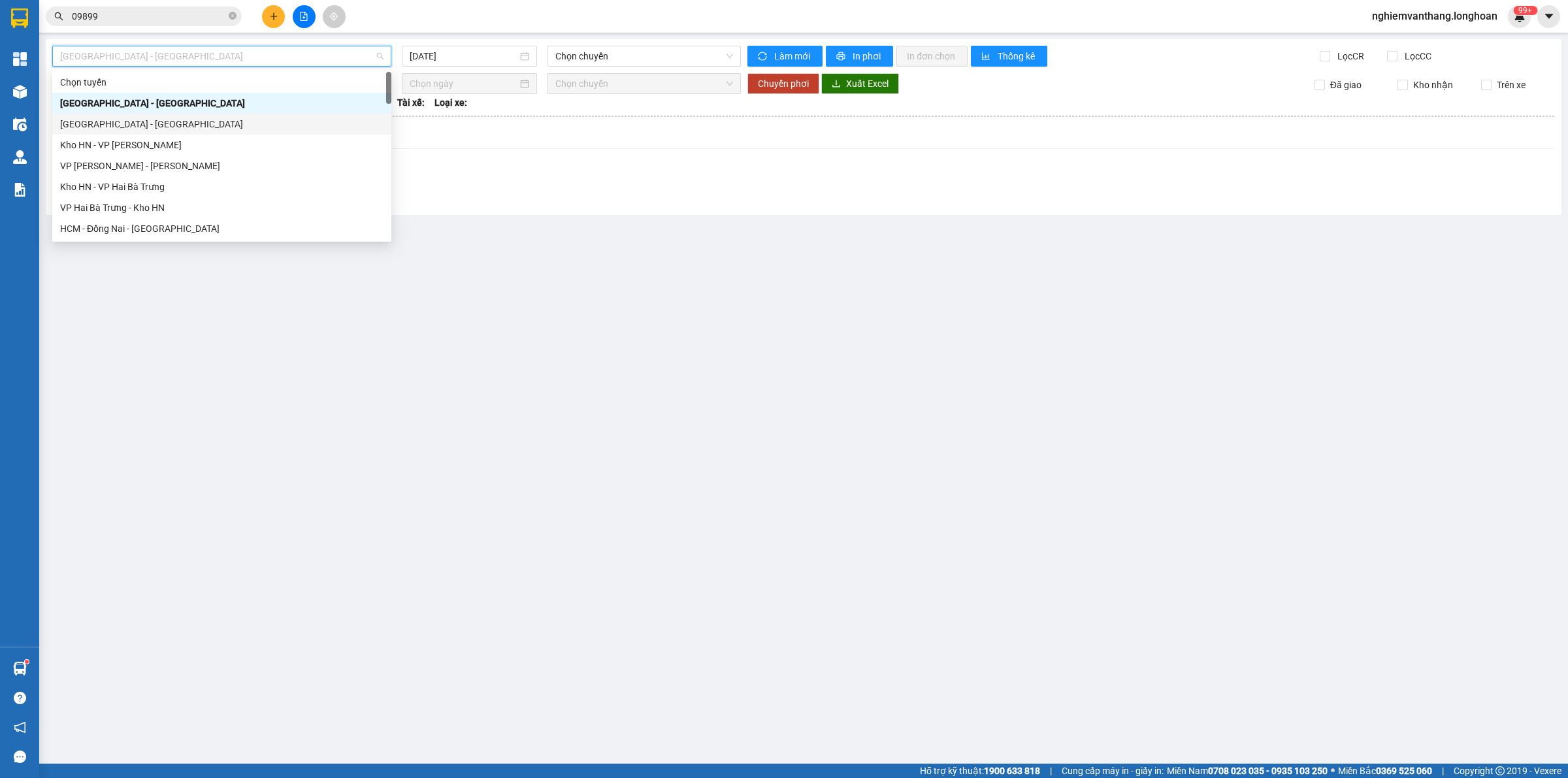
click at [129, 126] on div "[GEOGRAPHIC_DATA] - [GEOGRAPHIC_DATA]" at bounding box center [222, 124] width 323 height 14
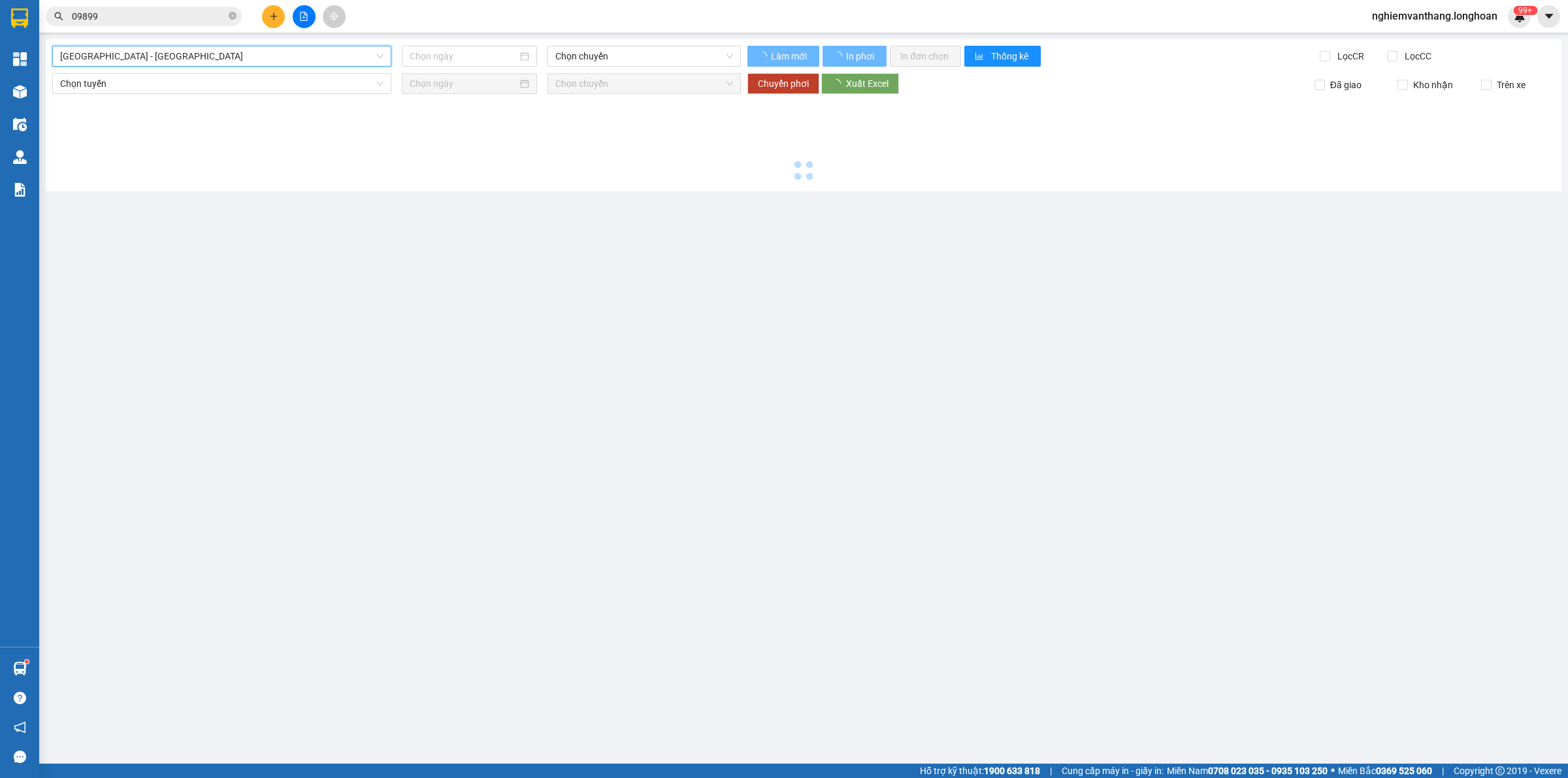
type input "[DATE]"
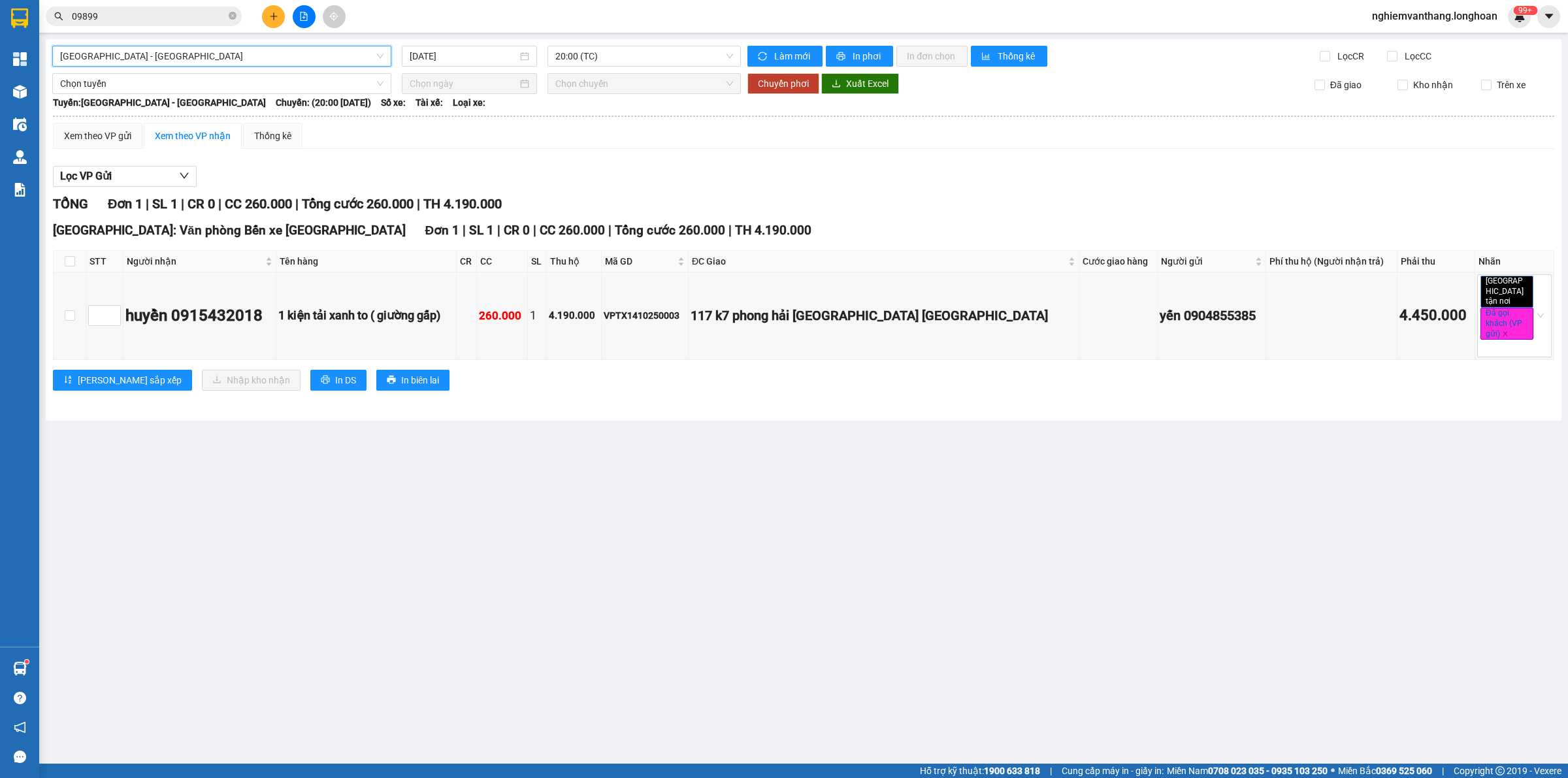
drag, startPoint x: 526, startPoint y: 104, endPoint x: 583, endPoint y: 122, distance: 59.8
click at [557, 93] on div "[GEOGRAPHIC_DATA] - [GEOGRAPHIC_DATA] [GEOGRAPHIC_DATA] - [GEOGRAPHIC_DATA] [DA…" at bounding box center [803, 230] width 1516 height 382
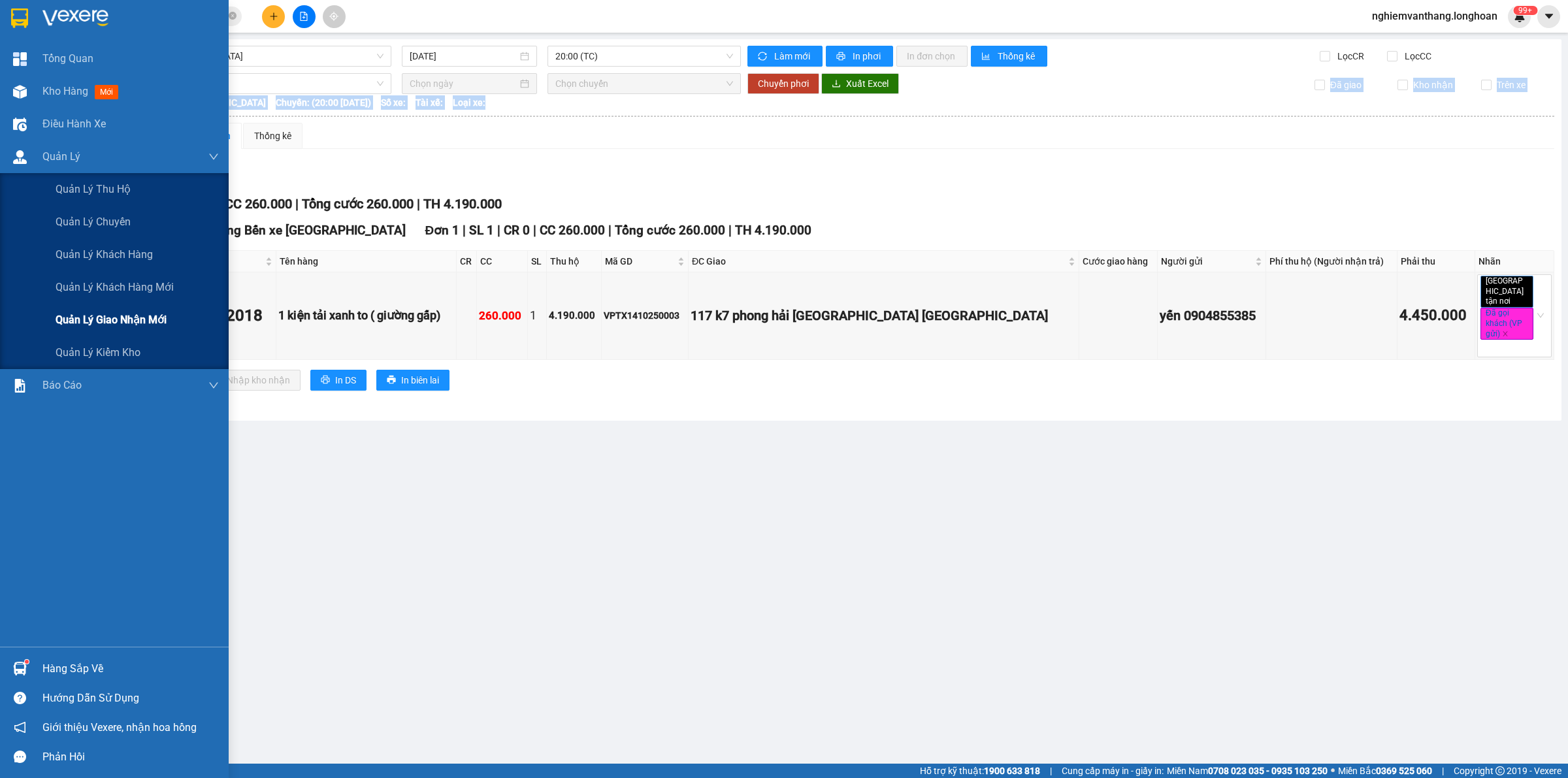
drag, startPoint x: 128, startPoint y: 323, endPoint x: 134, endPoint y: 322, distance: 6.1
click at [128, 322] on span "Quản lý giao nhận mới" at bounding box center [111, 320] width 111 height 16
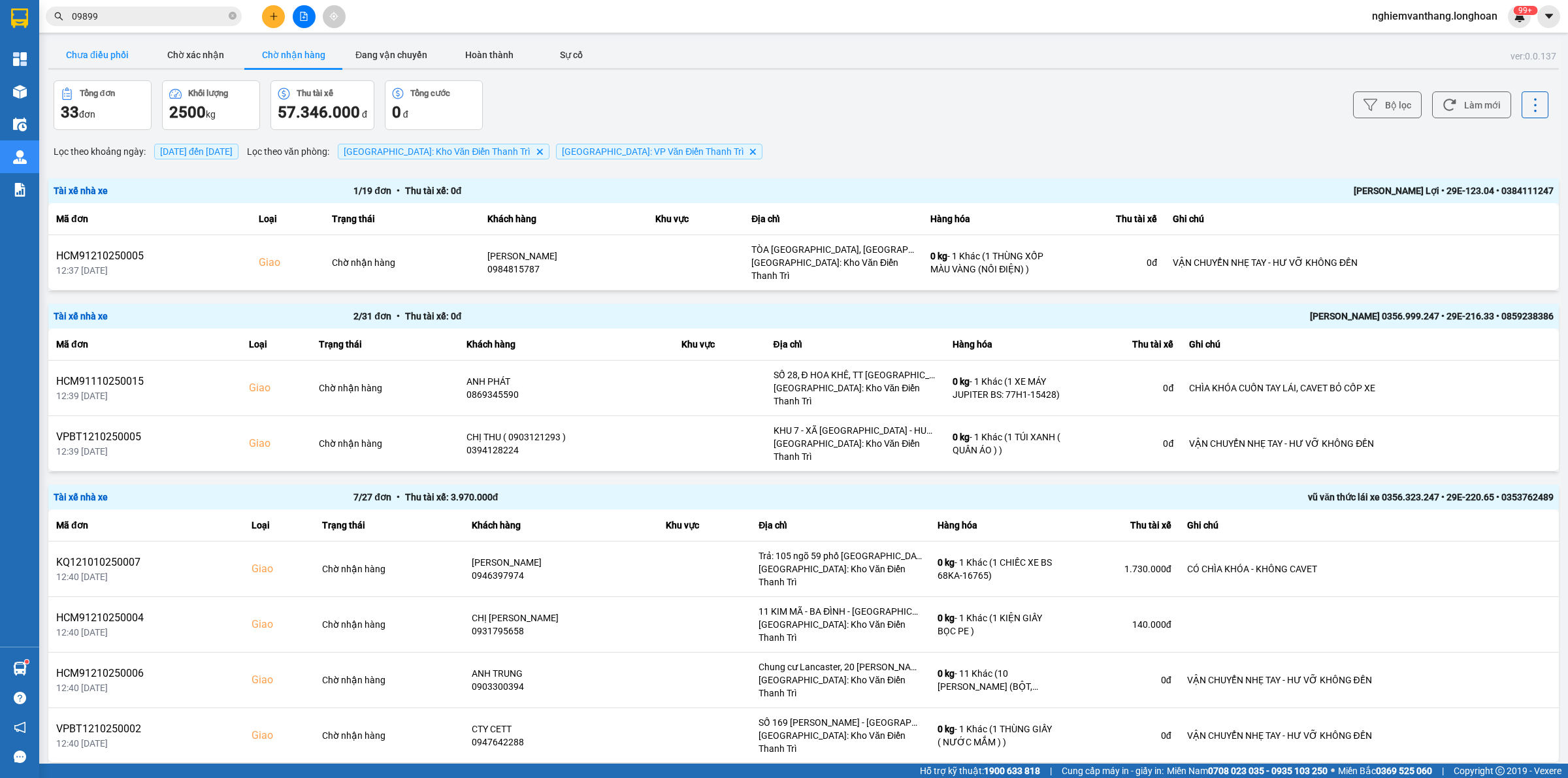
click at [124, 54] on button "Chưa điều phối" at bounding box center [97, 55] width 98 height 26
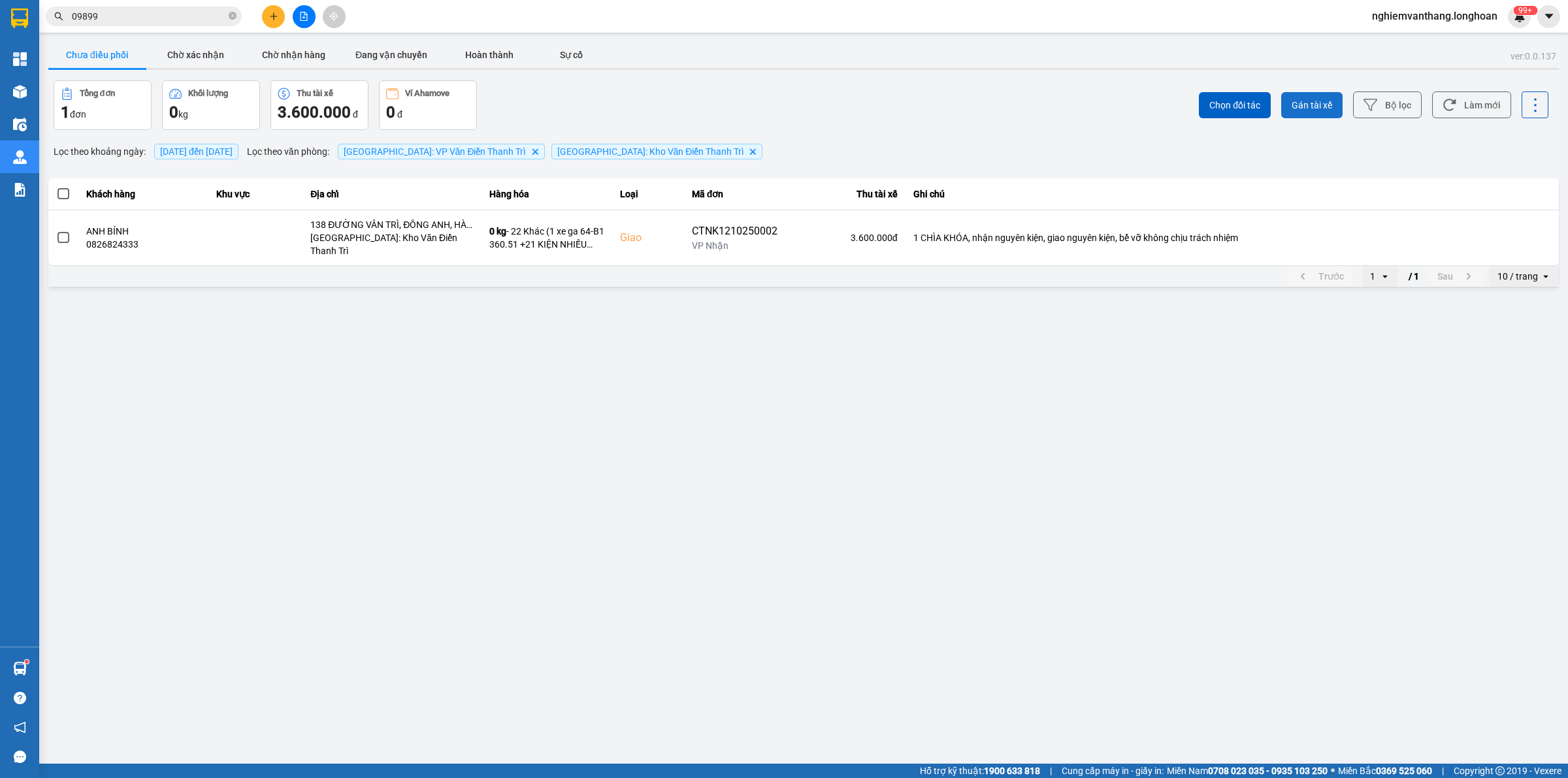
click at [1335, 103] on button "Gán tài xế" at bounding box center [1312, 105] width 61 height 26
click at [1389, 107] on button "Bộ lọc" at bounding box center [1387, 105] width 68 height 27
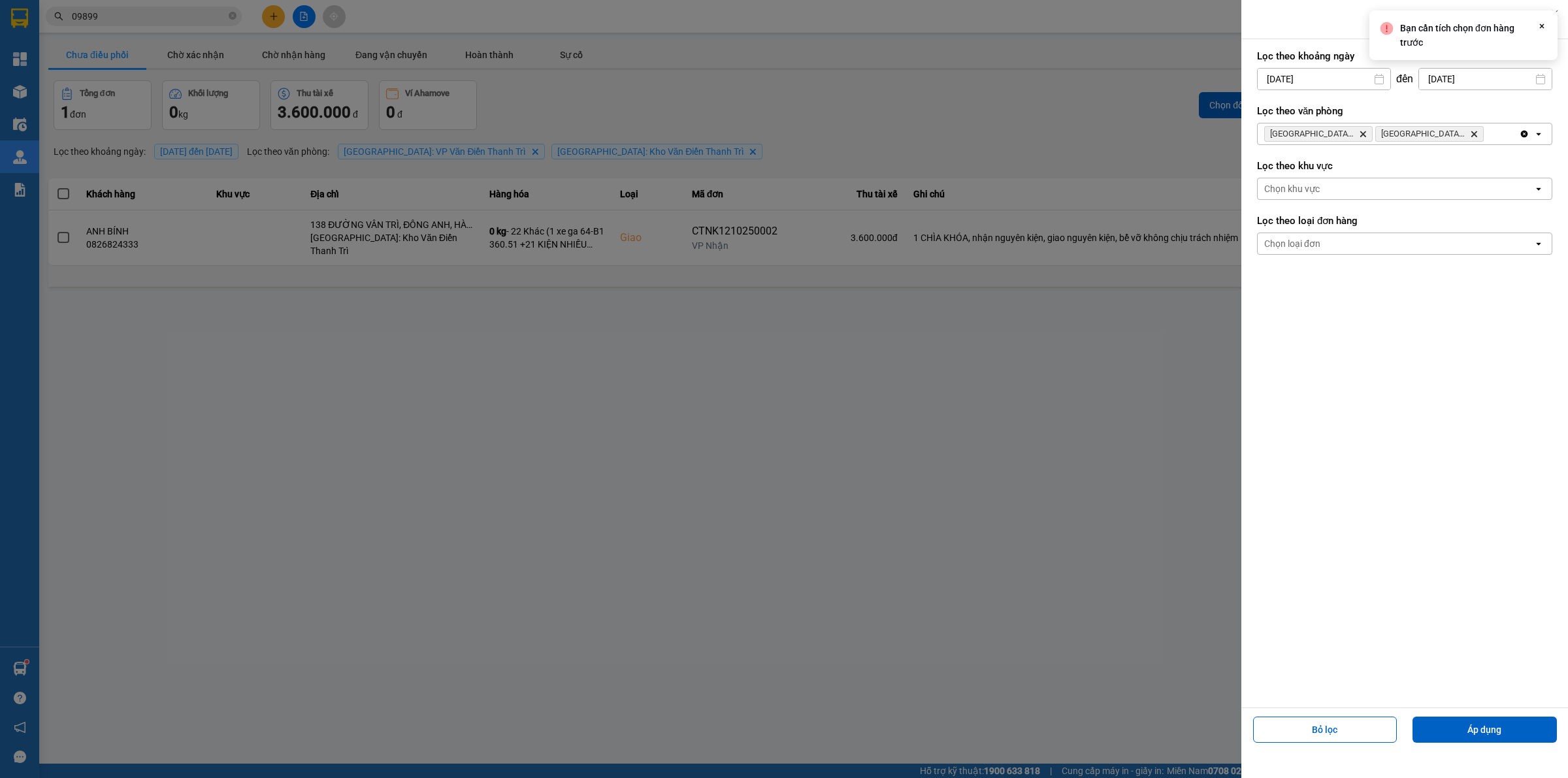
click at [1311, 80] on input "[DATE]" at bounding box center [1324, 78] width 133 height 21
click at [1316, 181] on div "1" at bounding box center [1317, 173] width 18 height 15
type input "[DATE]"
click at [1491, 729] on button "Áp dụng" at bounding box center [1484, 729] width 145 height 26
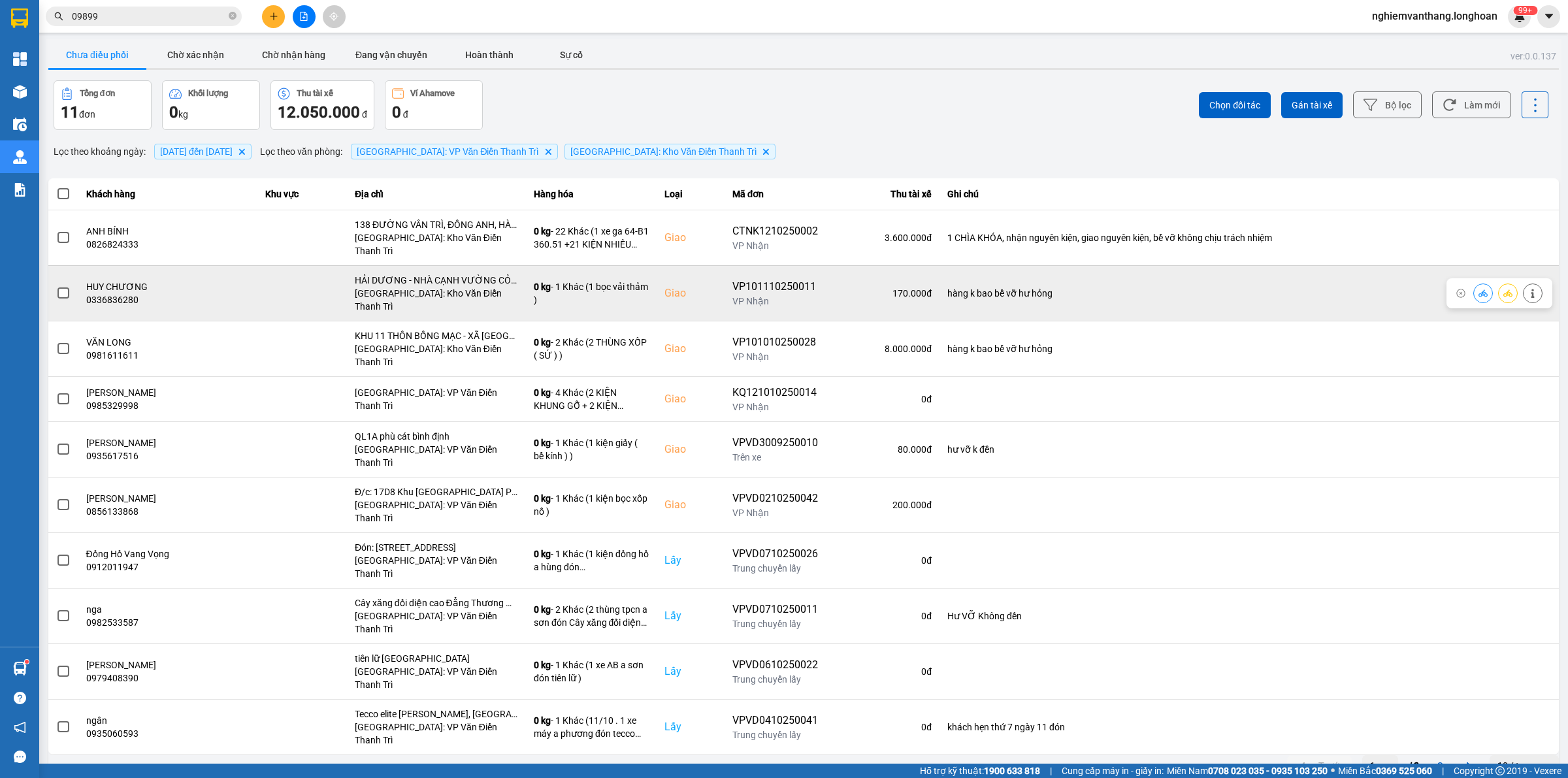
click at [1517, 281] on button at bounding box center [1508, 292] width 18 height 22
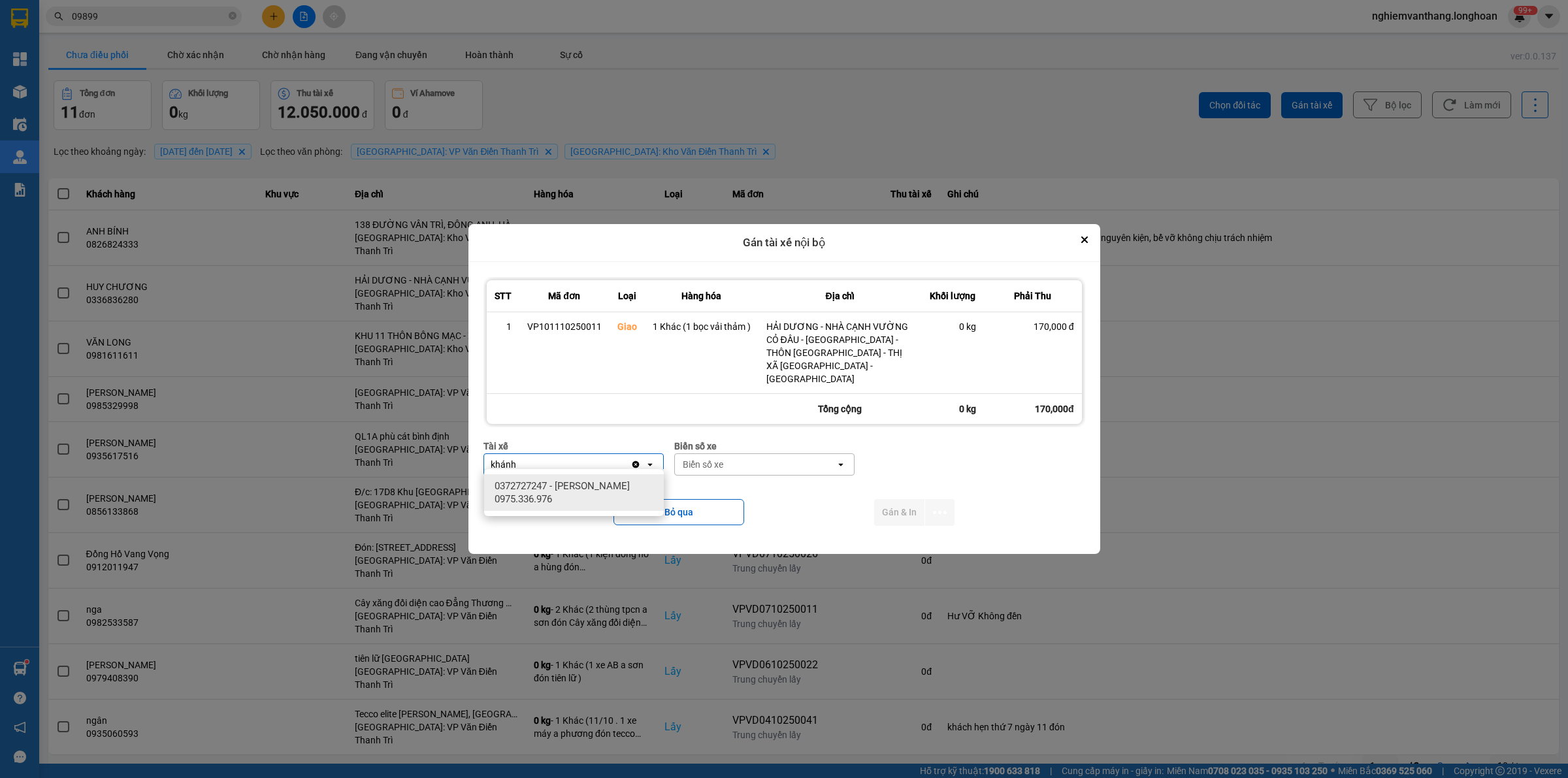
type input "khánh"
click at [583, 498] on span "0372727247 - [PERSON_NAME] 0975.336.976" at bounding box center [576, 492] width 164 height 26
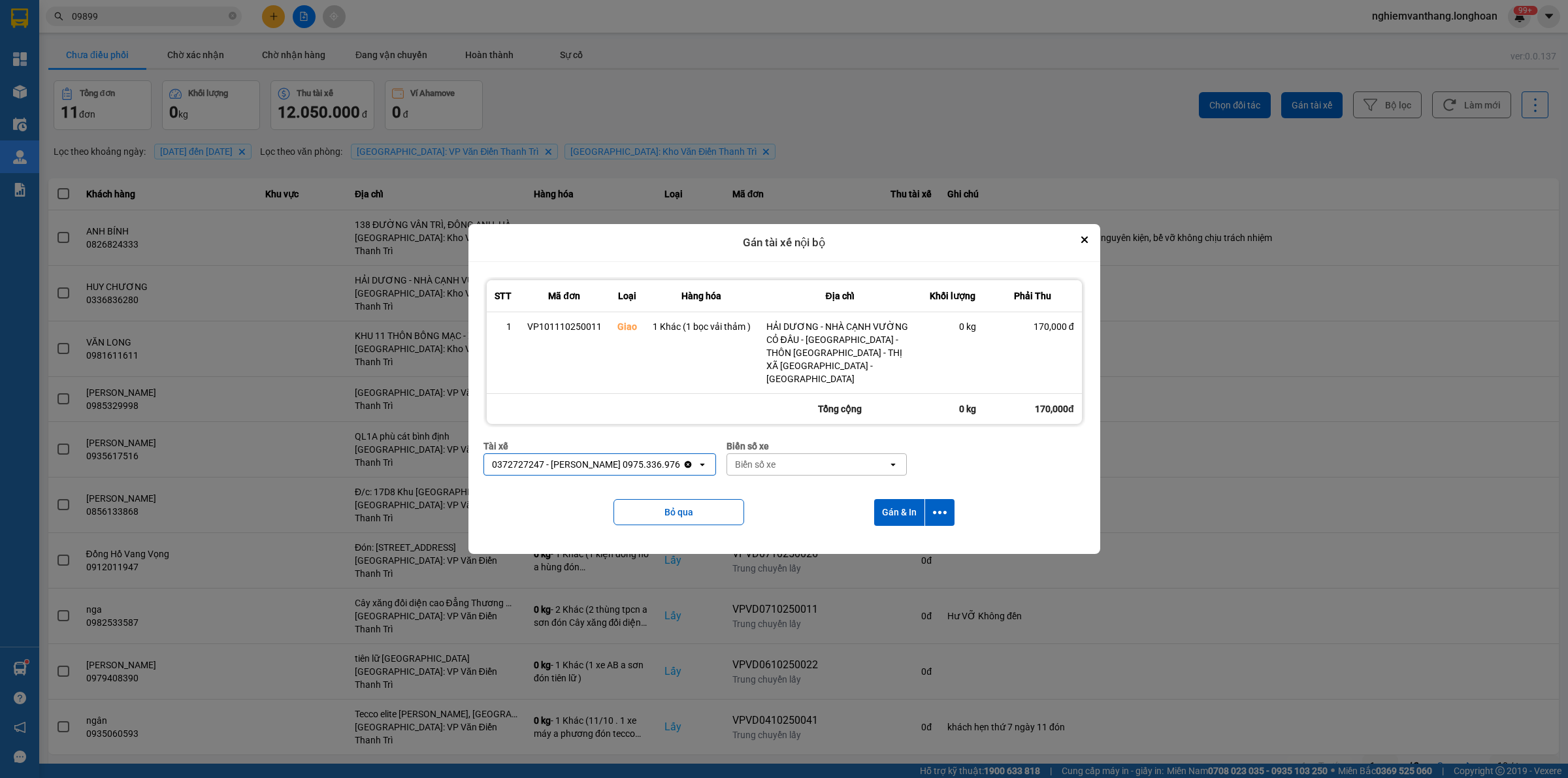
click at [753, 471] on div "Biển số xe Biển số xe open" at bounding box center [817, 463] width 181 height 47
click at [757, 459] on div "Biển số xe" at bounding box center [755, 464] width 40 height 13
type input "61"
drag, startPoint x: 751, startPoint y: 530, endPoint x: 839, endPoint y: 537, distance: 88.3
click at [751, 531] on span "29E-139.61" at bounding box center [747, 533] width 48 height 13
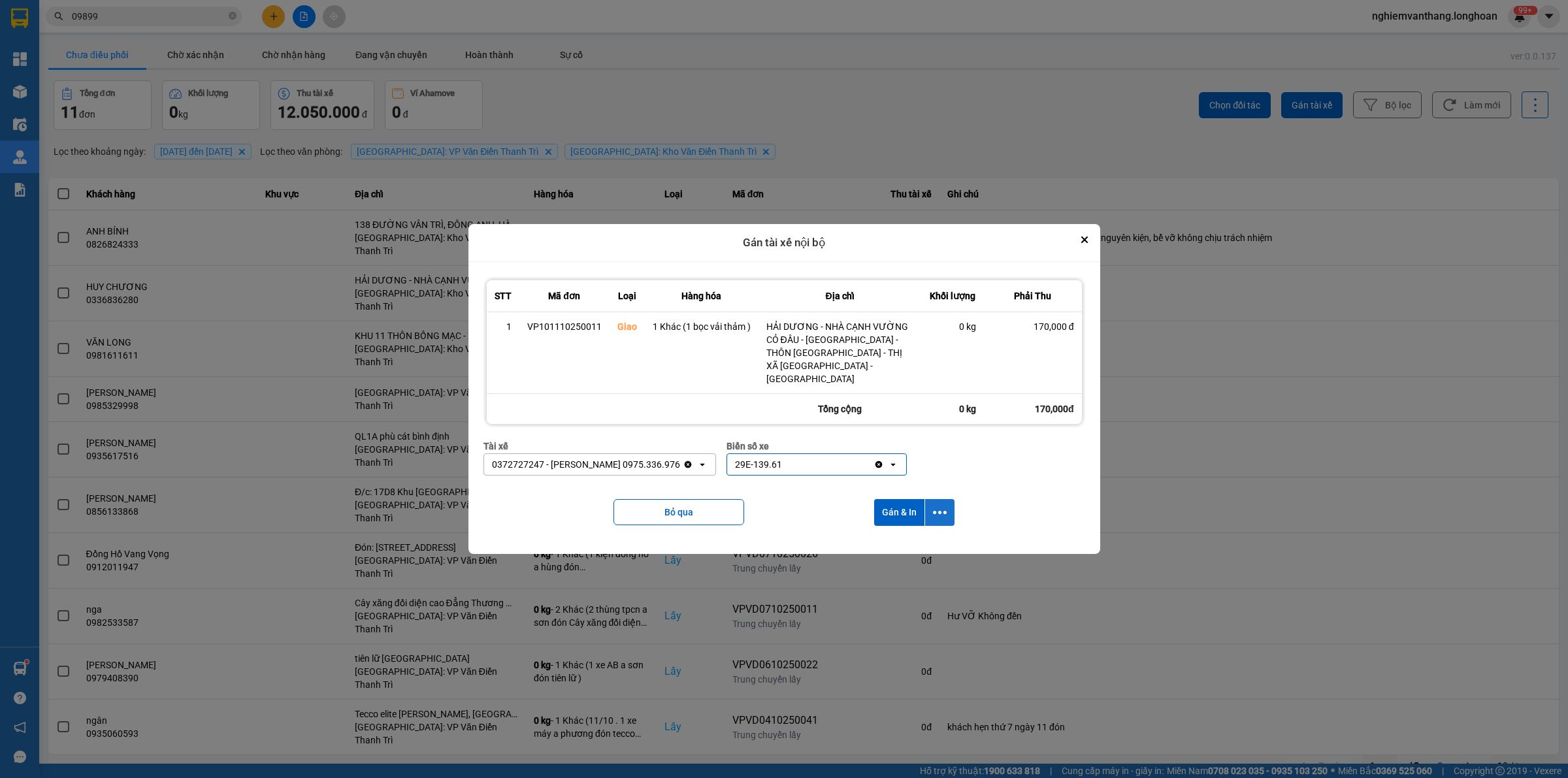
click at [952, 500] on button "dialog" at bounding box center [940, 513] width 30 height 27
click at [923, 541] on div "Chỉ gán tài" at bounding box center [905, 542] width 77 height 13
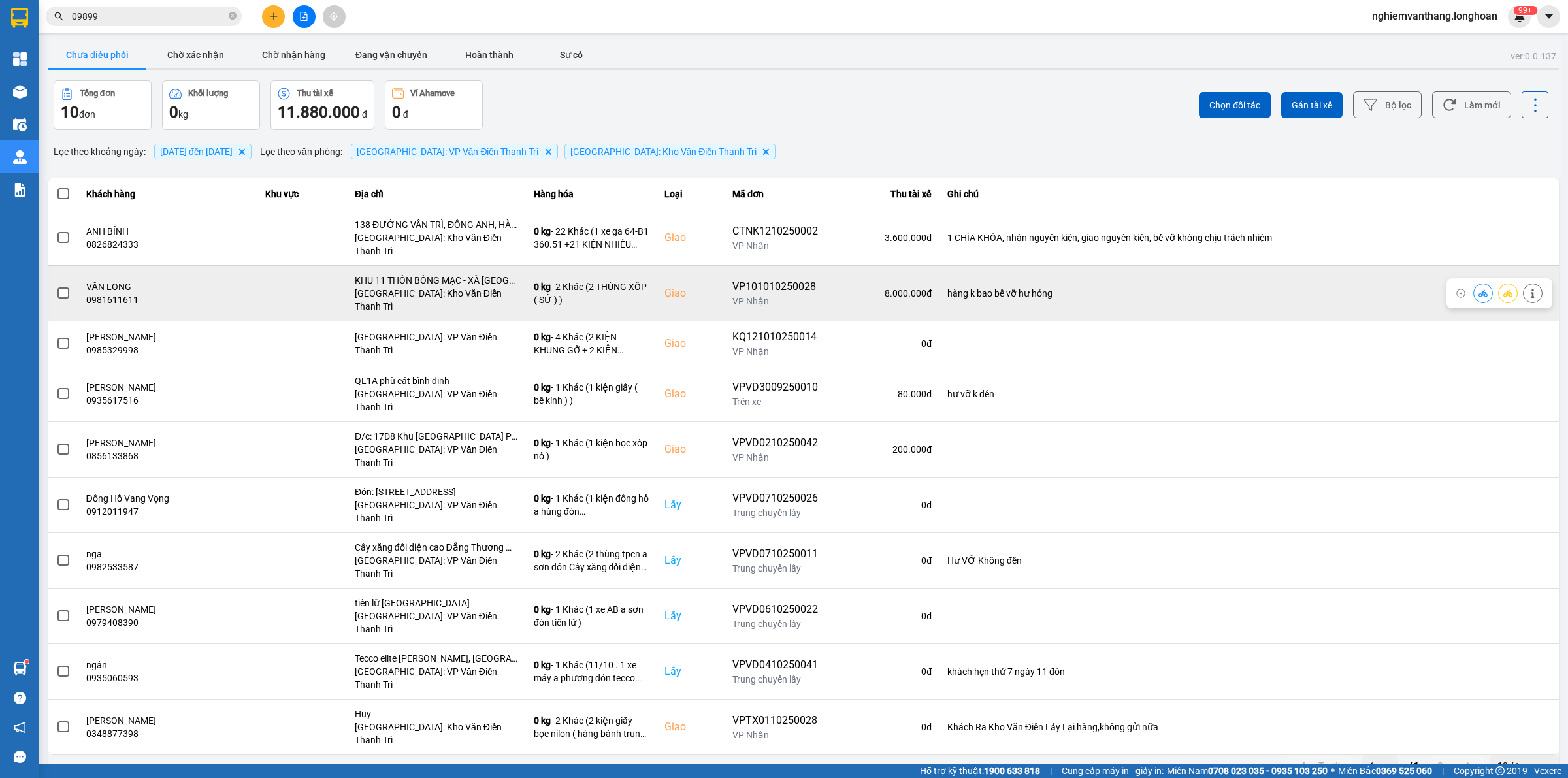
click at [1534, 288] on icon at bounding box center [1533, 293] width 9 height 9
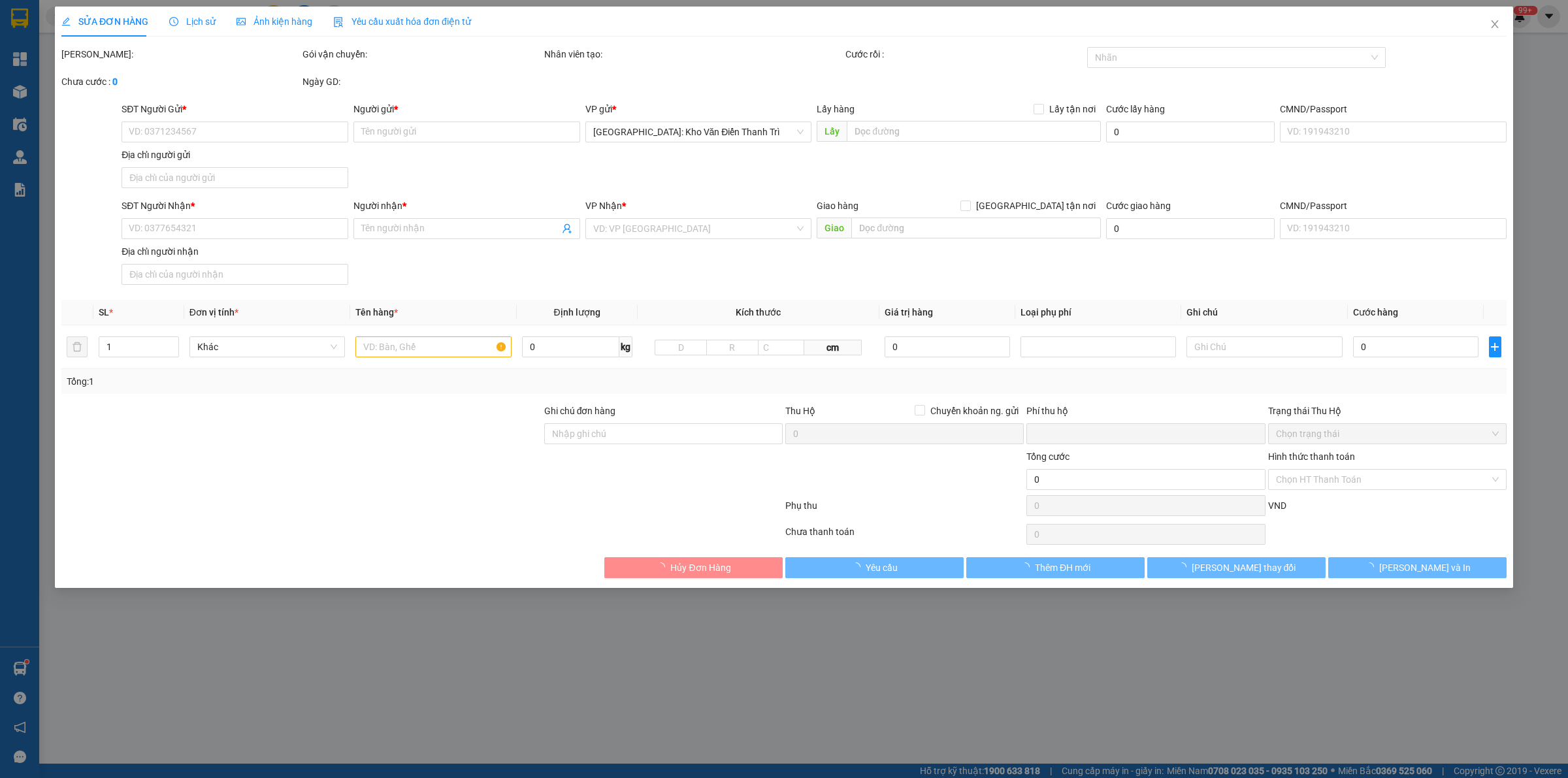
type input "0908934935"
type input "A Hơn"
type input "0981611611"
type input "VĂN LONG"
checkbox input "true"
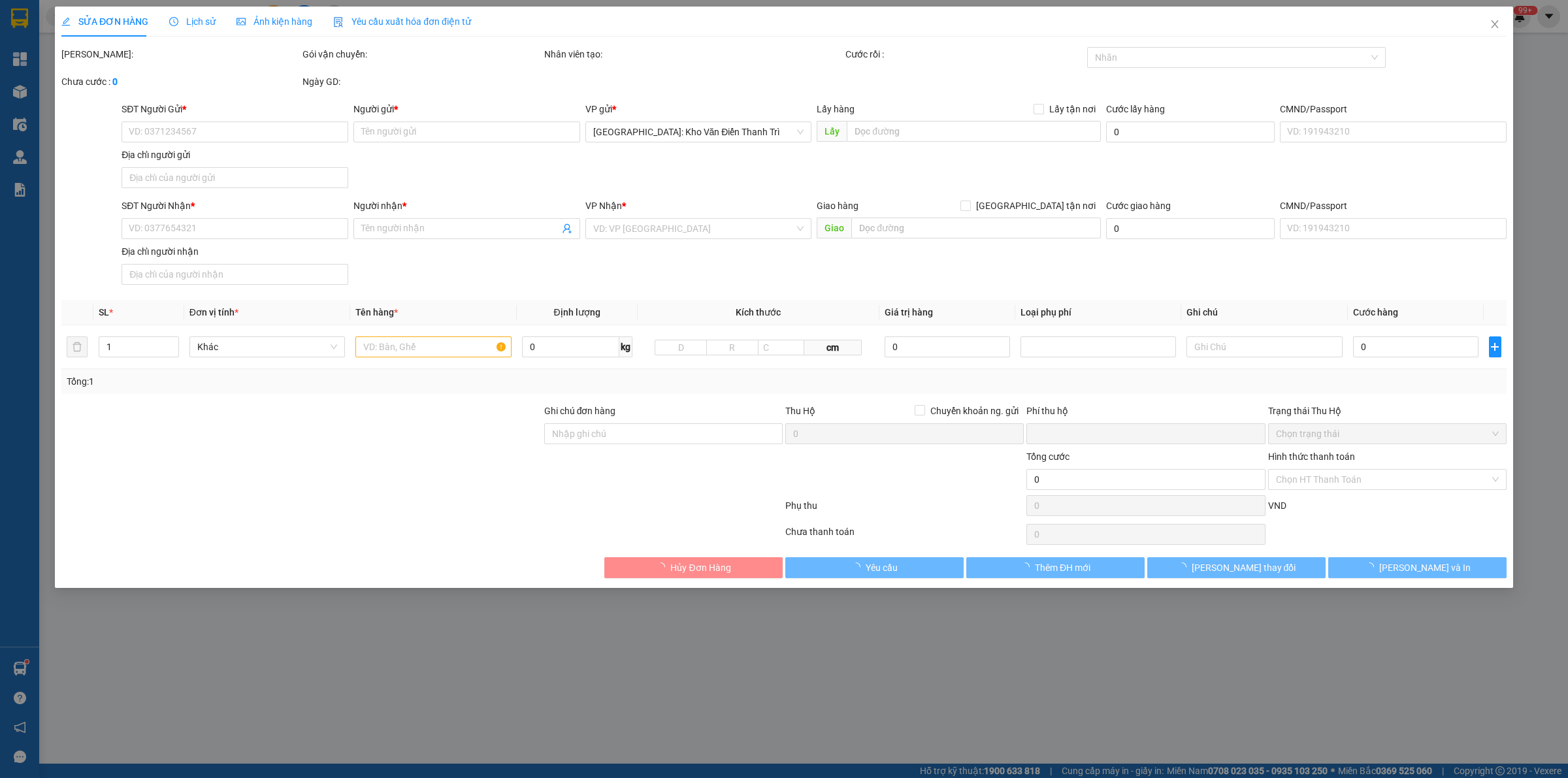
type input "KHU 11 THÔN BỒNG MẠC - XÃ [GEOGRAPHIC_DATA] - [GEOGRAPHIC_DATA] - [GEOGRAPHIC_D…"
type input "hàng k bao bể vỡ hư hỏng"
type input "1.000.000"
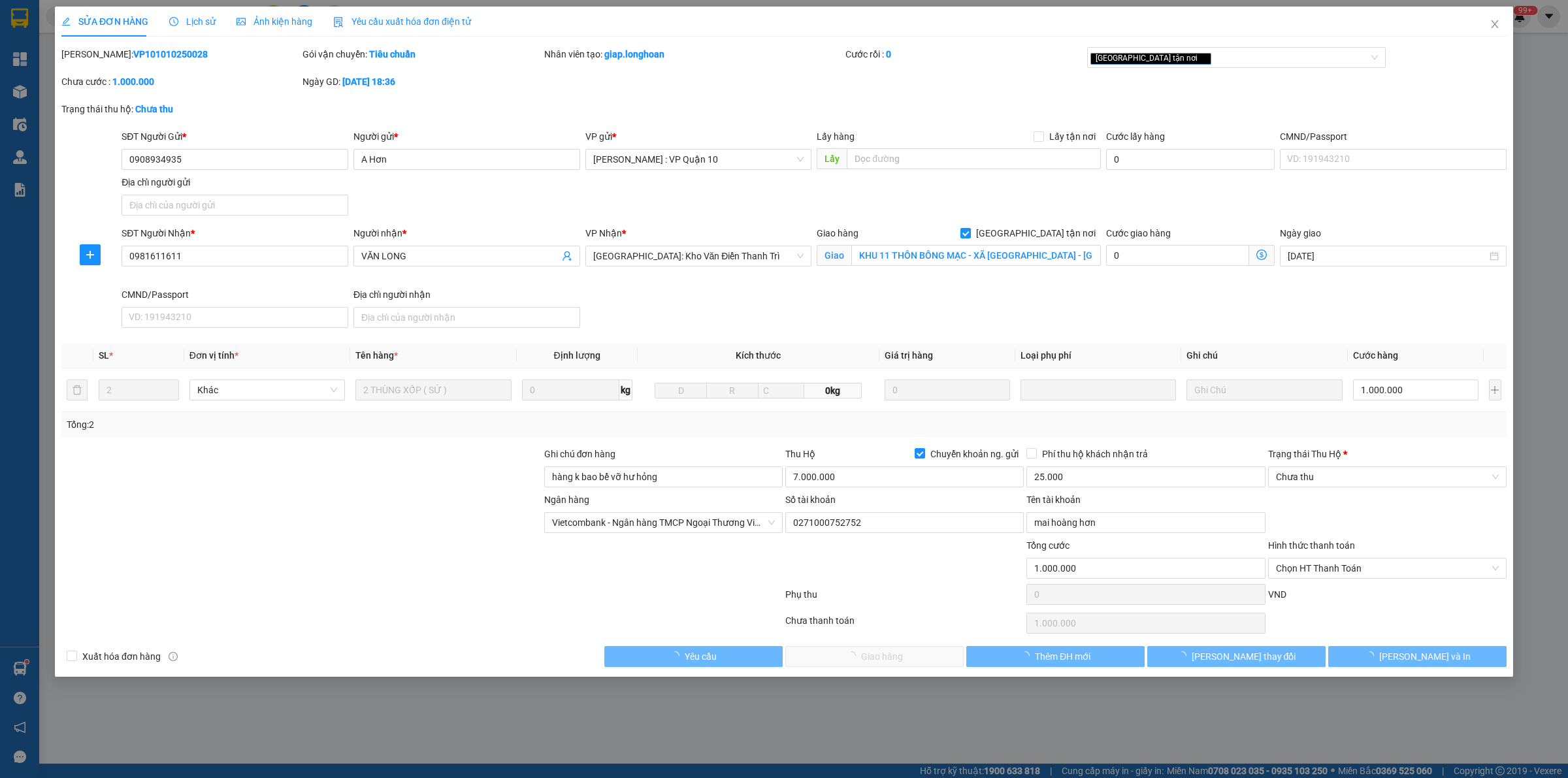
click at [203, 16] on span "Lịch sử" at bounding box center [192, 22] width 47 height 11
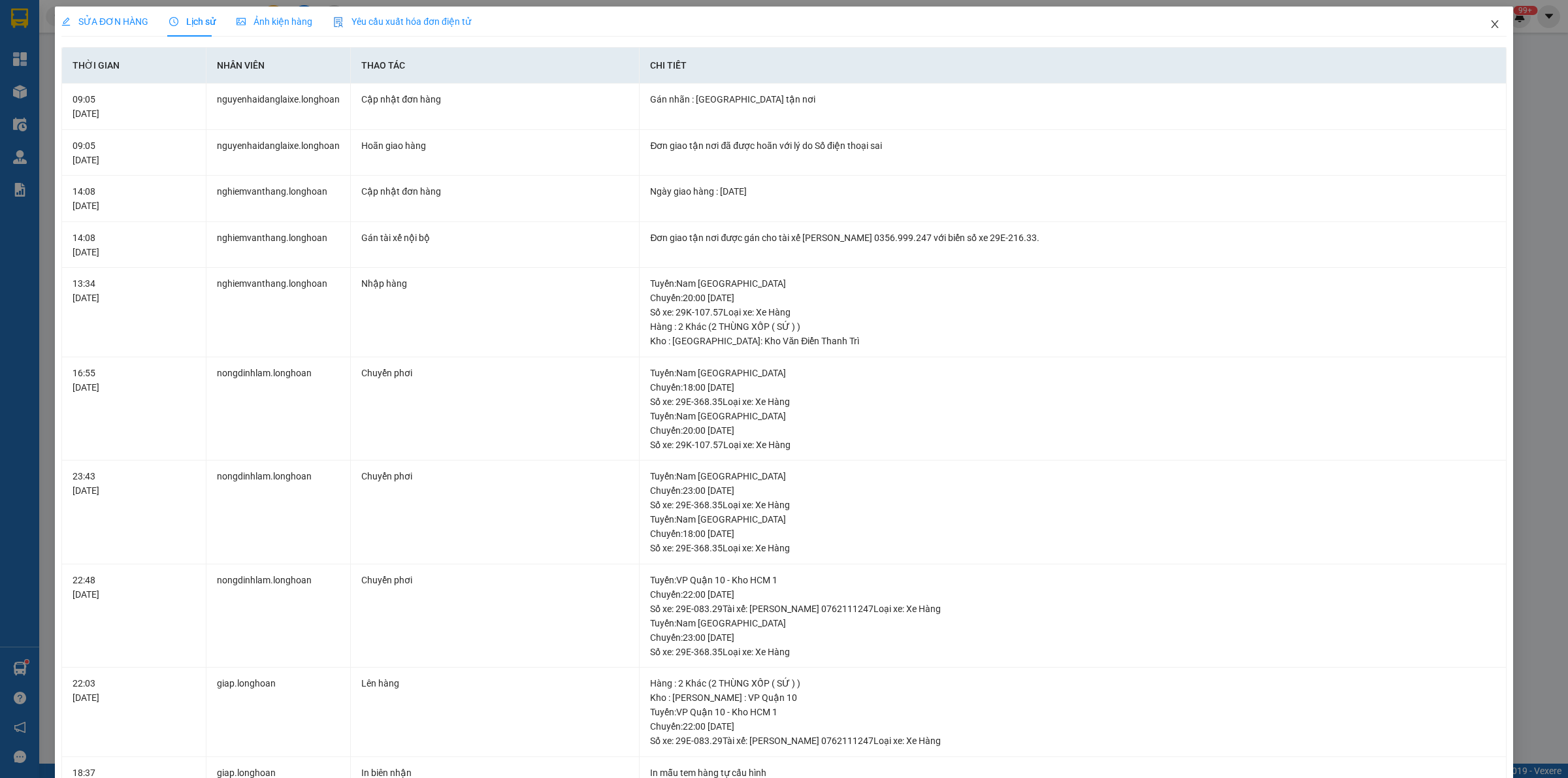
click at [1490, 28] on icon "close" at bounding box center [1495, 24] width 11 height 11
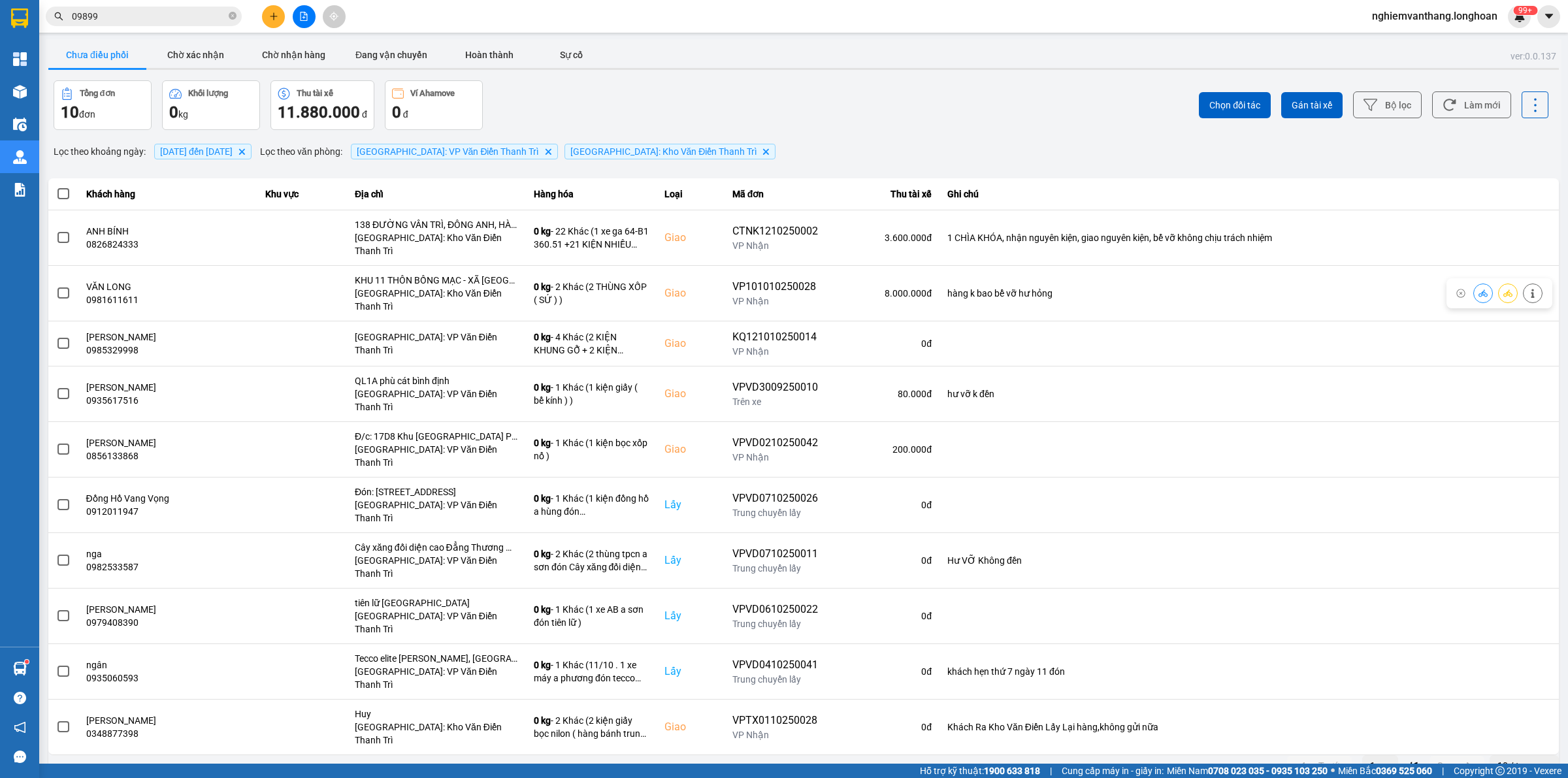
click at [147, 11] on input "09899" at bounding box center [149, 16] width 155 height 14
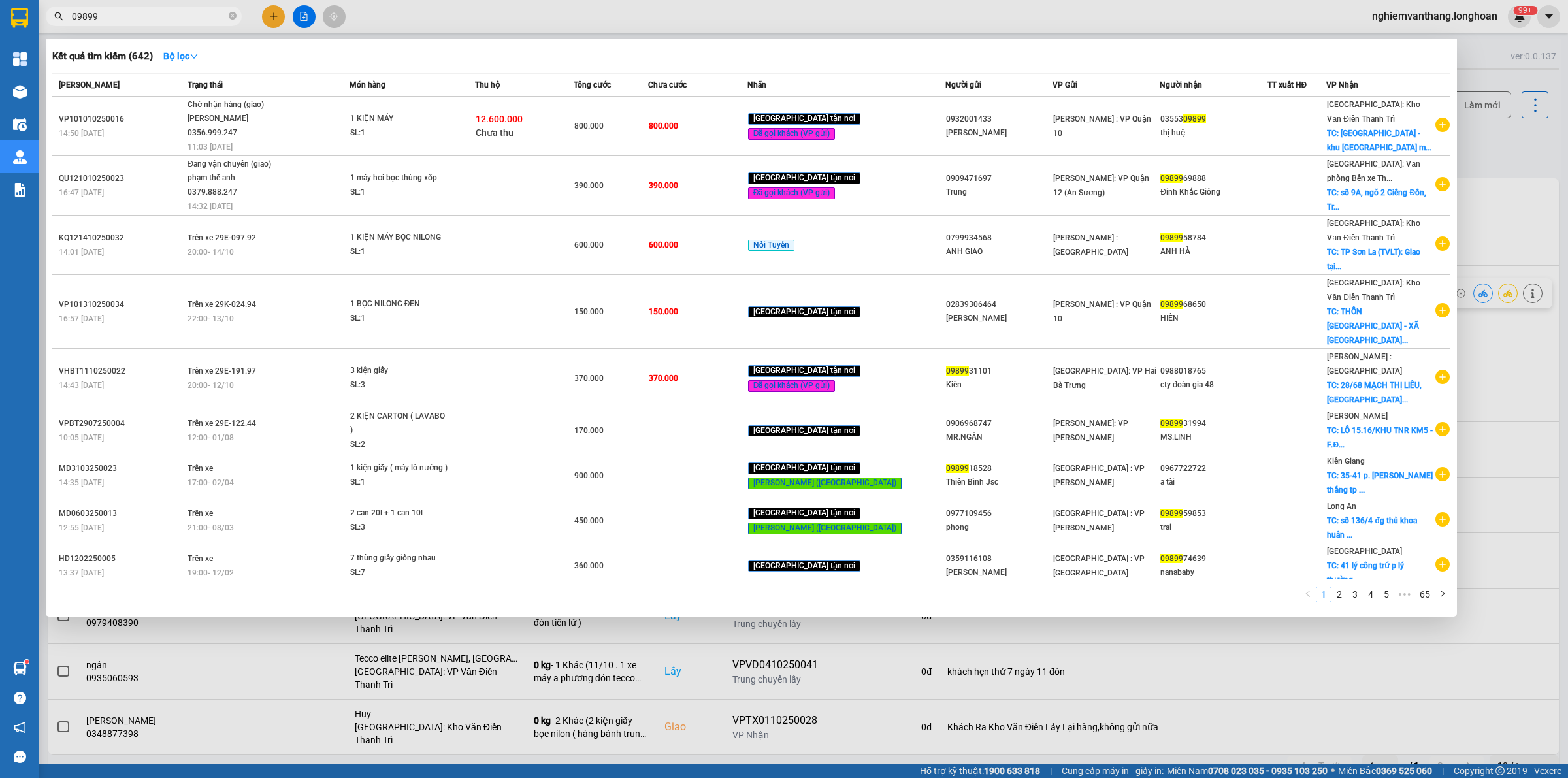
click at [622, 20] on div at bounding box center [784, 389] width 1568 height 778
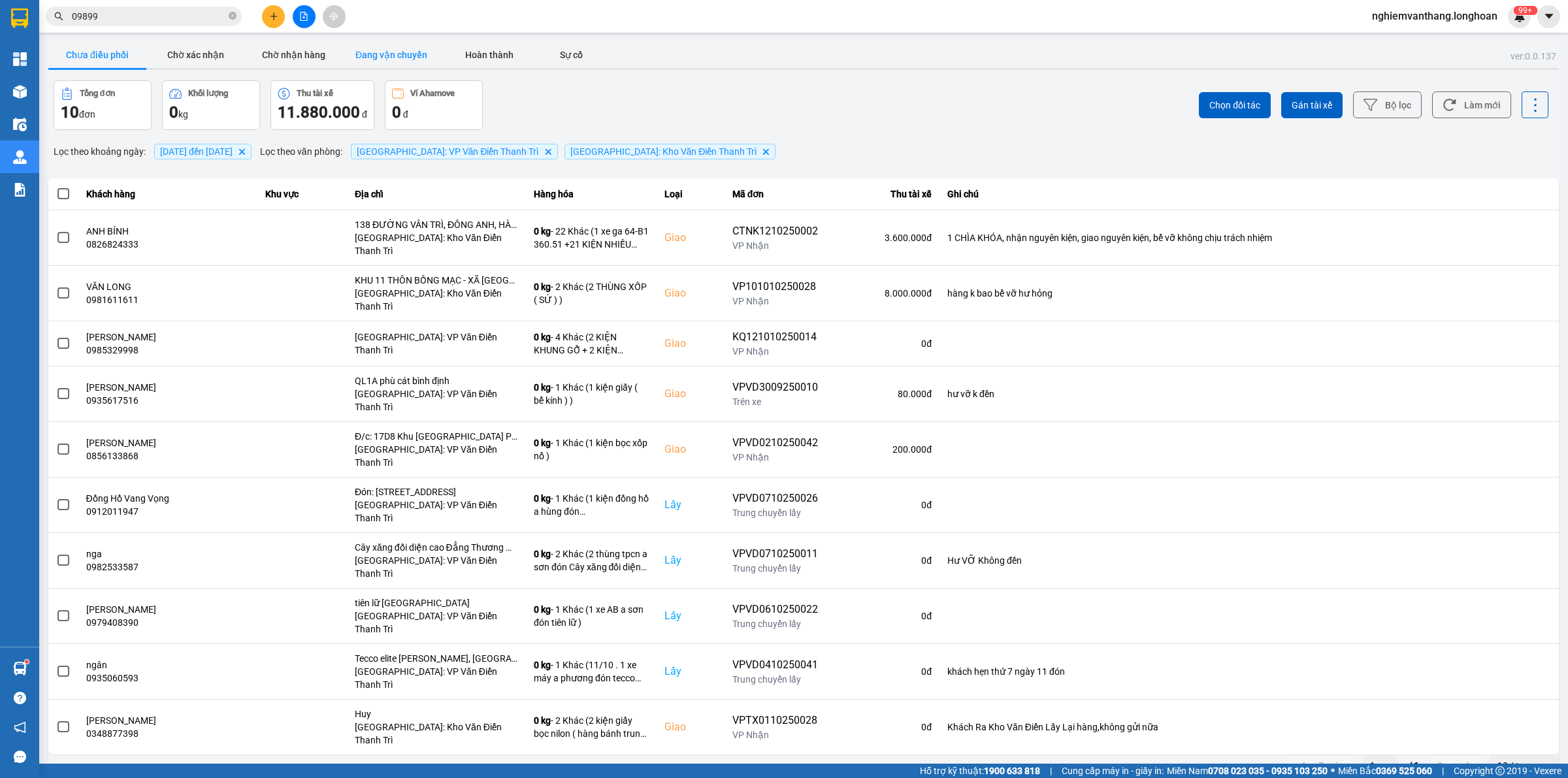
click at [386, 47] on button "Đang vận chuyển" at bounding box center [391, 55] width 98 height 26
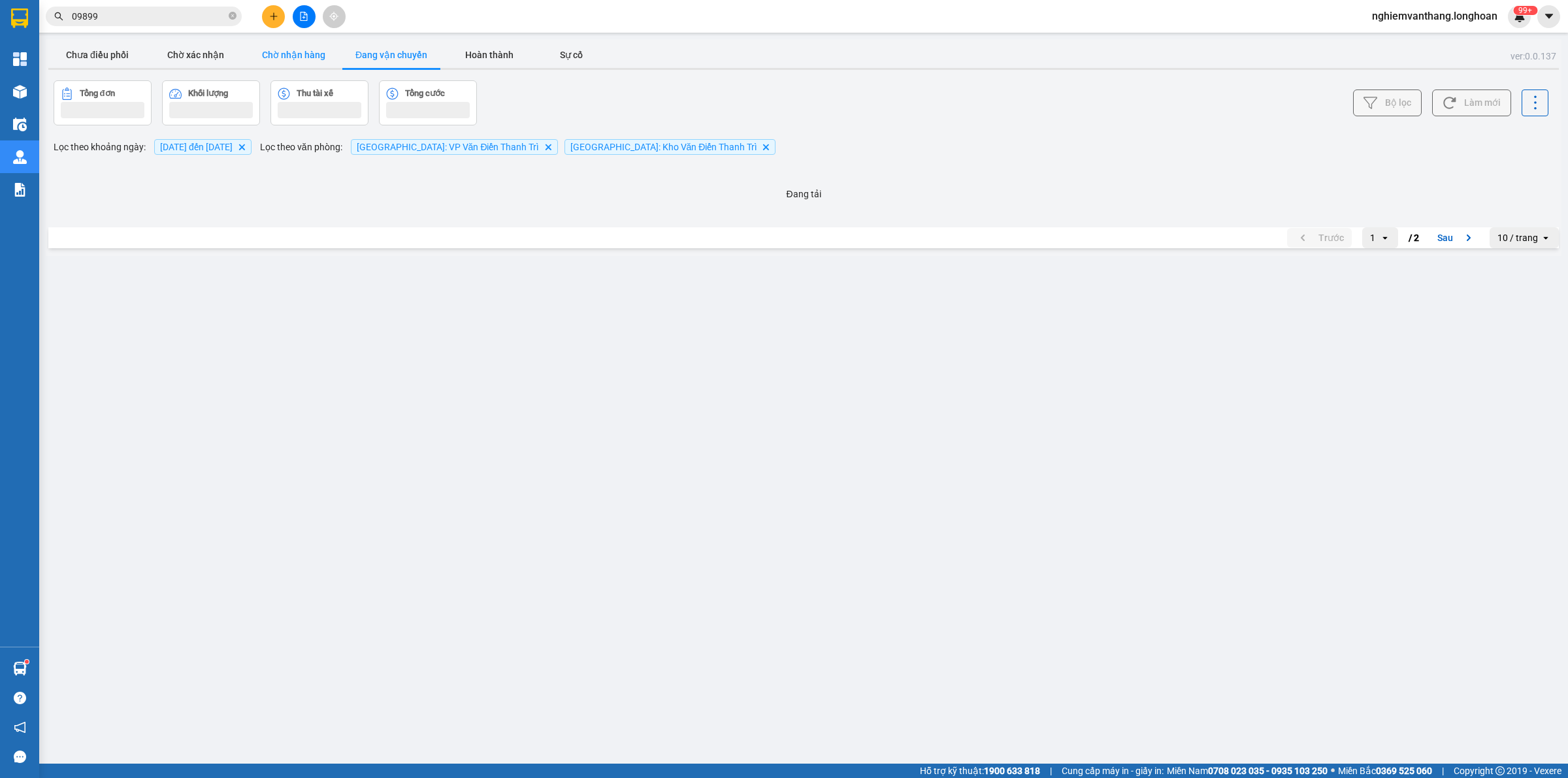
click at [298, 49] on button "Chờ nhận hàng" at bounding box center [293, 55] width 98 height 26
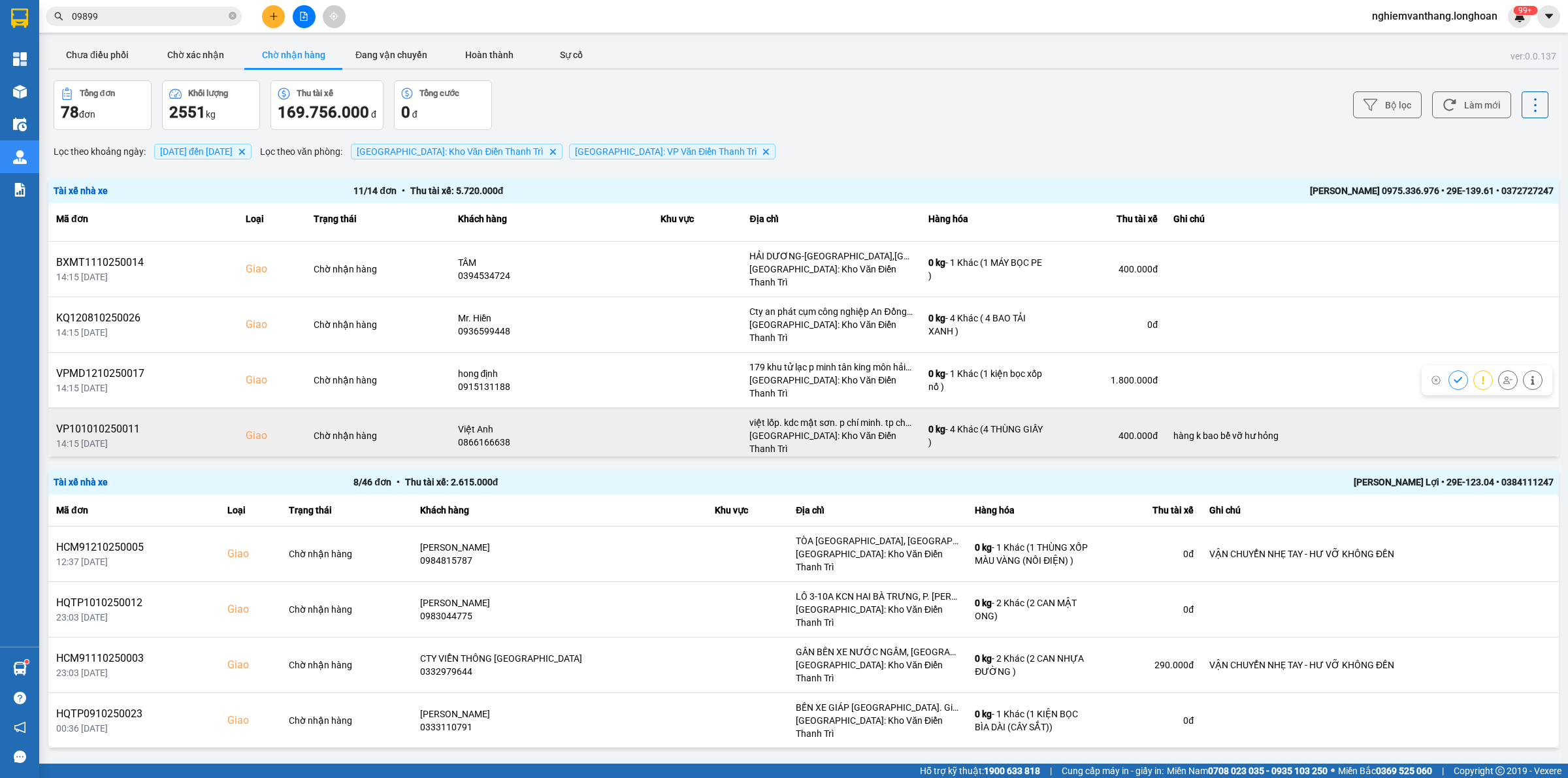
scroll to position [276, 0]
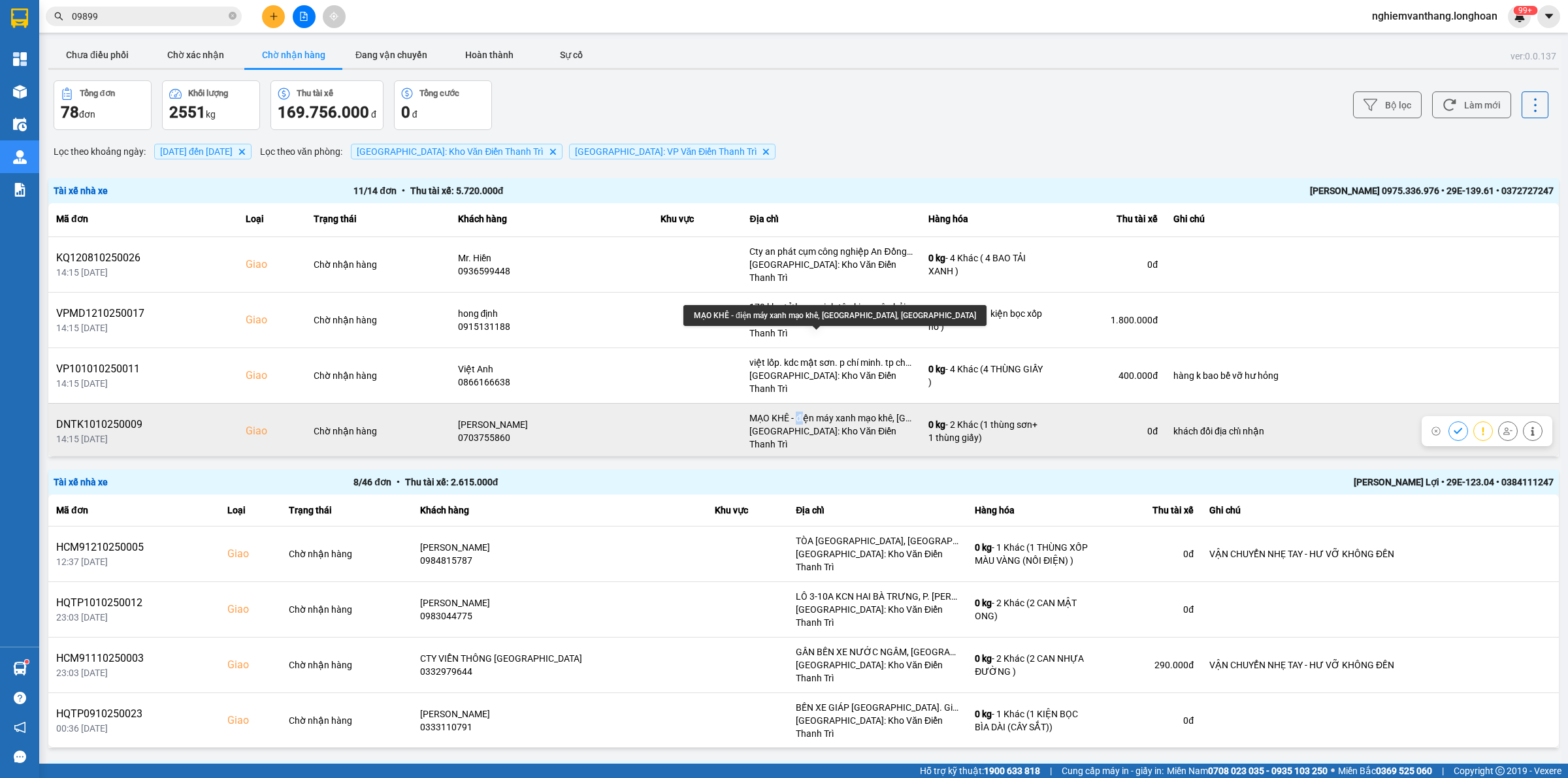
click at [792, 411] on div "MẠO KHÊ - điện máy xanh mạo khê, [GEOGRAPHIC_DATA], [GEOGRAPHIC_DATA]" at bounding box center [831, 418] width 164 height 13
click at [784, 411] on div "MẠO KHÊ - điện máy xanh mạo khê, [GEOGRAPHIC_DATA], [GEOGRAPHIC_DATA]" at bounding box center [831, 418] width 164 height 13
drag, startPoint x: 775, startPoint y: 334, endPoint x: 782, endPoint y: 334, distance: 7.0
click at [782, 411] on div "MẠO KHÊ - điện máy xanh mạo khê, [GEOGRAPHIC_DATA], [GEOGRAPHIC_DATA]" at bounding box center [831, 418] width 164 height 13
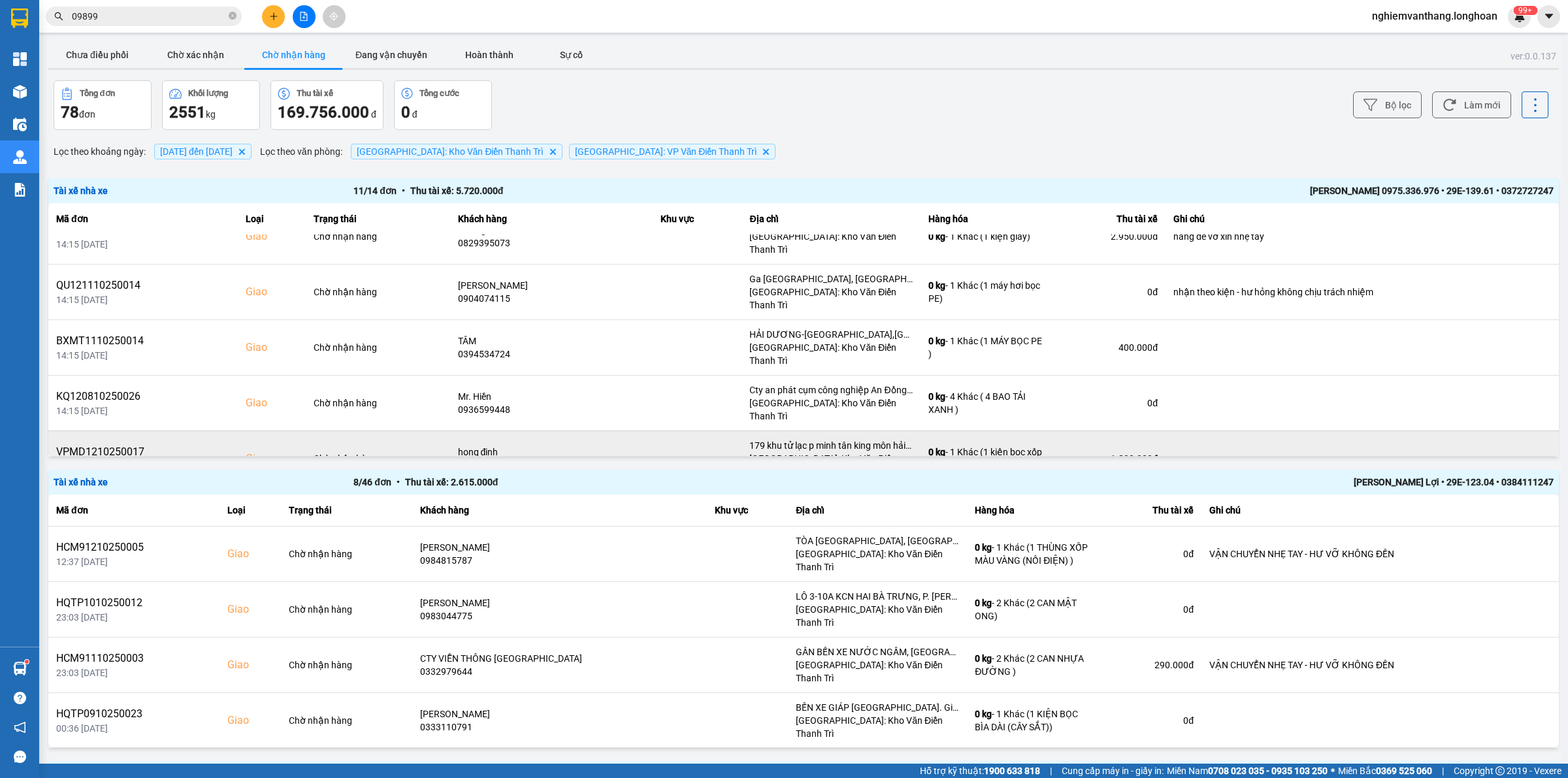
scroll to position [194, 0]
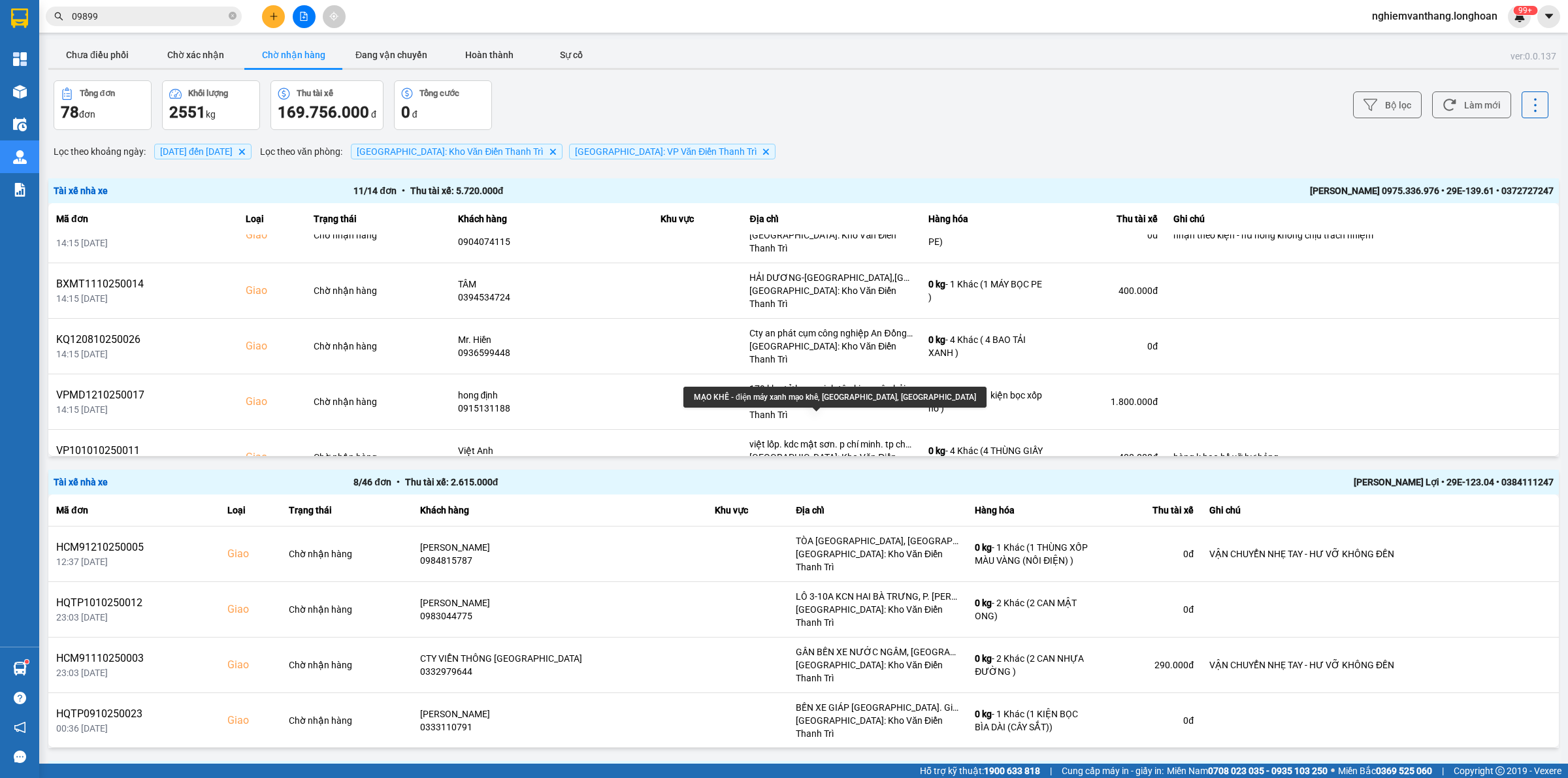
click at [837, 406] on div "MẠO KHÊ - điện máy xanh mạo khê, [GEOGRAPHIC_DATA], [GEOGRAPHIC_DATA]" at bounding box center [835, 396] width 303 height 21
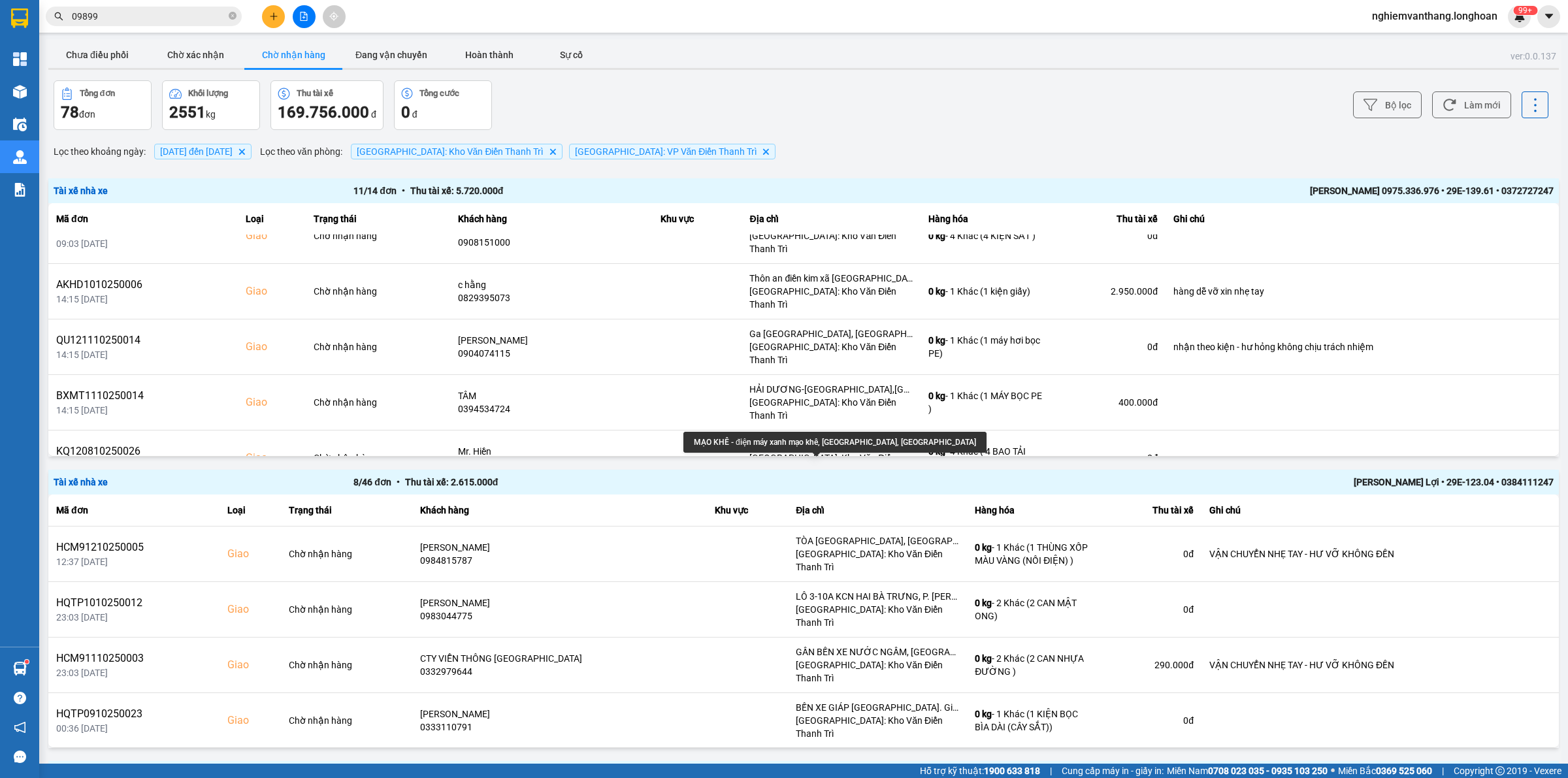
scroll to position [0, 0]
